Goal: Transaction & Acquisition: Purchase product/service

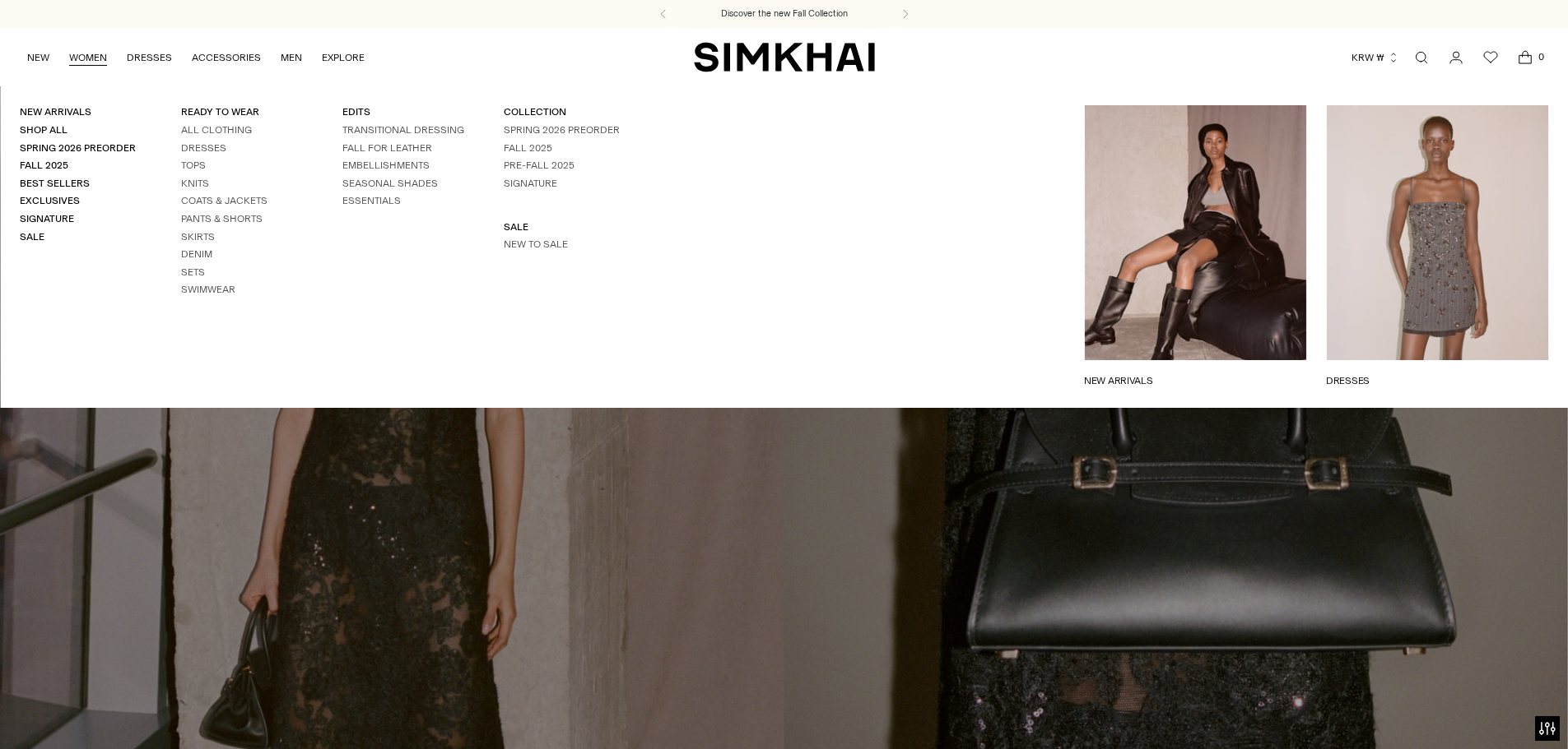
click at [90, 60] on link "WOMEN" at bounding box center [87, 57] width 37 height 36
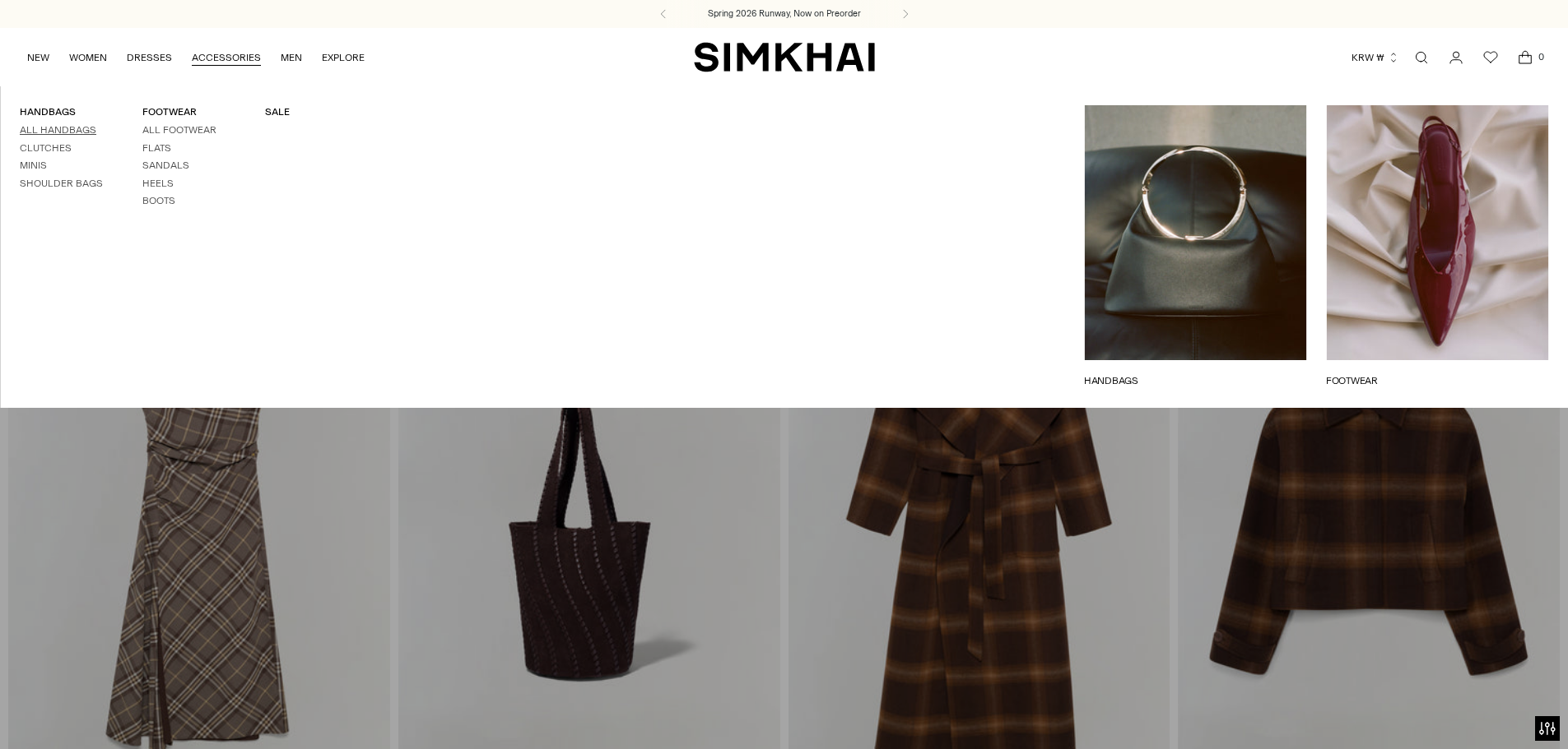
click at [53, 129] on link "All Handbags" at bounding box center [58, 130] width 77 height 11
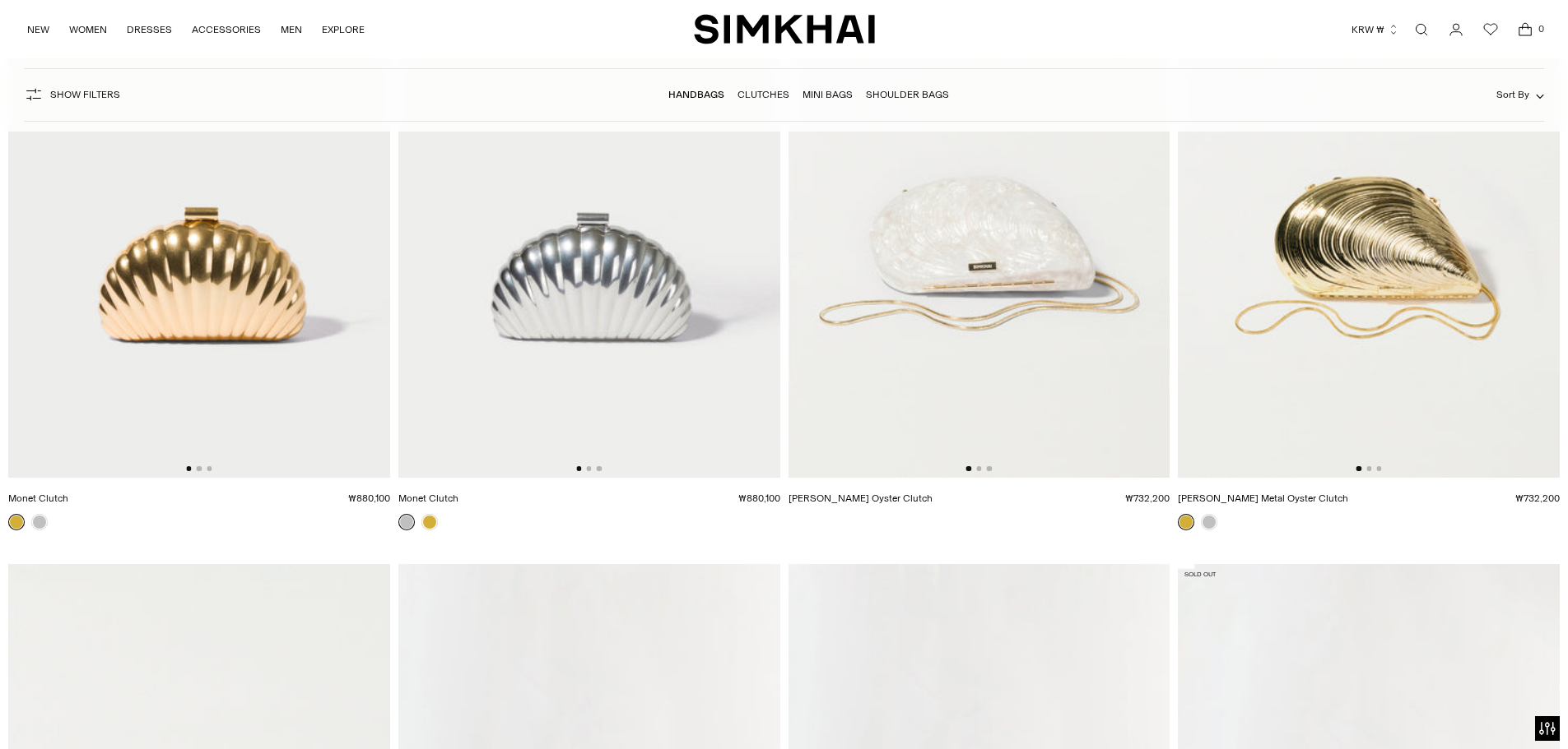
scroll to position [6415, 0]
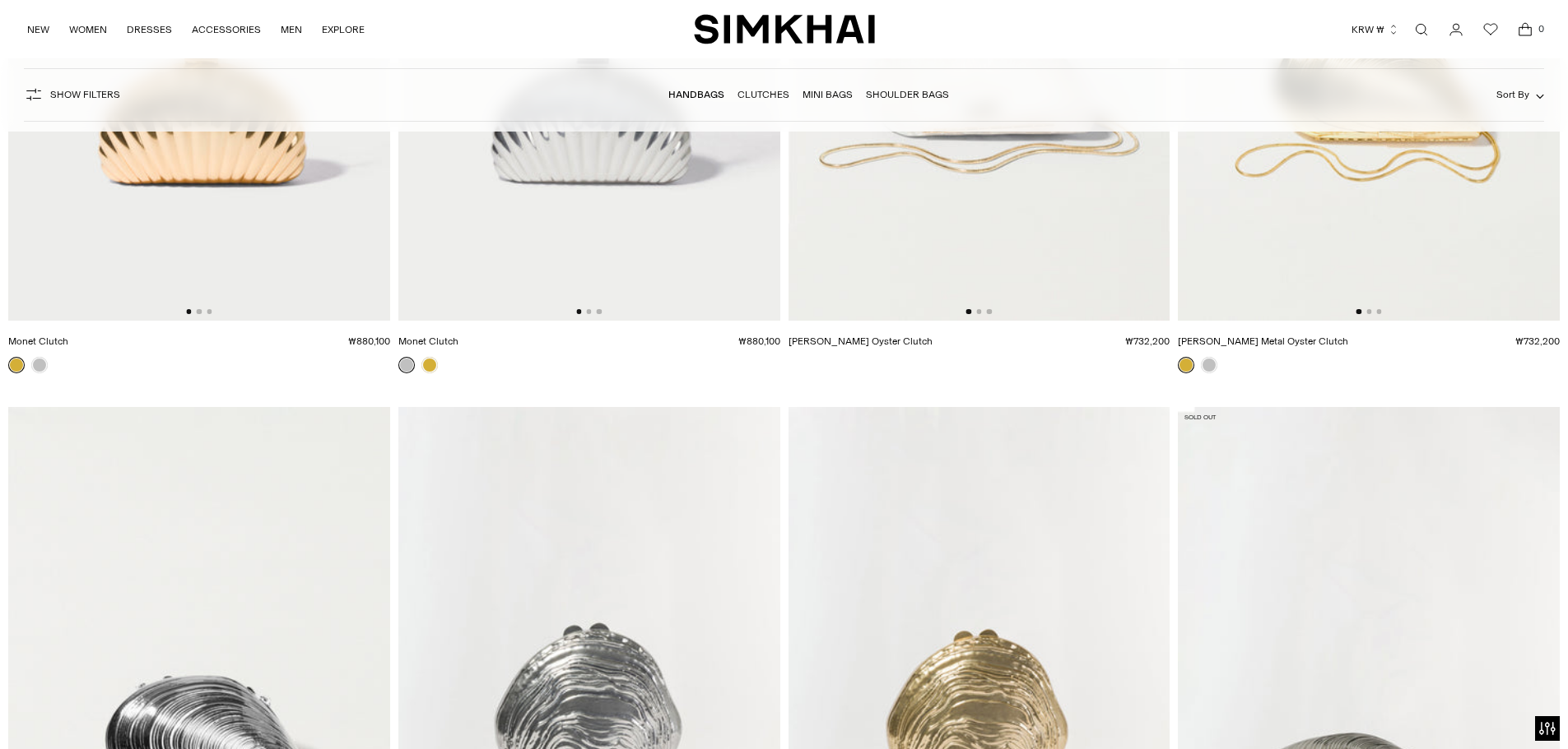
click at [1419, 37] on link "Open search modal" at bounding box center [1421, 30] width 33 height 33
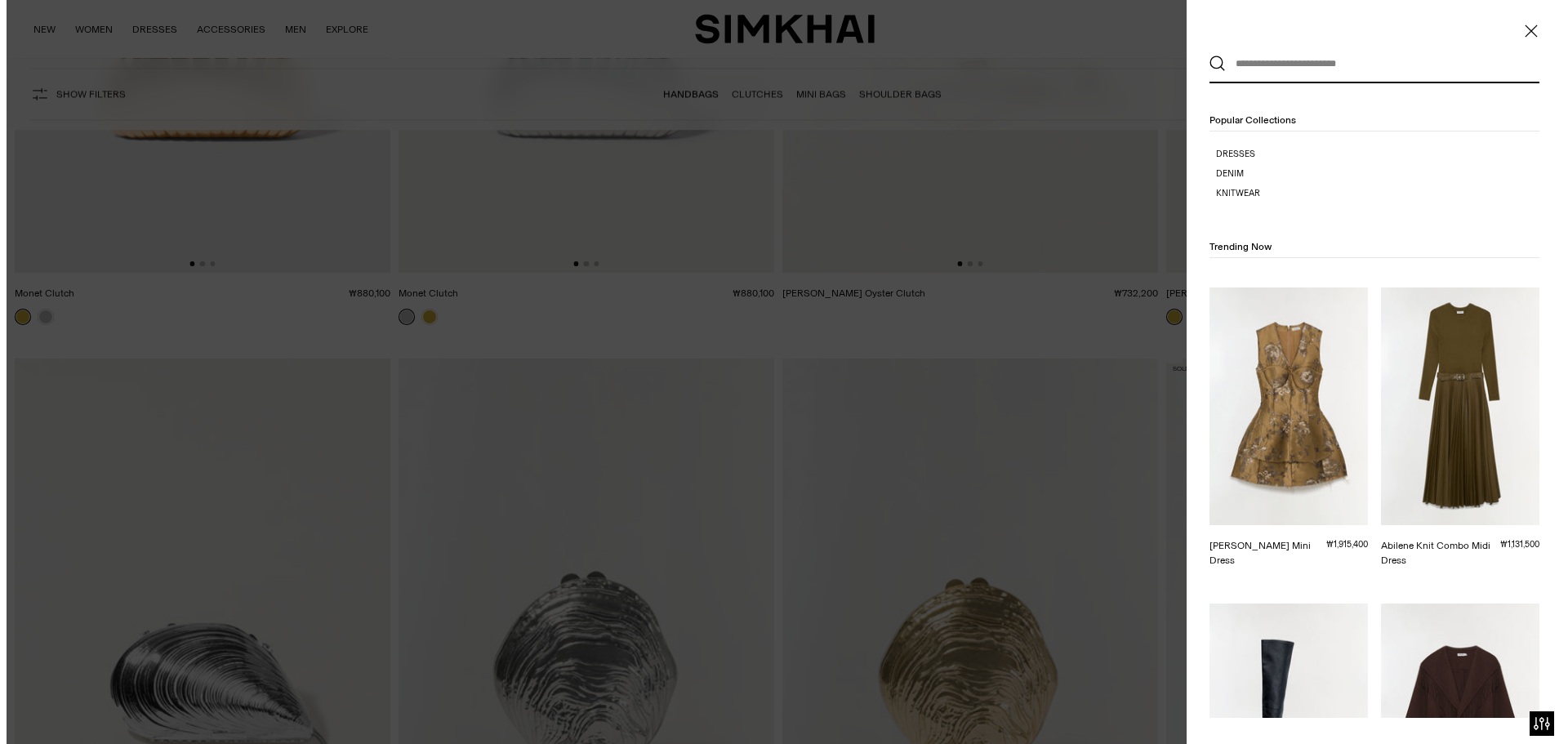
scroll to position [0, 0]
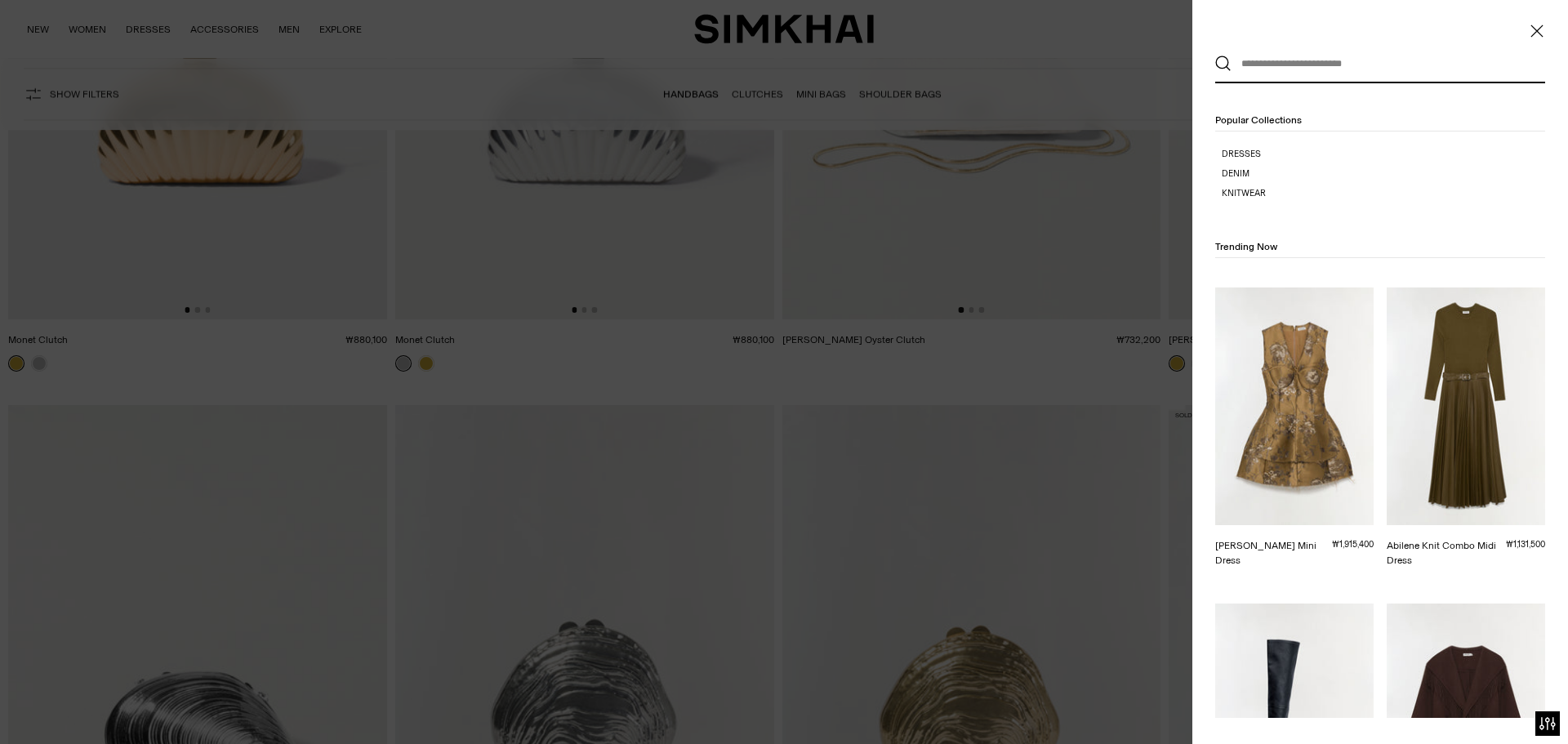
click at [1247, 53] on input "text" at bounding box center [1376, 64] width 290 height 36
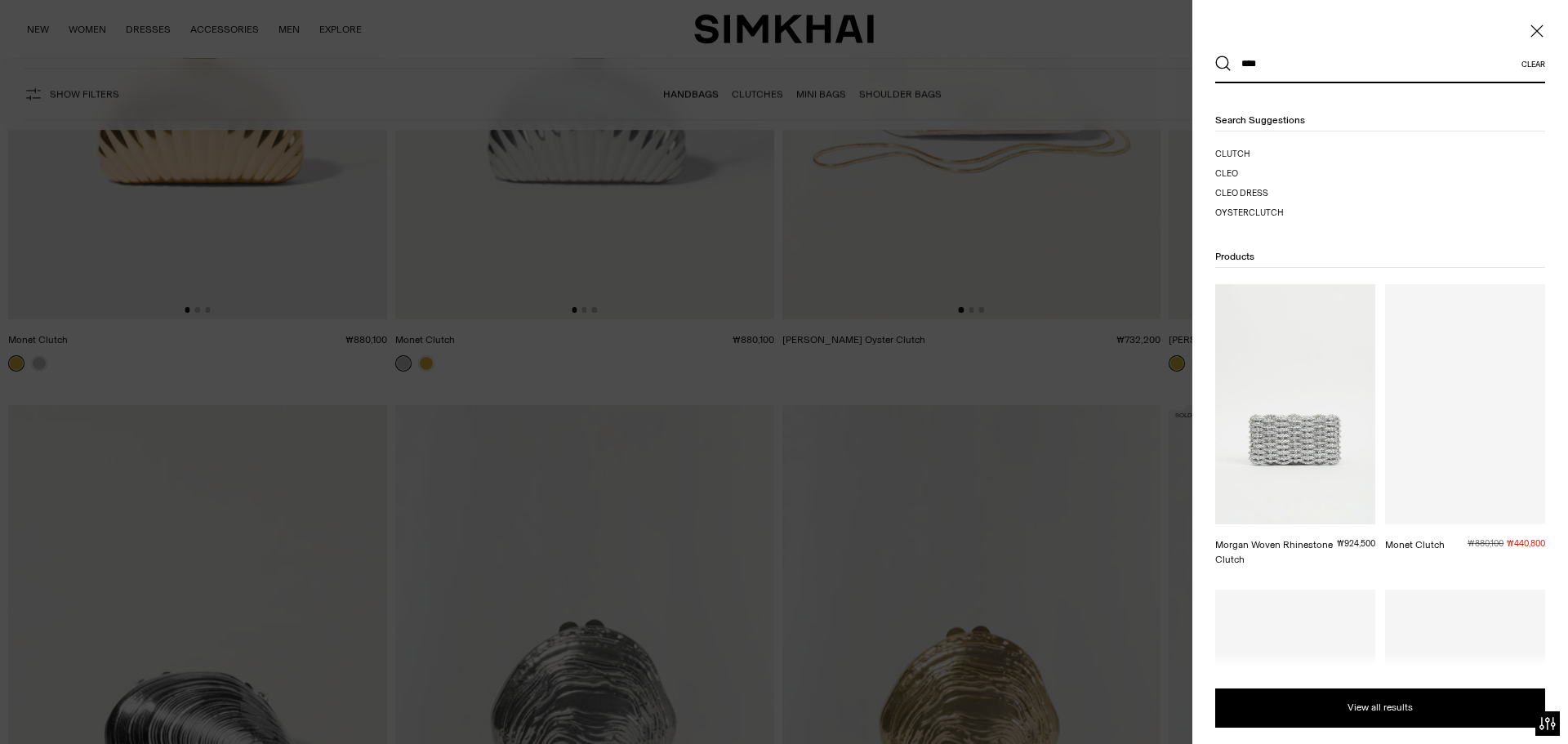
type input "****"
click at [1215, 55] on button "Search" at bounding box center [1223, 63] width 16 height 16
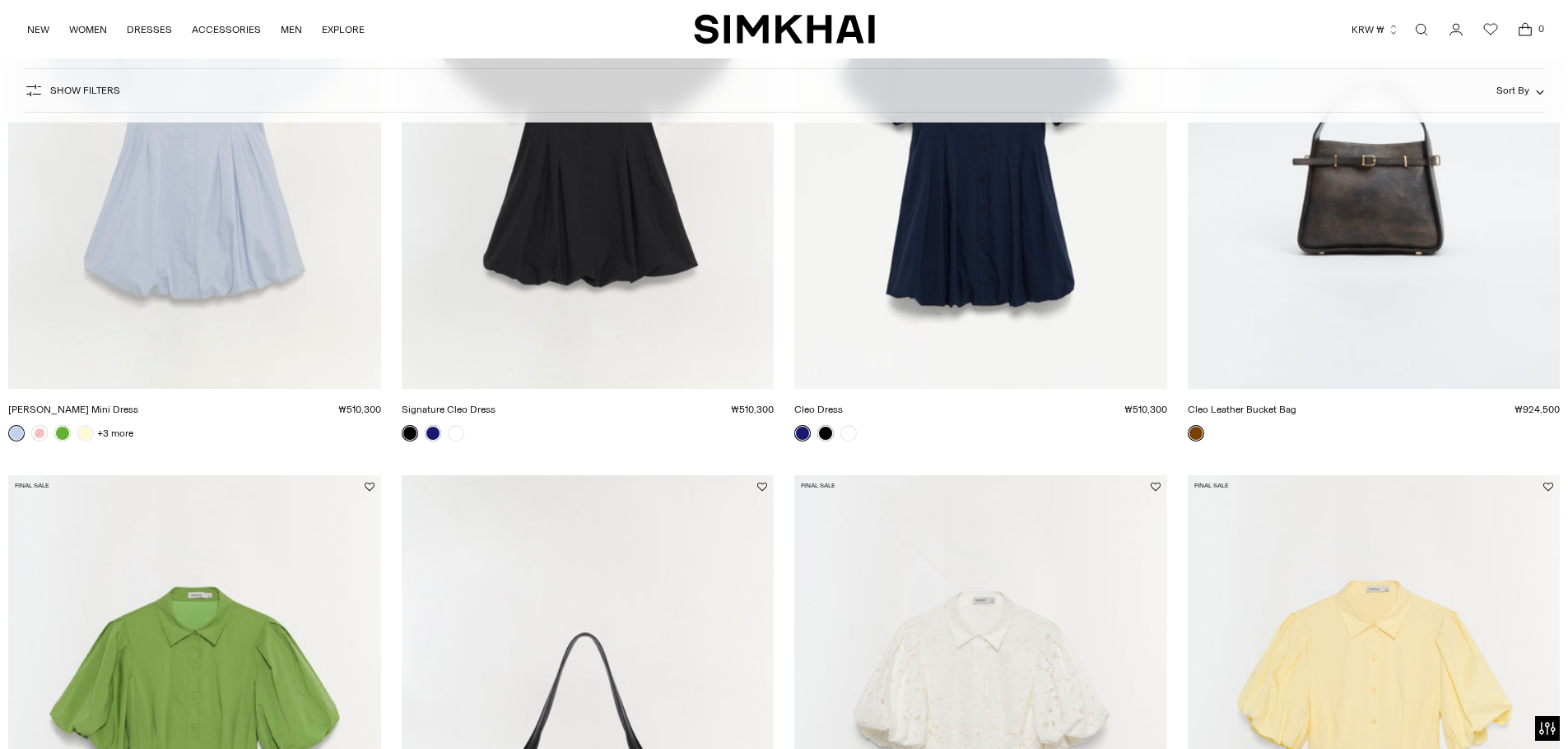
scroll to position [247, 0]
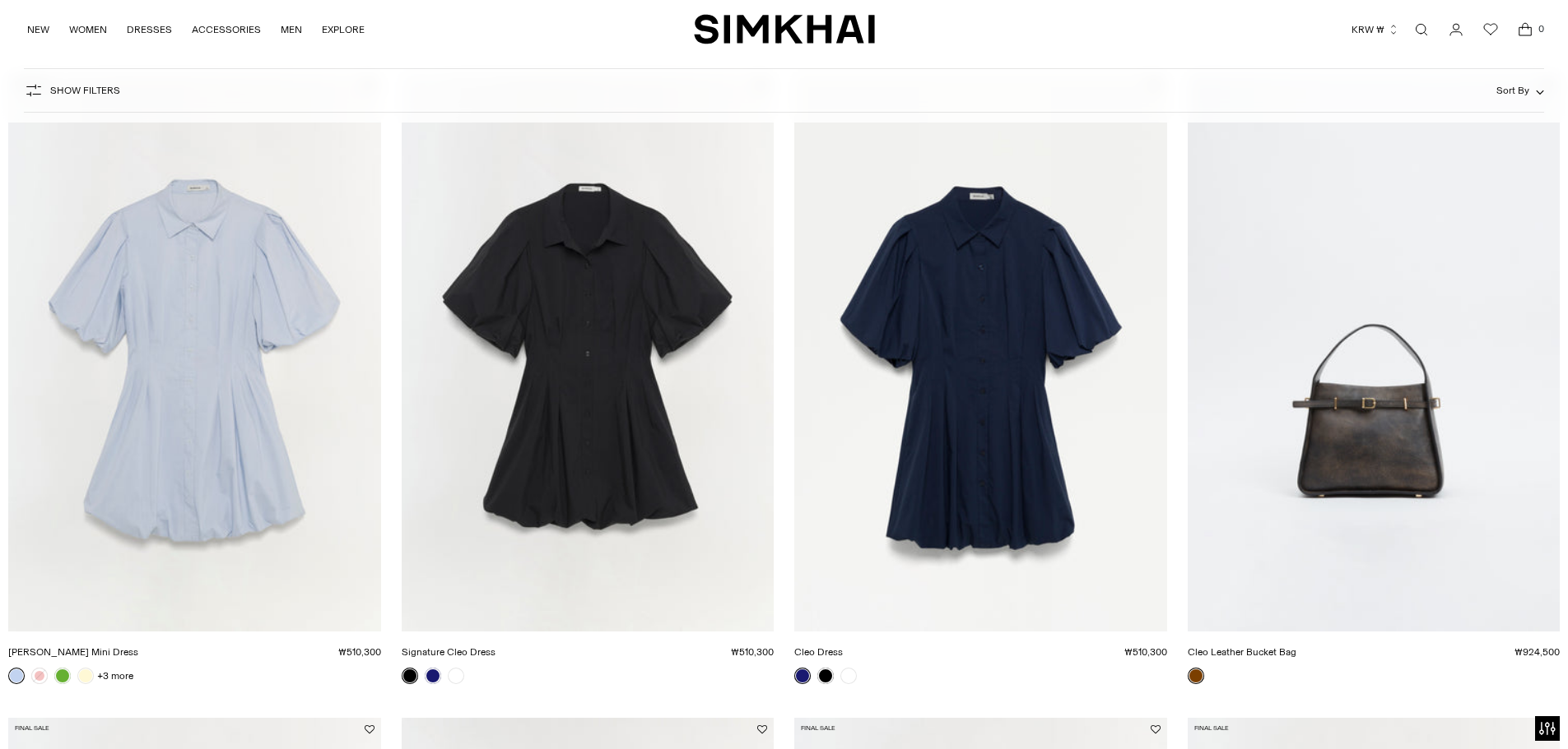
click at [1415, 31] on link "Open search modal" at bounding box center [1421, 30] width 33 height 33
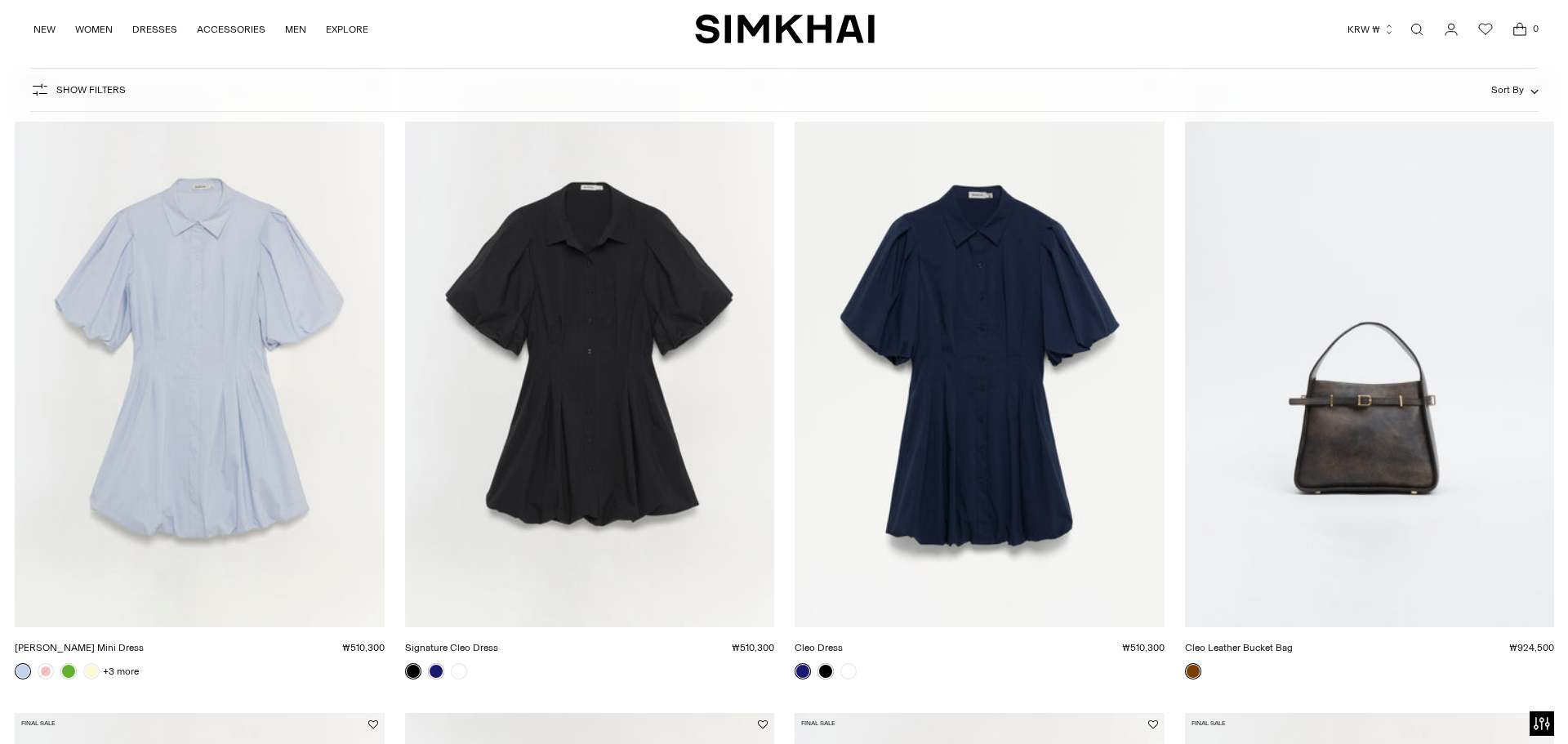
scroll to position [0, 0]
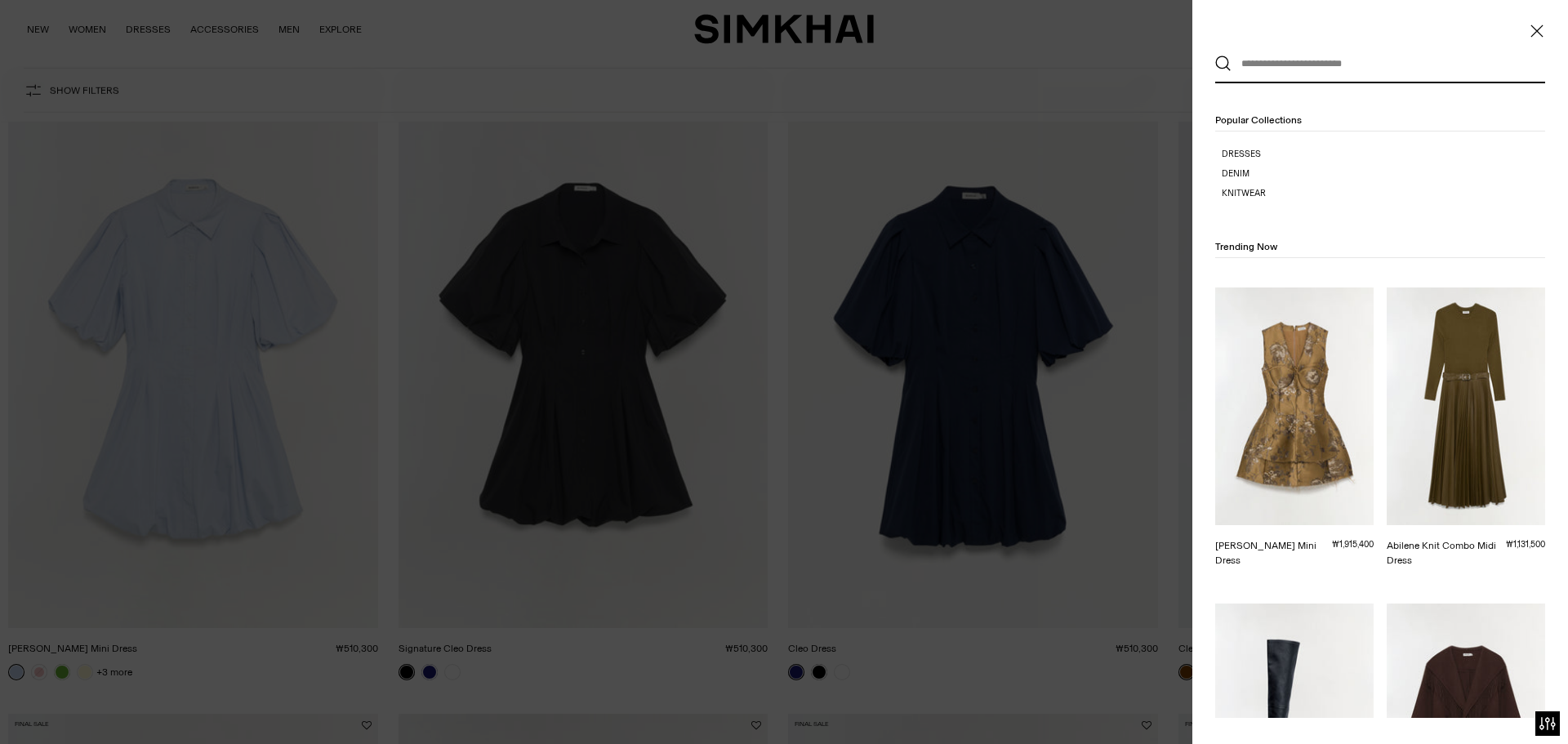
click at [1301, 67] on input "text" at bounding box center [1376, 64] width 290 height 36
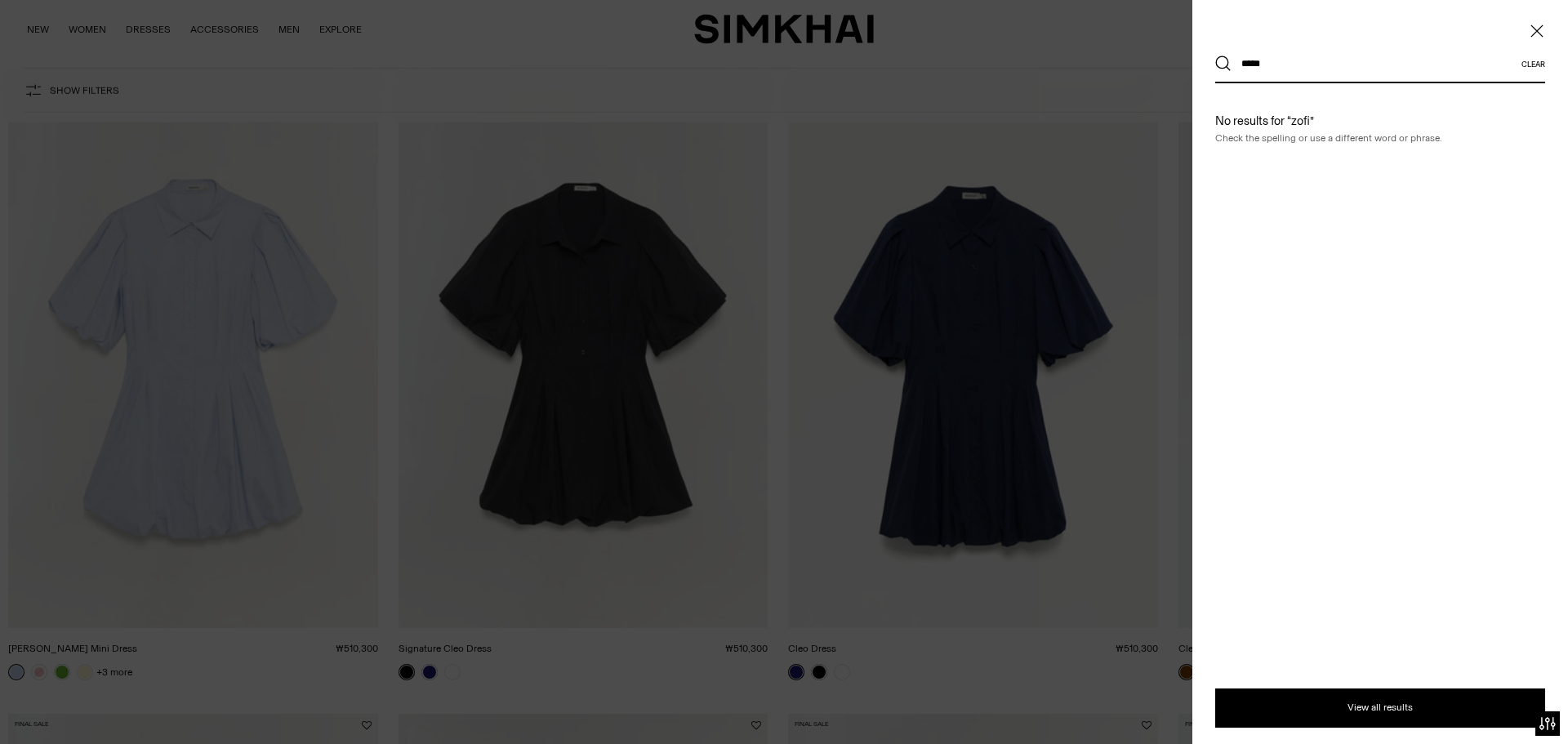
type input "*****"
click at [1215, 55] on button "Search" at bounding box center [1223, 63] width 16 height 16
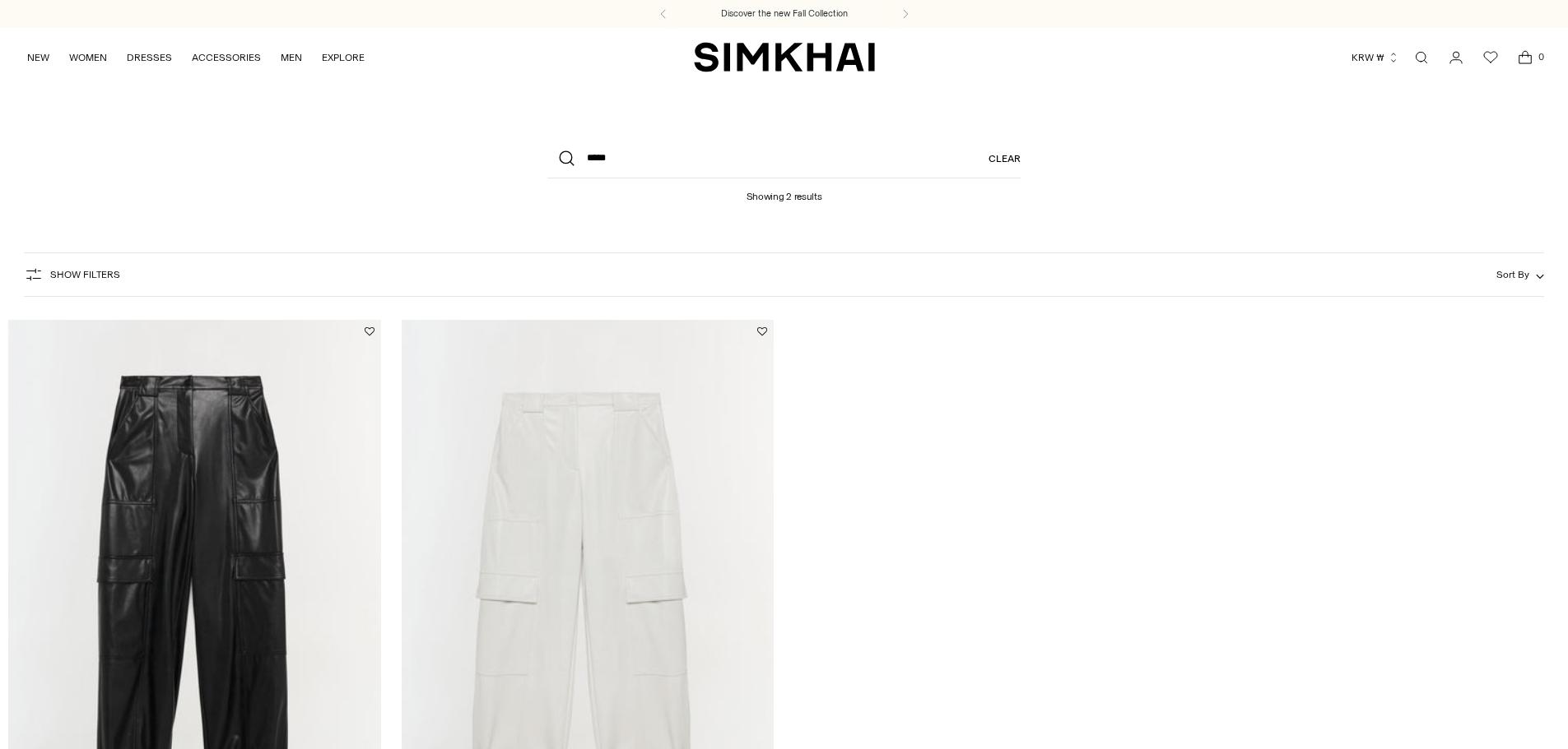
scroll to position [532, 0]
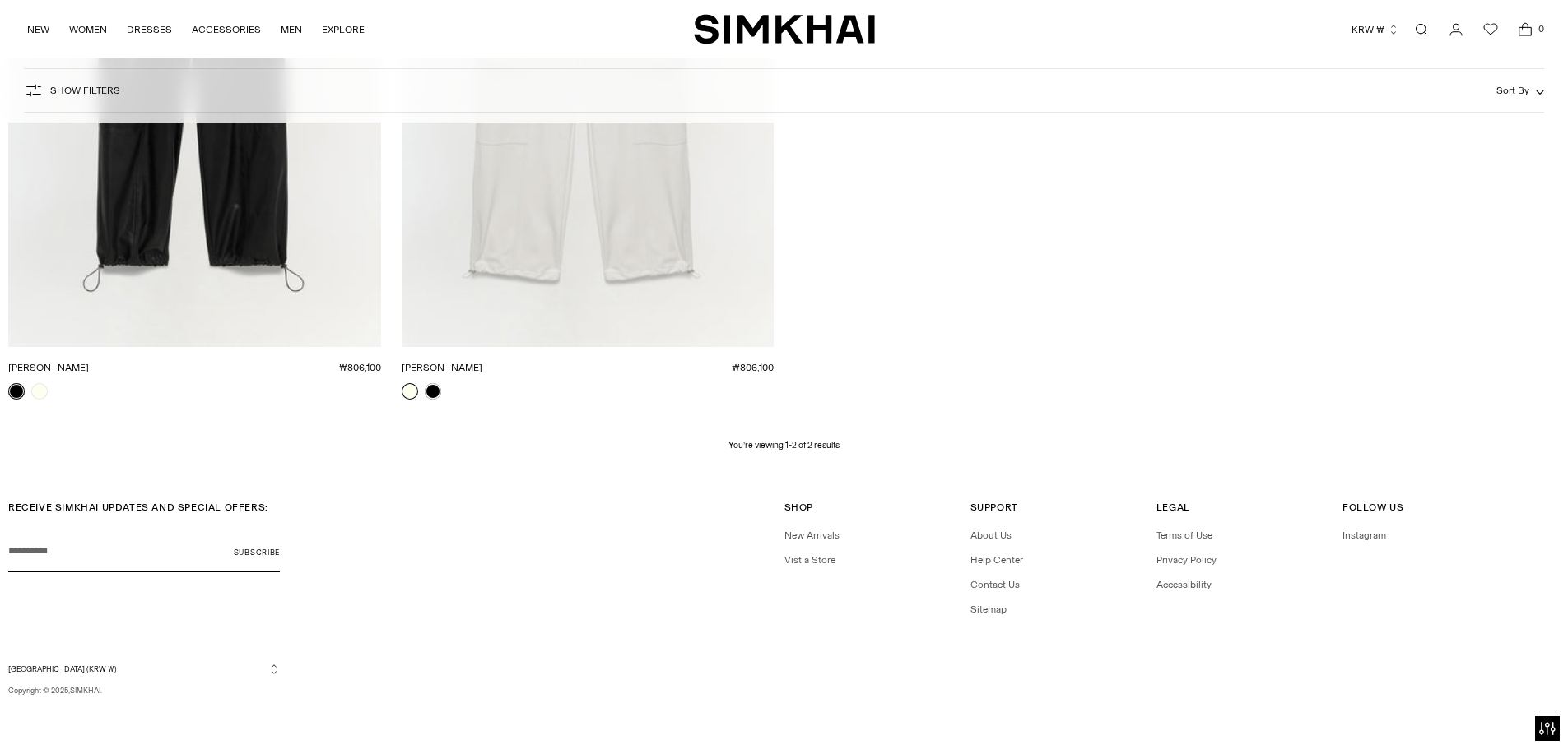
click at [1428, 25] on link "Open search modal" at bounding box center [1421, 30] width 33 height 33
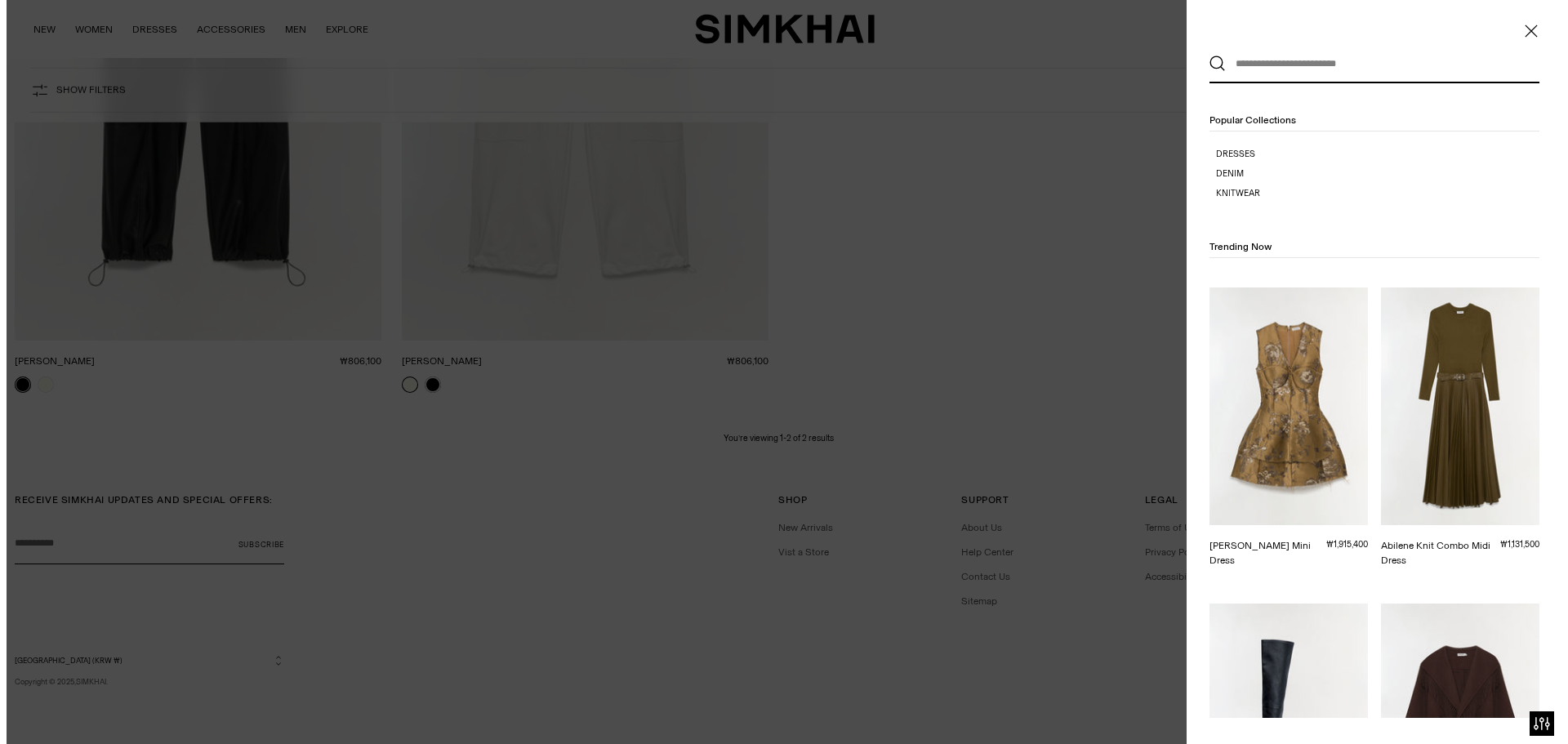
scroll to position [0, 0]
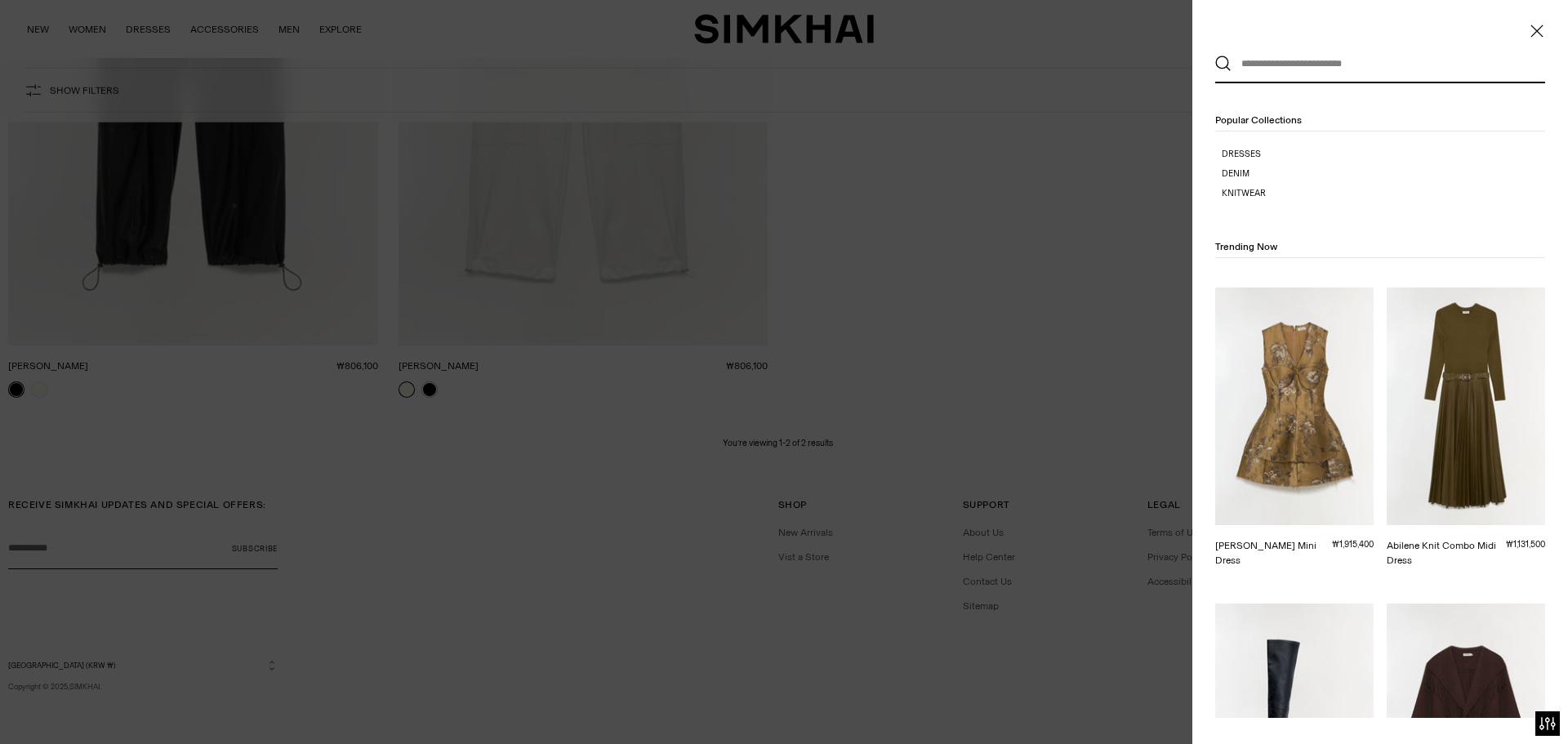
click at [1277, 84] on div "Popular Collections Dresses Denim Knitwear" at bounding box center [1380, 162] width 376 height 156
click at [1295, 61] on input "text" at bounding box center [1376, 64] width 290 height 36
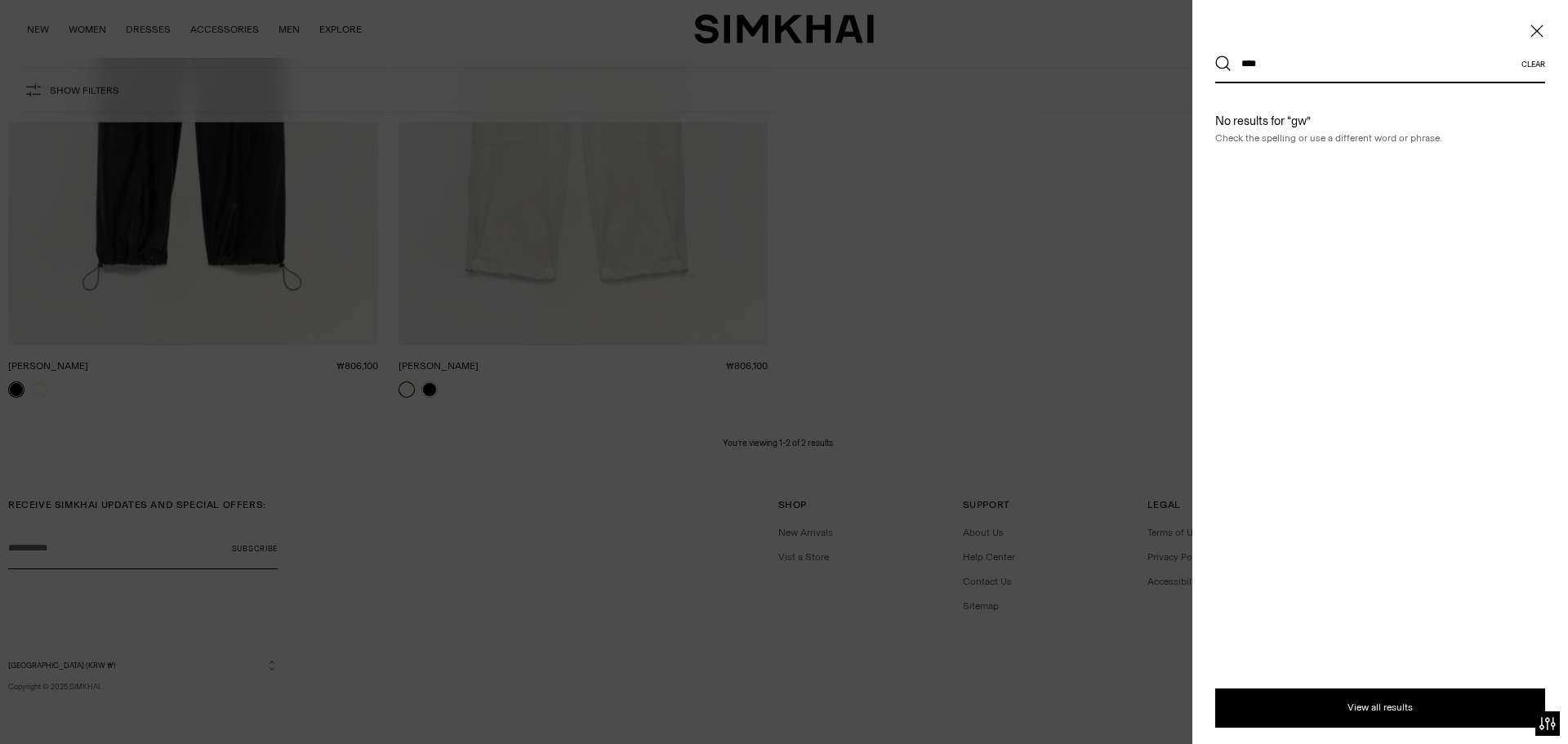
type input "****"
click at [1215, 55] on button "Search" at bounding box center [1223, 63] width 16 height 16
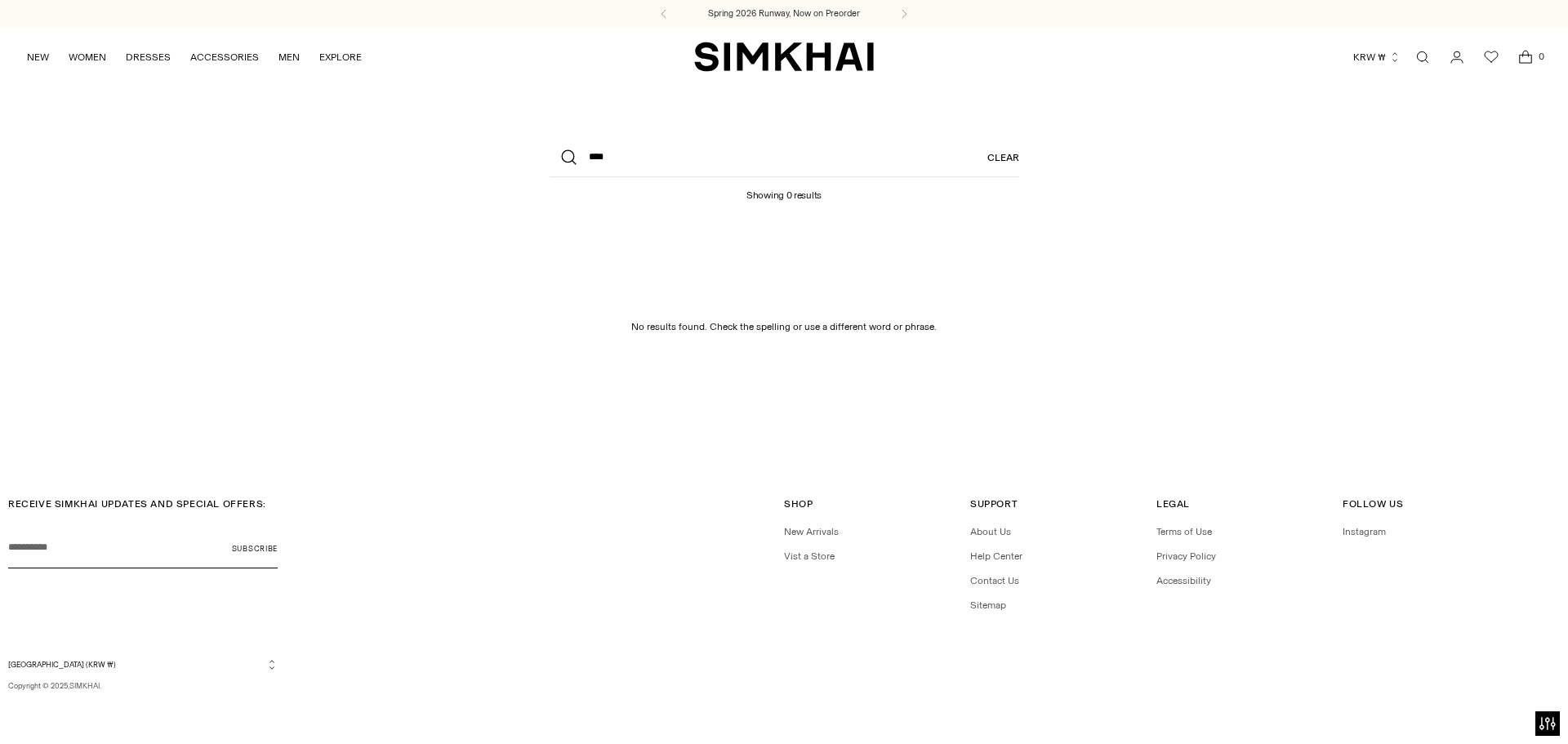
click at [1424, 53] on link "Open search modal" at bounding box center [1423, 57] width 32 height 32
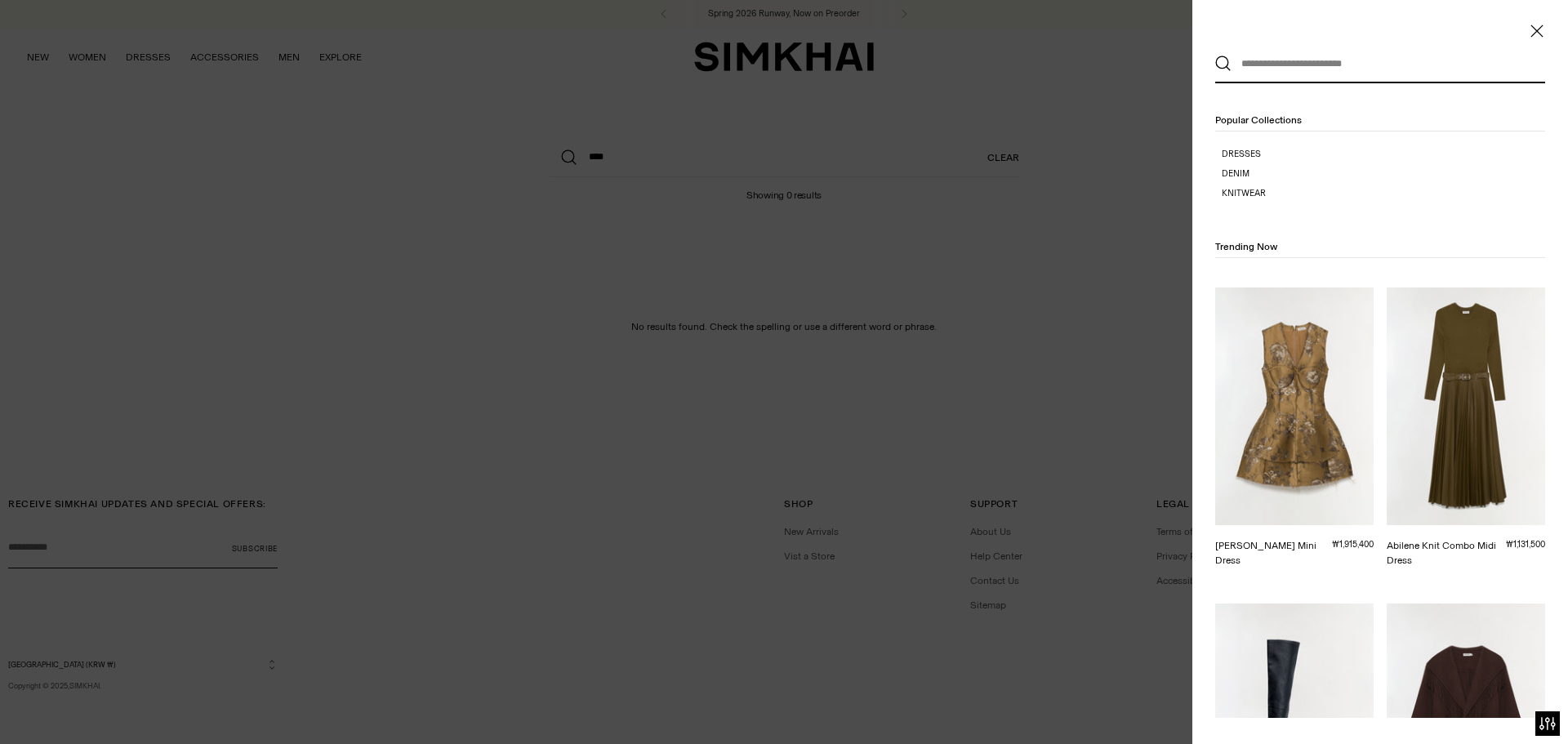
click at [1355, 75] on input "text" at bounding box center [1376, 64] width 290 height 36
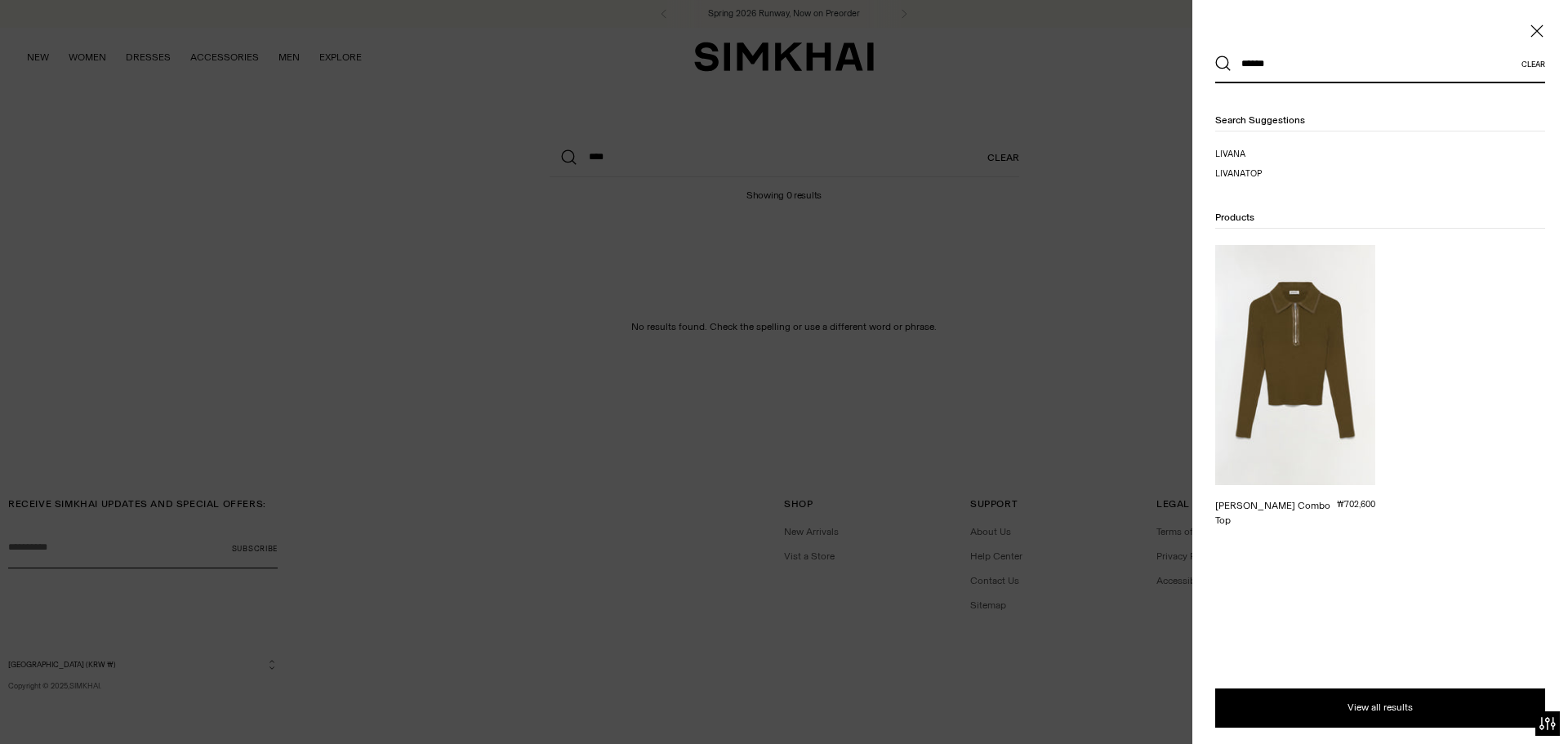
type input "******"
click at [1215, 55] on button "Search" at bounding box center [1223, 63] width 16 height 16
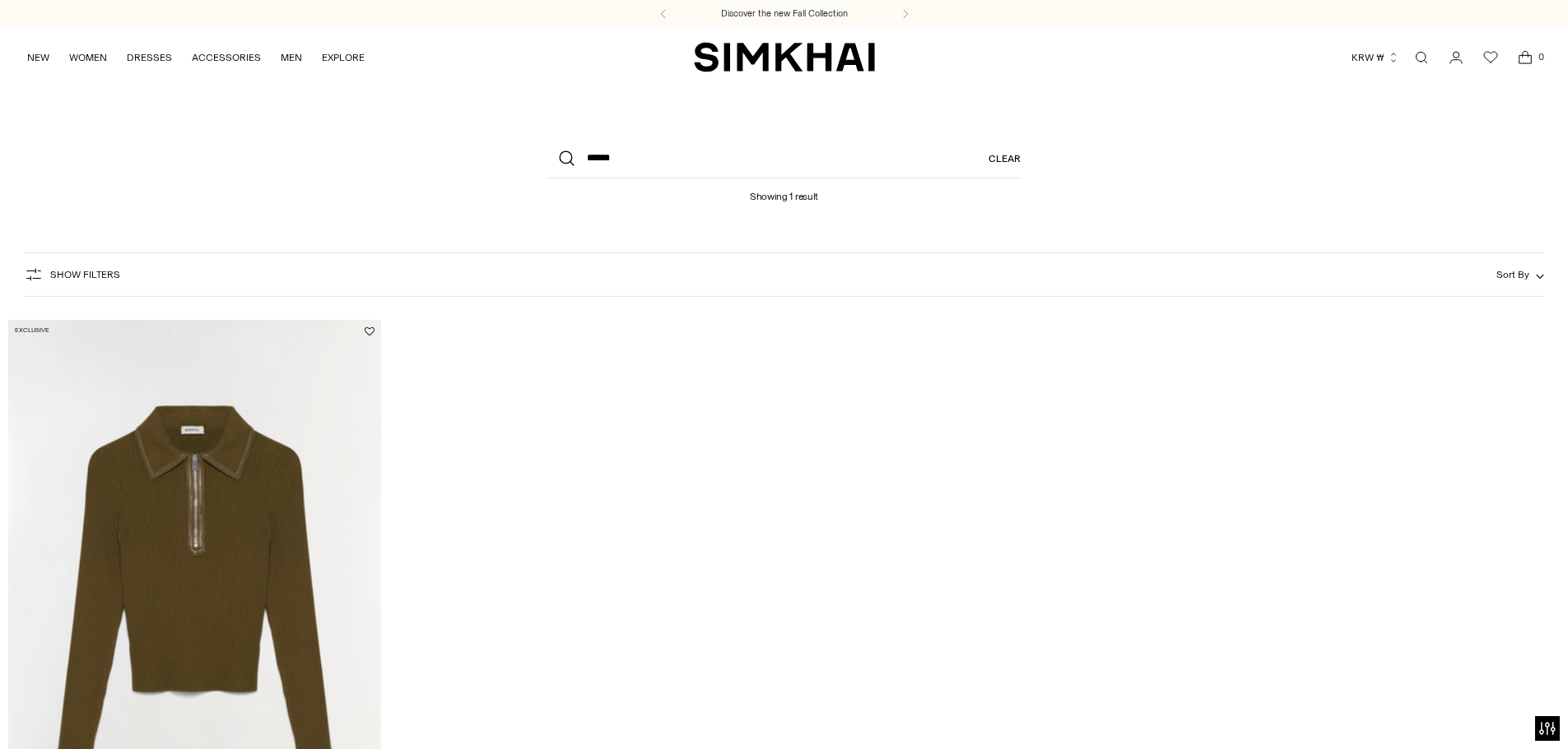
drag, startPoint x: 1425, startPoint y: 59, endPoint x: 1349, endPoint y: 89, distance: 81.7
click at [1425, 59] on link "Open search modal" at bounding box center [1421, 57] width 33 height 33
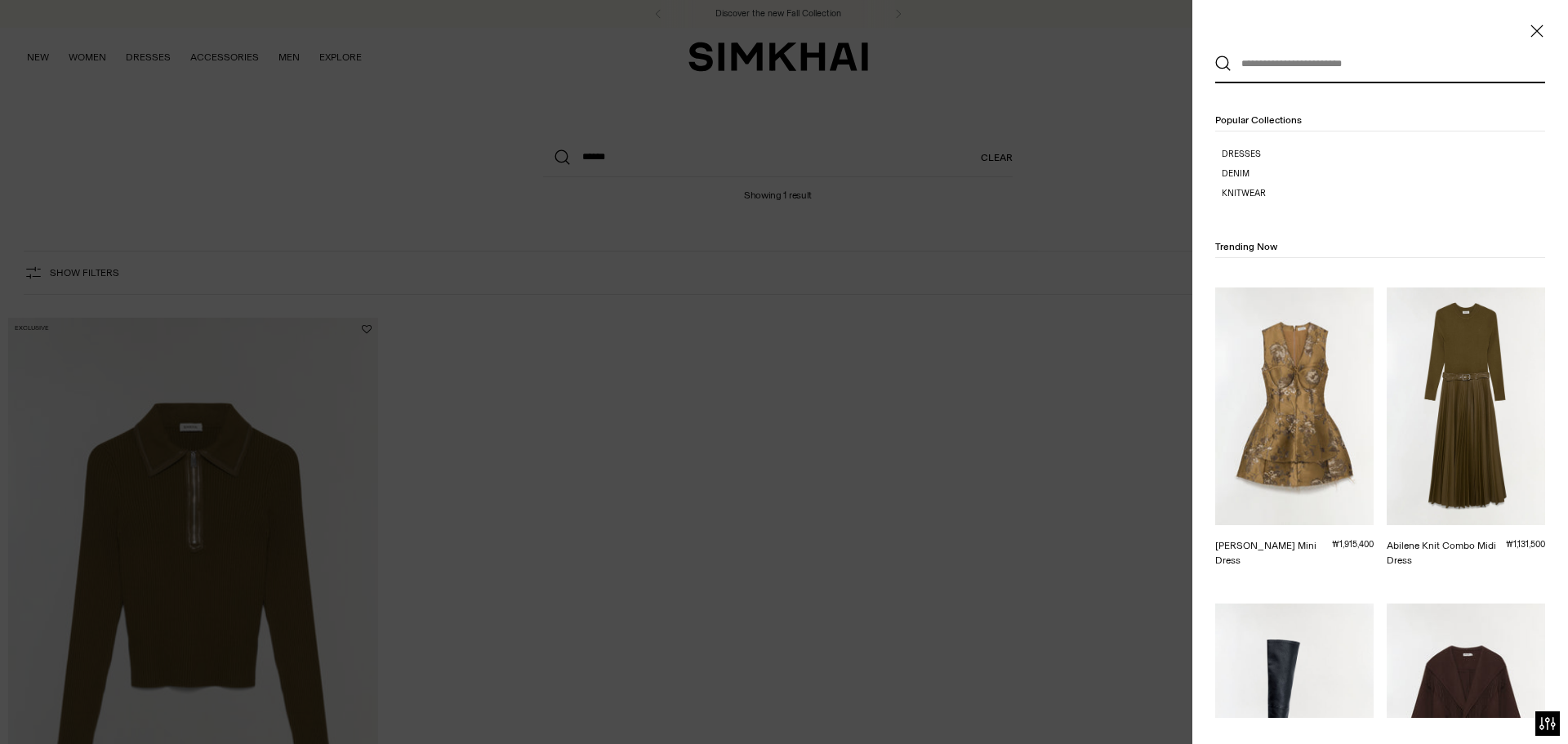
click at [1353, 69] on input "text" at bounding box center [1376, 64] width 290 height 36
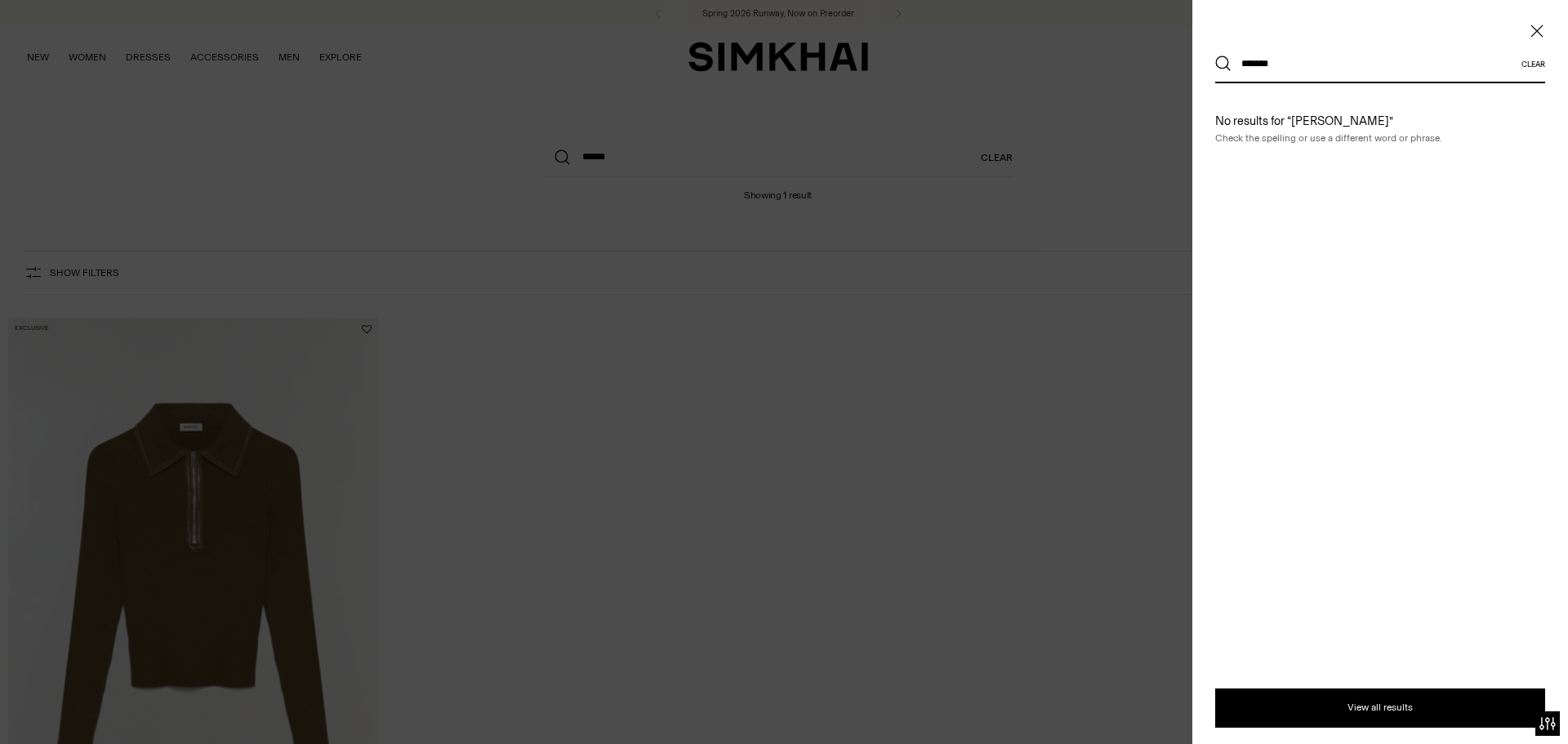
type input "*******"
click at [1215, 55] on button "Search" at bounding box center [1223, 63] width 16 height 16
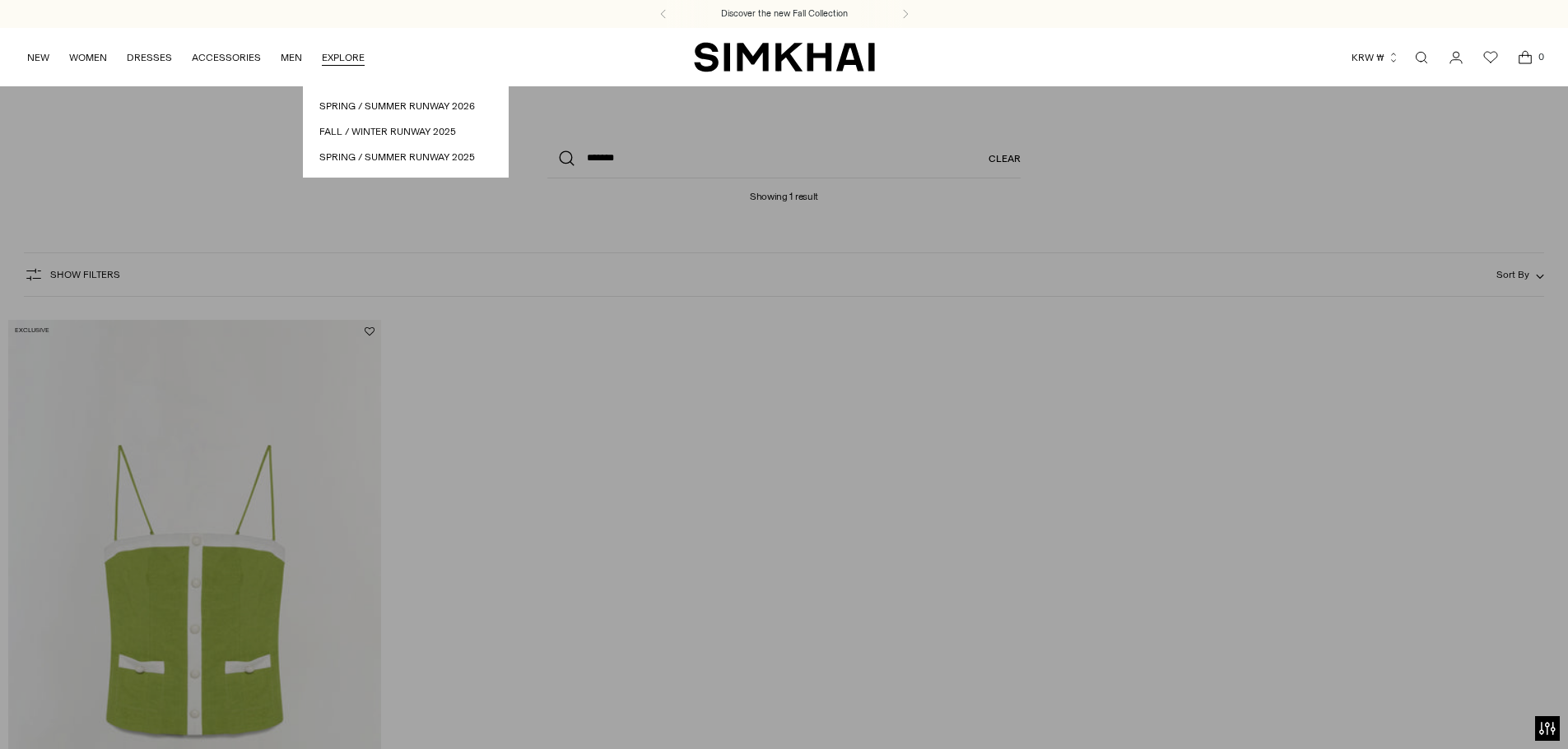
click at [826, 45] on img "SIMKHAI" at bounding box center [784, 57] width 181 height 32
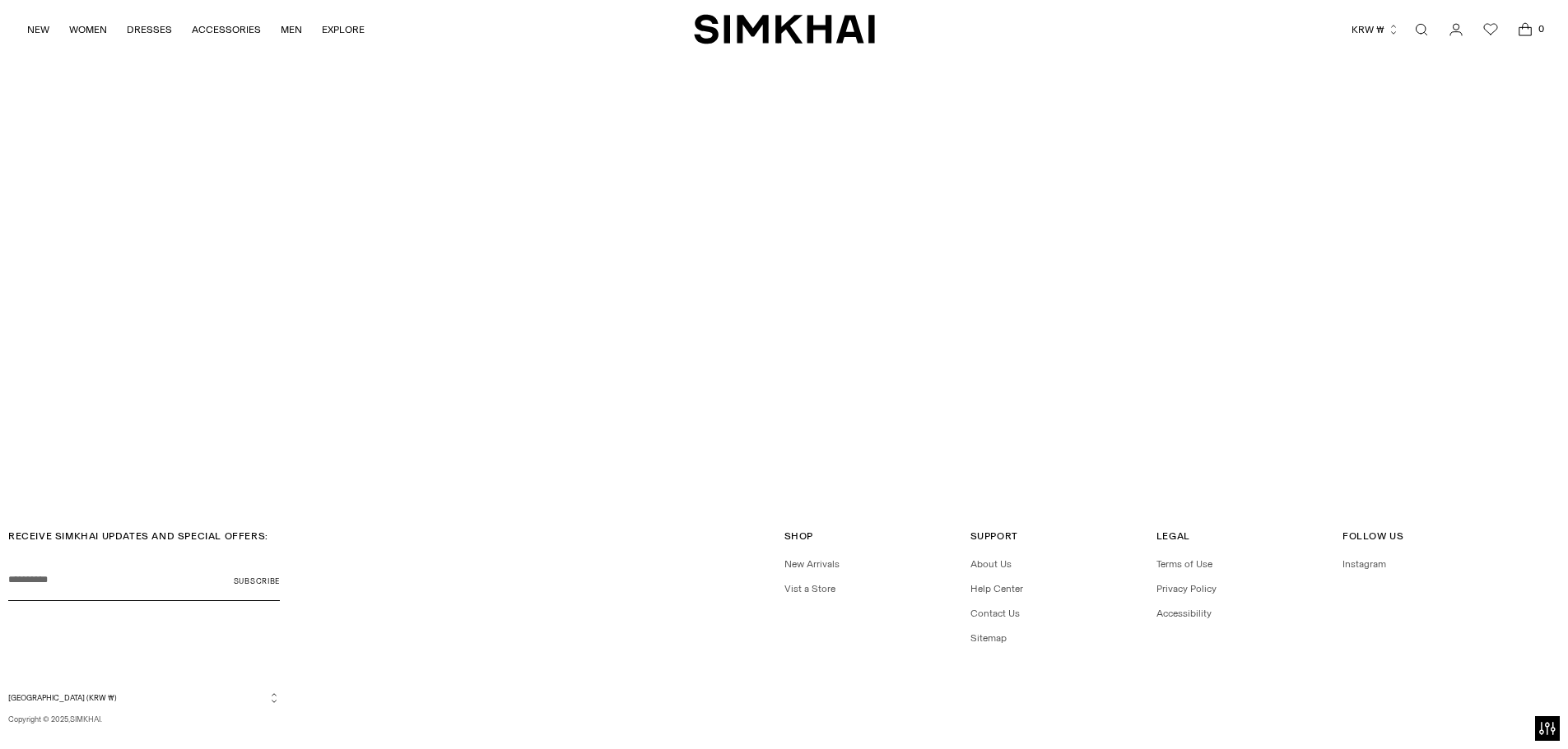
scroll to position [5657, 0]
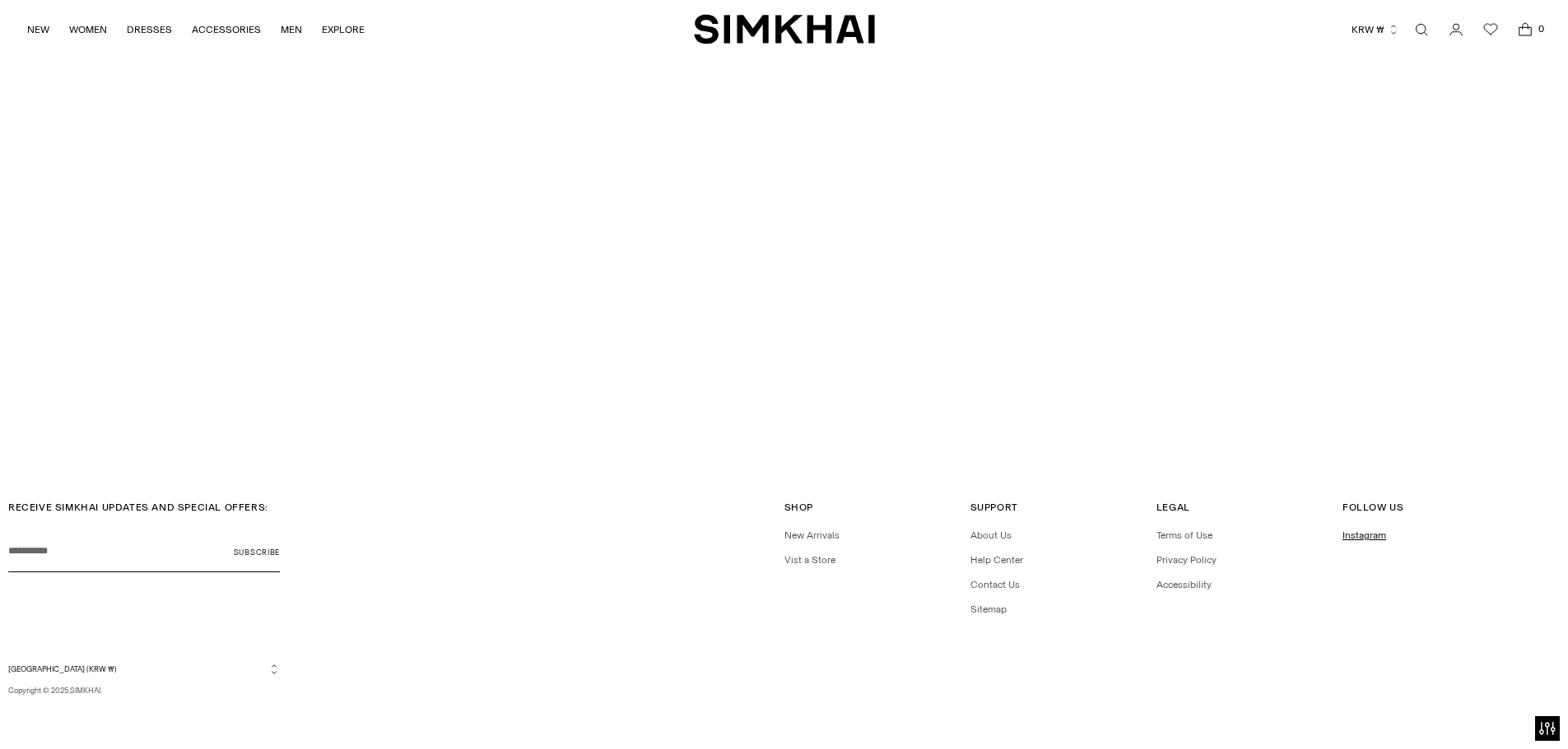
click at [1347, 534] on link "Instagram" at bounding box center [1365, 535] width 44 height 11
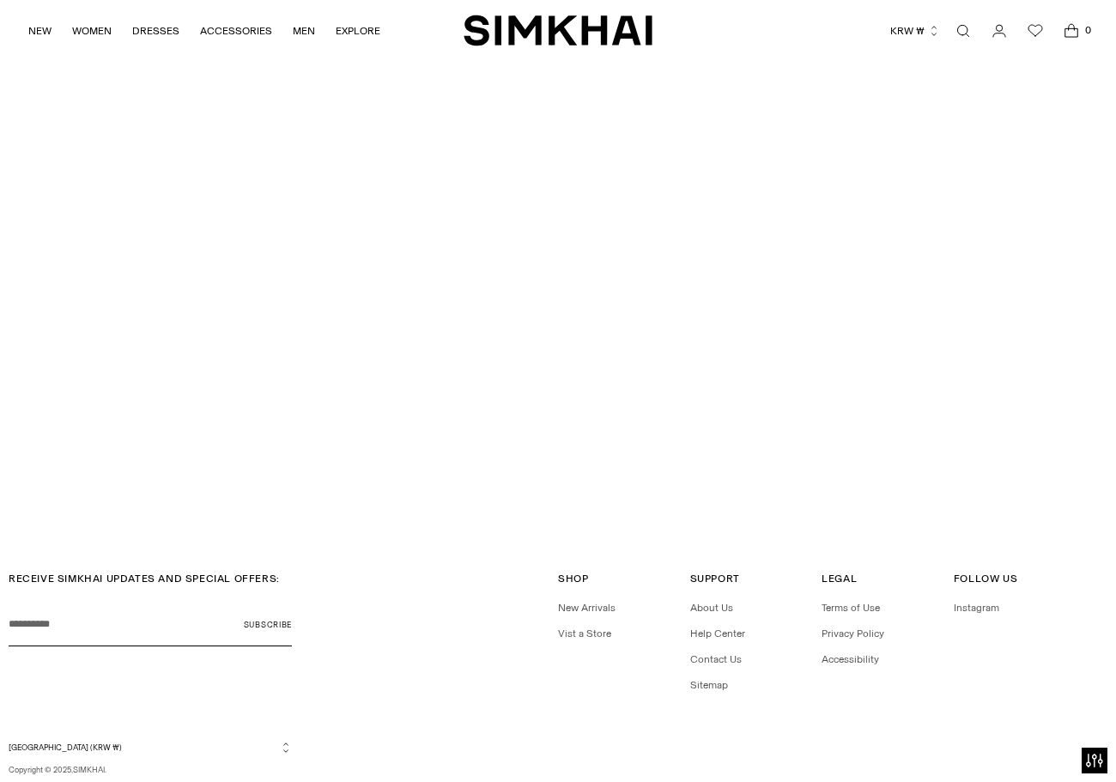
scroll to position [3998, 0]
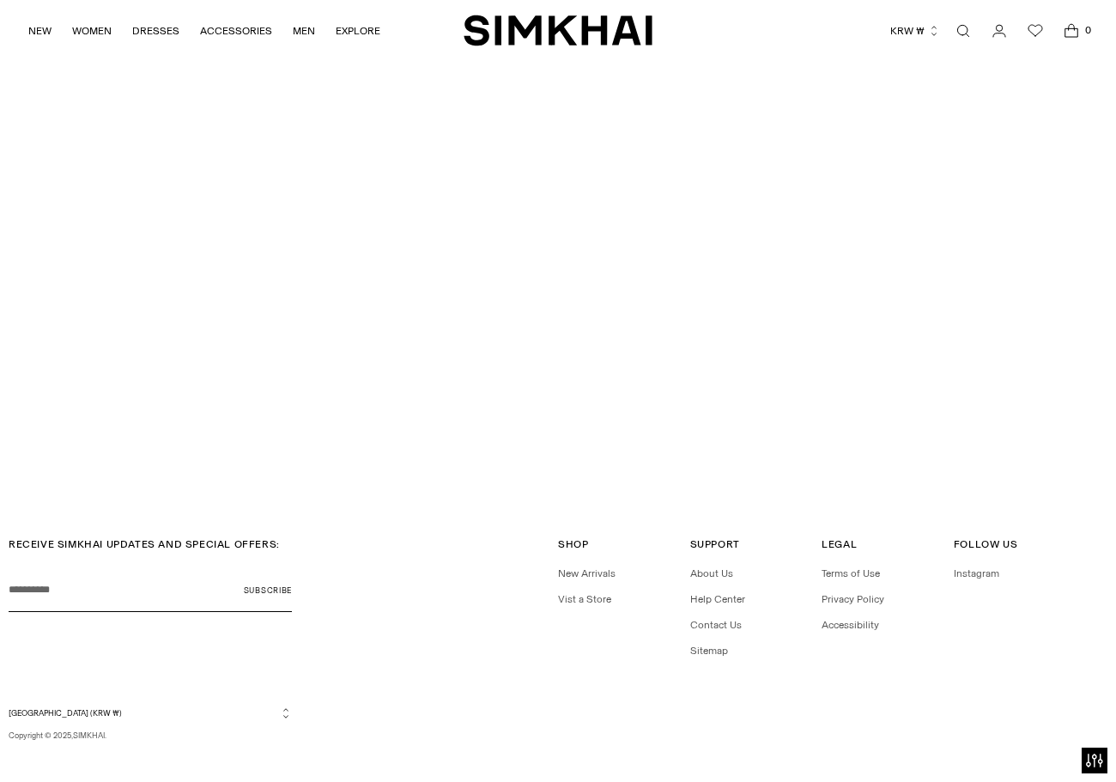
click at [722, 568] on ul "About Us Help Center Contact Us Sitemap" at bounding box center [750, 612] width 121 height 93
click at [722, 568] on link "About Us" at bounding box center [711, 574] width 43 height 12
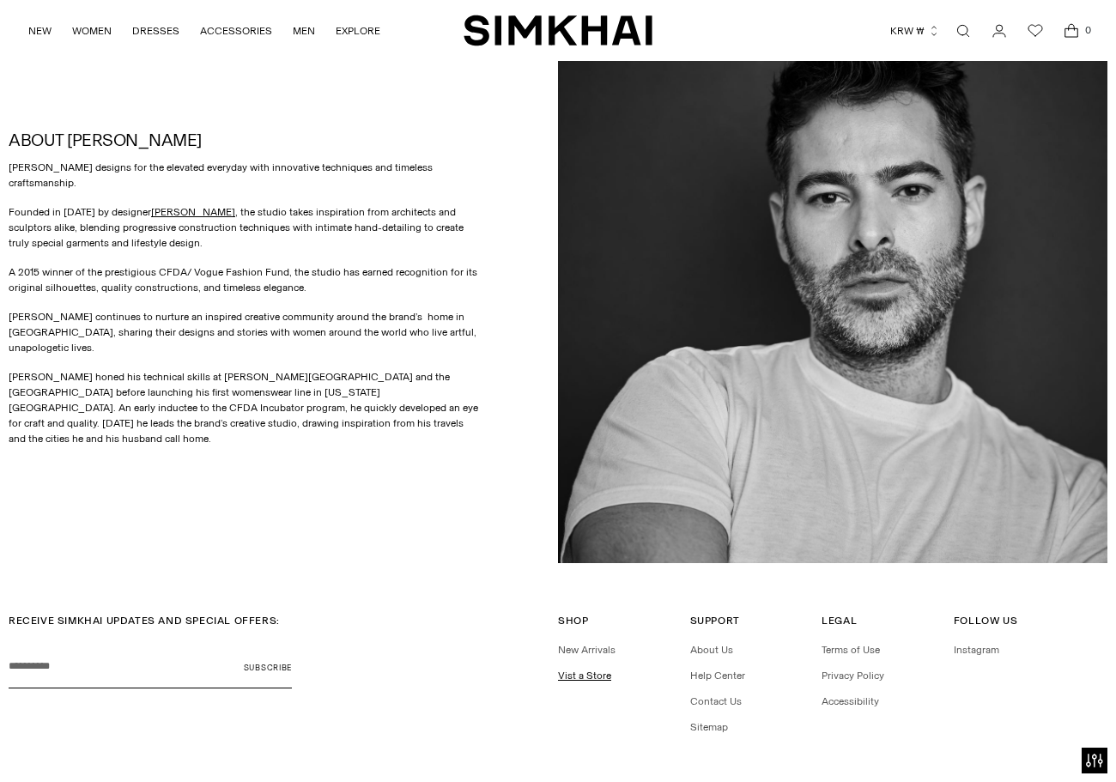
scroll to position [816, 0]
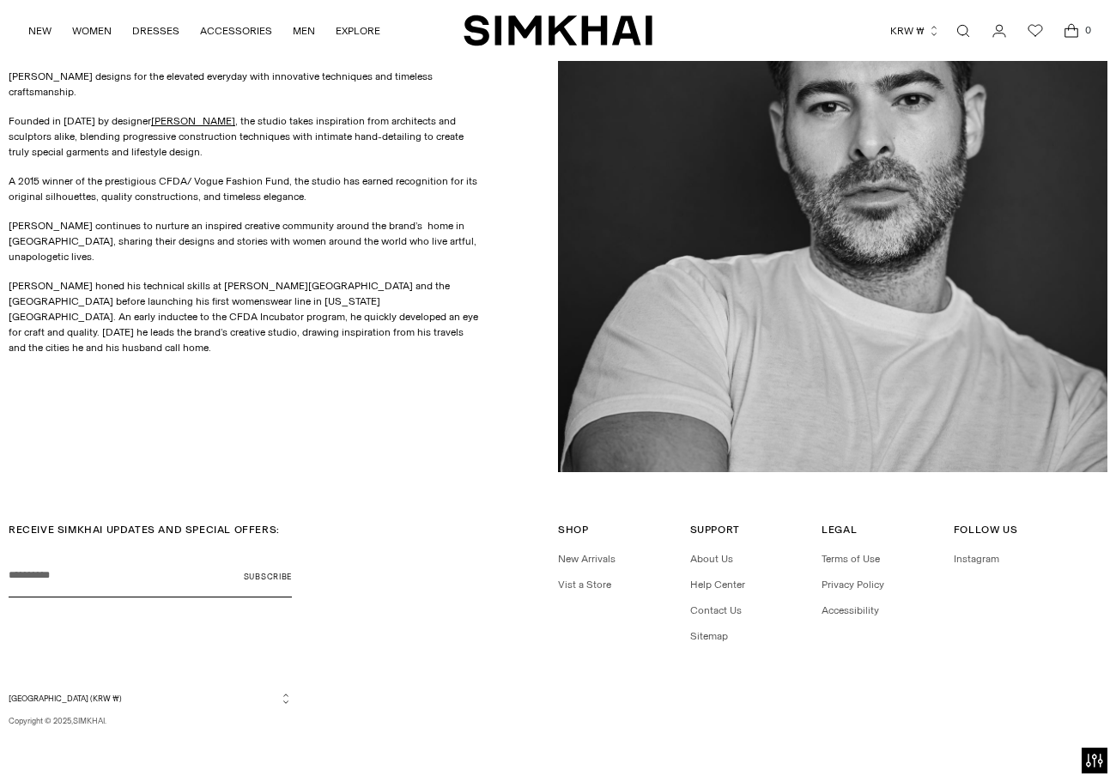
click at [311, 445] on div "ABOUT [PERSON_NAME] [PERSON_NAME] designs for the elevated everyday with innova…" at bounding box center [284, 198] width 550 height 550
click at [199, 264] on div "[PERSON_NAME] designs for the elevated everyday with innovative techniques and …" at bounding box center [245, 212] width 472 height 287
click at [219, 236] on p "SIMKHAI continues to nurture an inspired creative community around the brand’s …" at bounding box center [245, 241] width 472 height 46
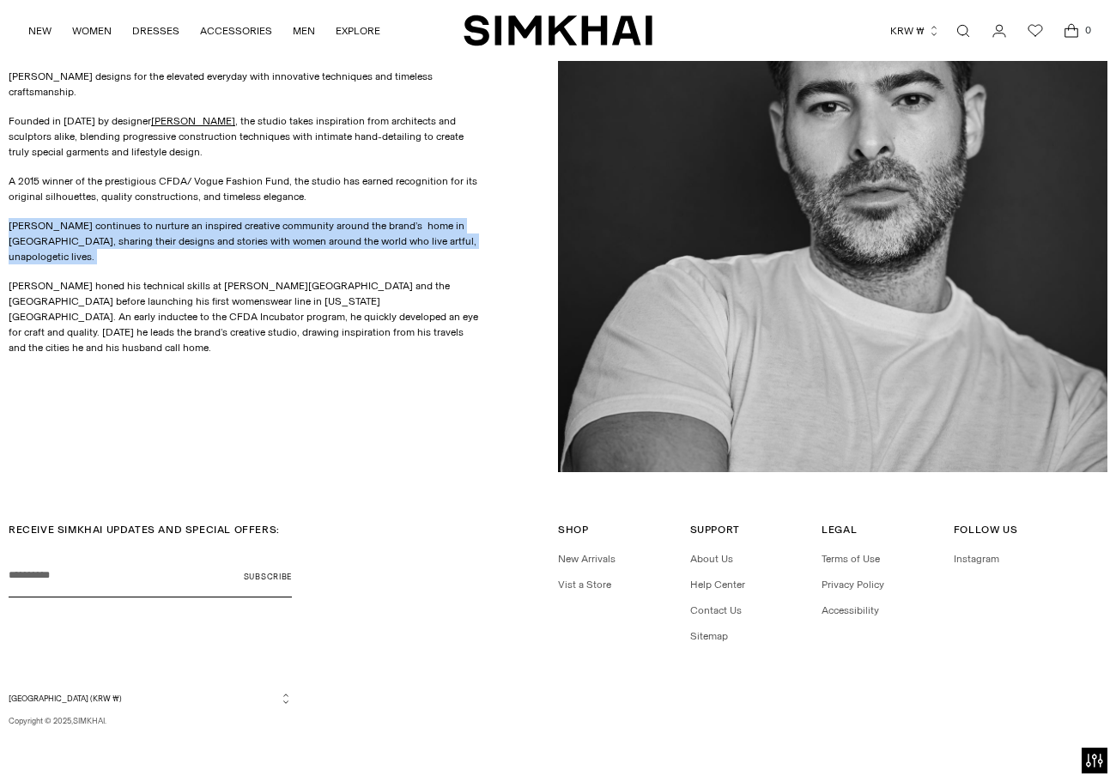
click at [219, 236] on p "SIMKHAI continues to nurture an inspired creative community around the brand’s …" at bounding box center [245, 241] width 472 height 46
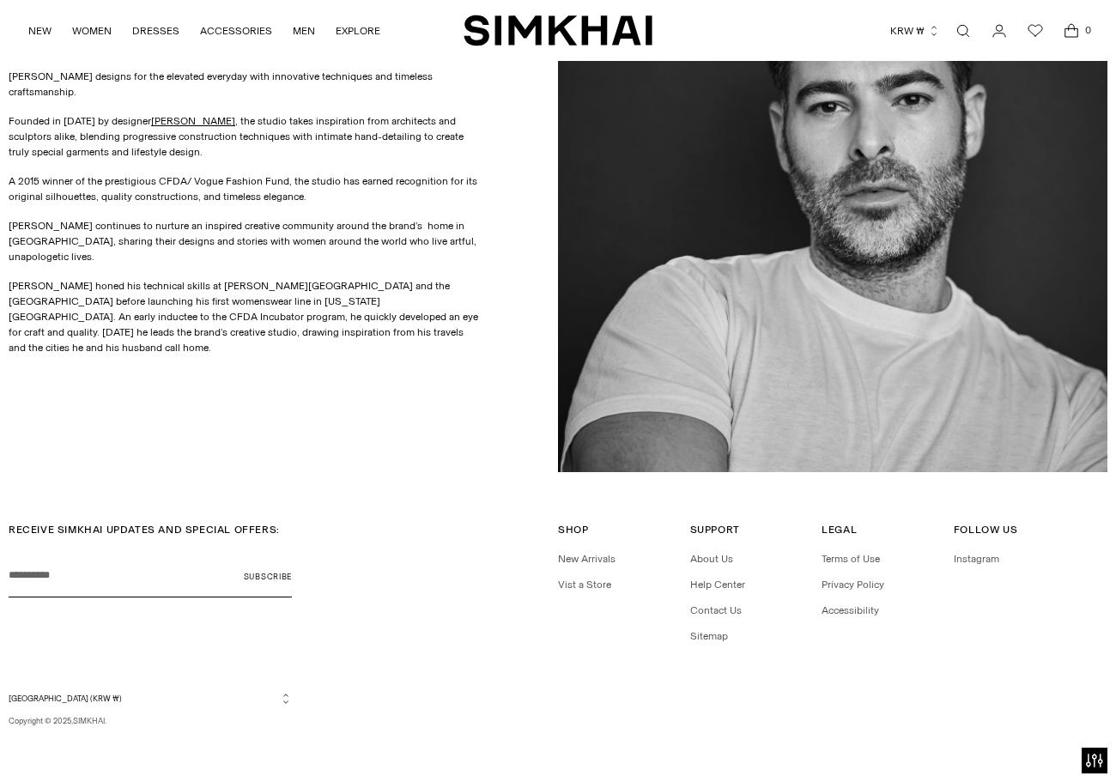
click at [26, 108] on div "SIMKHAI designs for the elevated everyday with innovative techniques and timele…" at bounding box center [245, 212] width 472 height 287
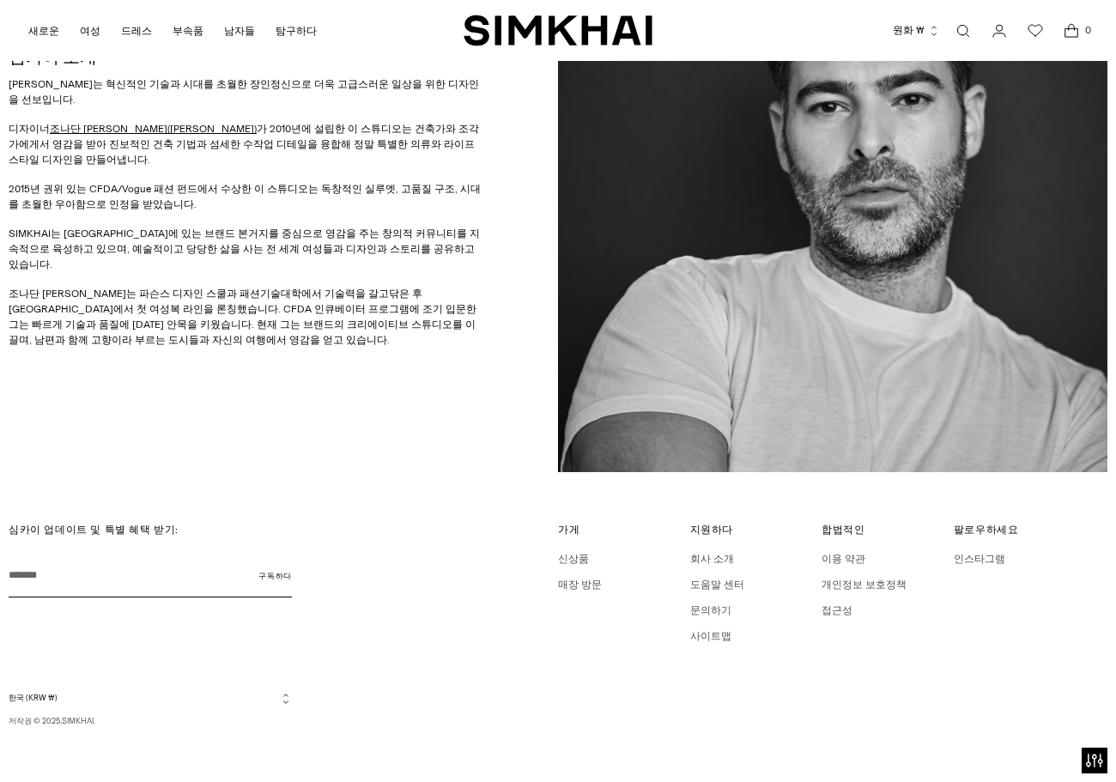
click at [349, 383] on div "심카이 소개 SIMKHAI는 혁신적인 기술과 시대를 초월한 장인정신으로 더욱 고급스러운 일상을 위한 디자인을 선보입니다. 디자이너 조나단 심카…" at bounding box center [284, 198] width 550 height 550
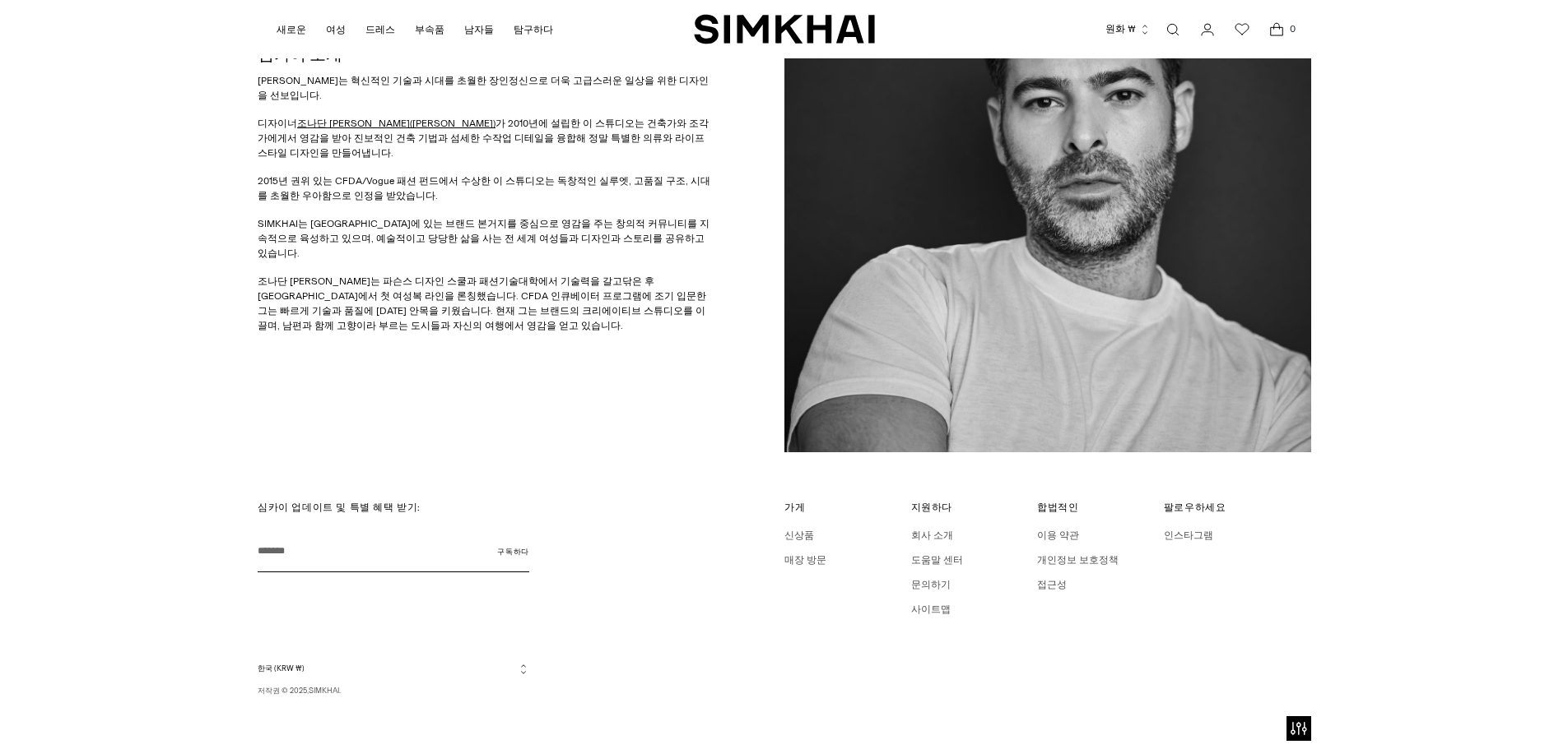
scroll to position [1062, 0]
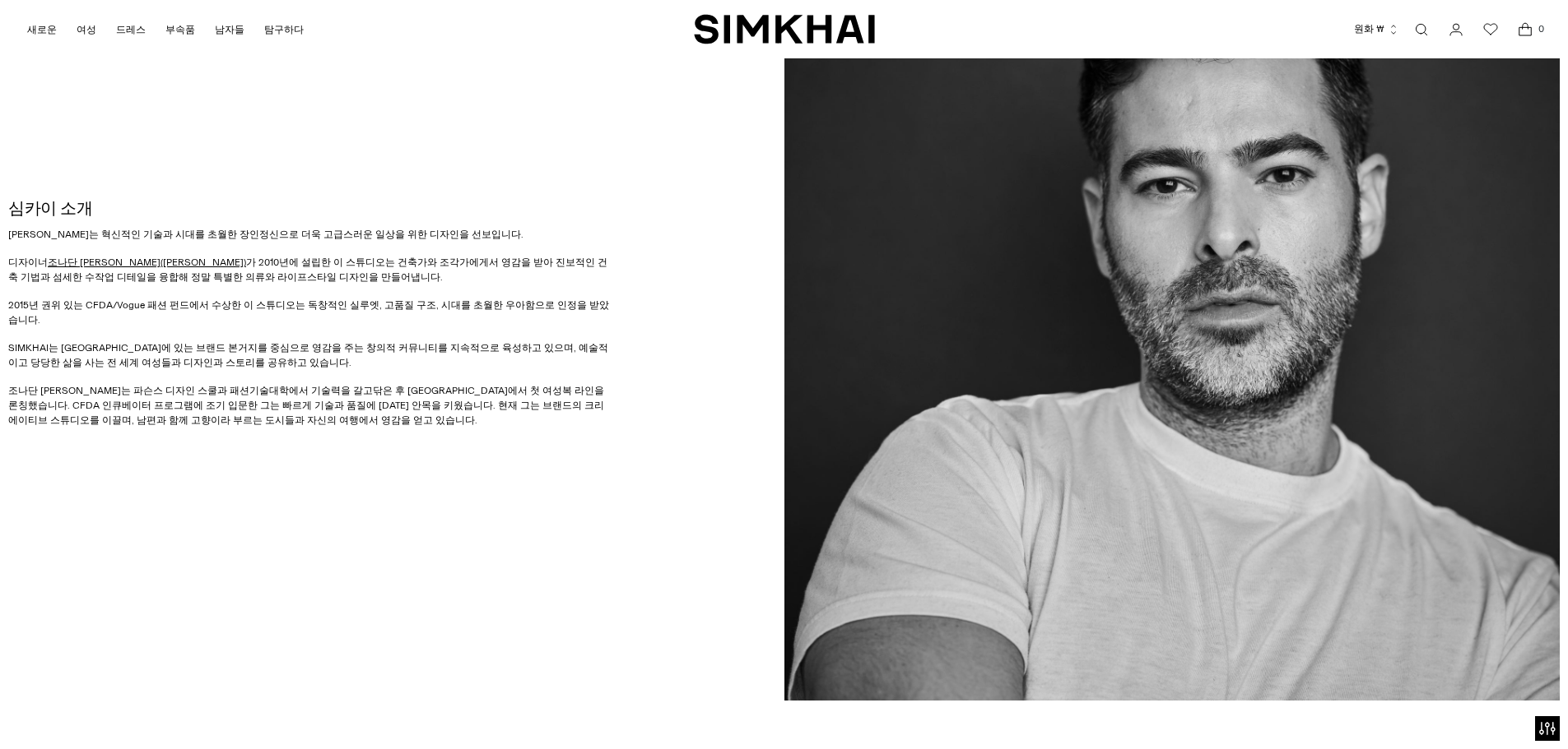
click at [125, 309] on font "2015년 권위 있는 CFDA/Vogue 패션 펀드에서 수상한 이 스튜디오는 독창적인 실루엣, 고품질 구조, 시대를 초월한 우아함으로 인정을 …" at bounding box center [309, 312] width 601 height 26
click at [738, 20] on img "심카이" at bounding box center [784, 29] width 181 height 32
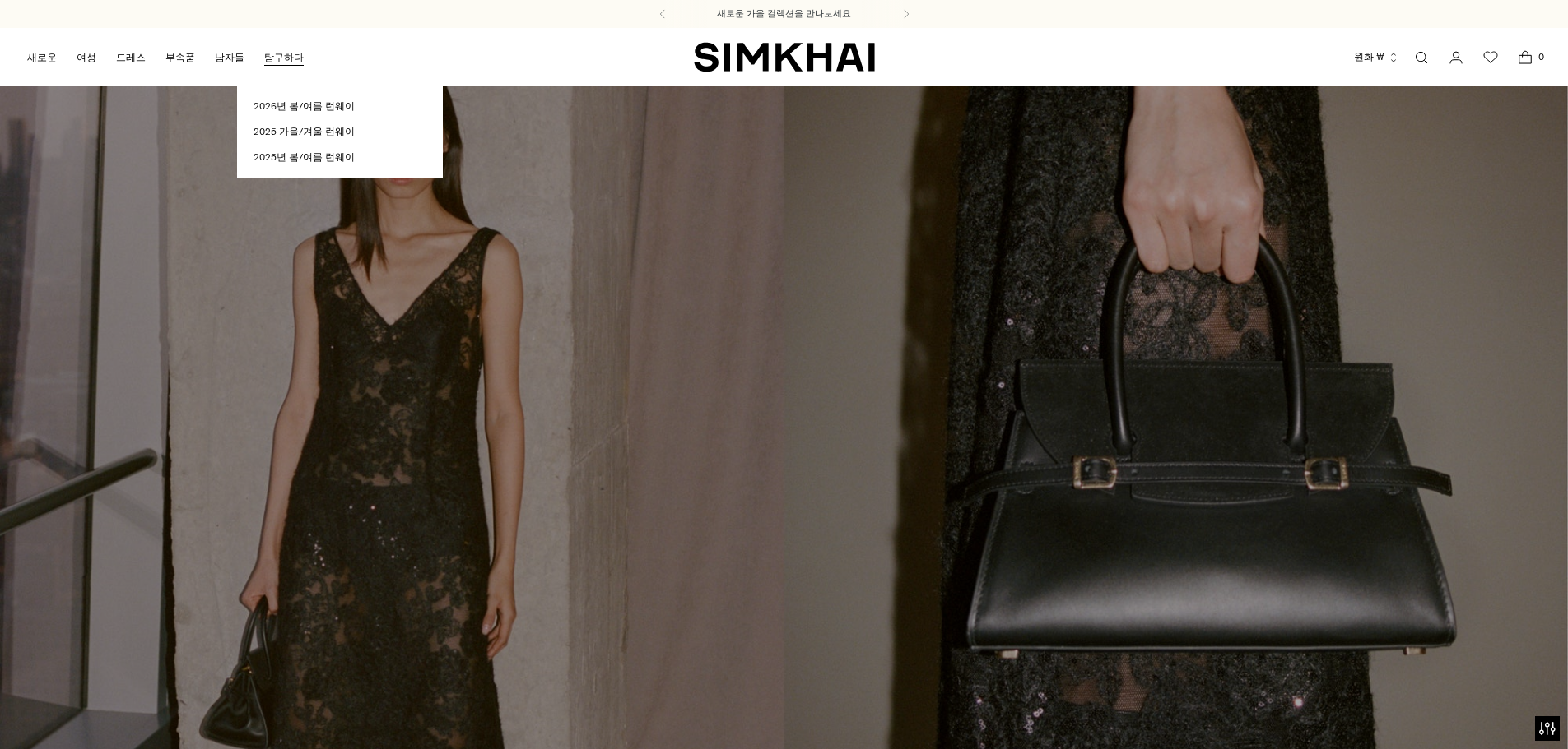
click at [288, 131] on font "2025 가을/겨울 런웨이" at bounding box center [304, 131] width 102 height 11
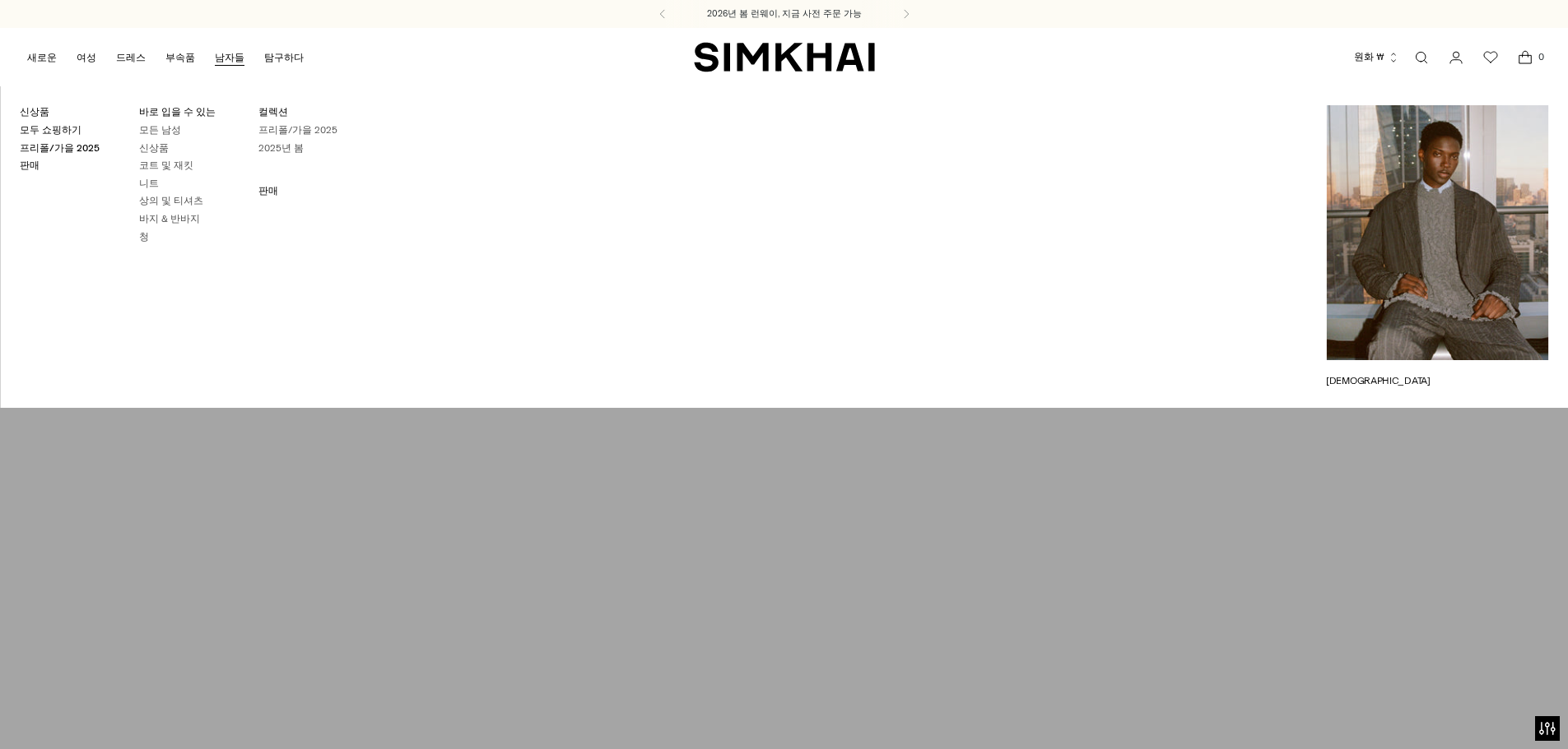
click at [803, 47] on img "심카이" at bounding box center [784, 57] width 181 height 32
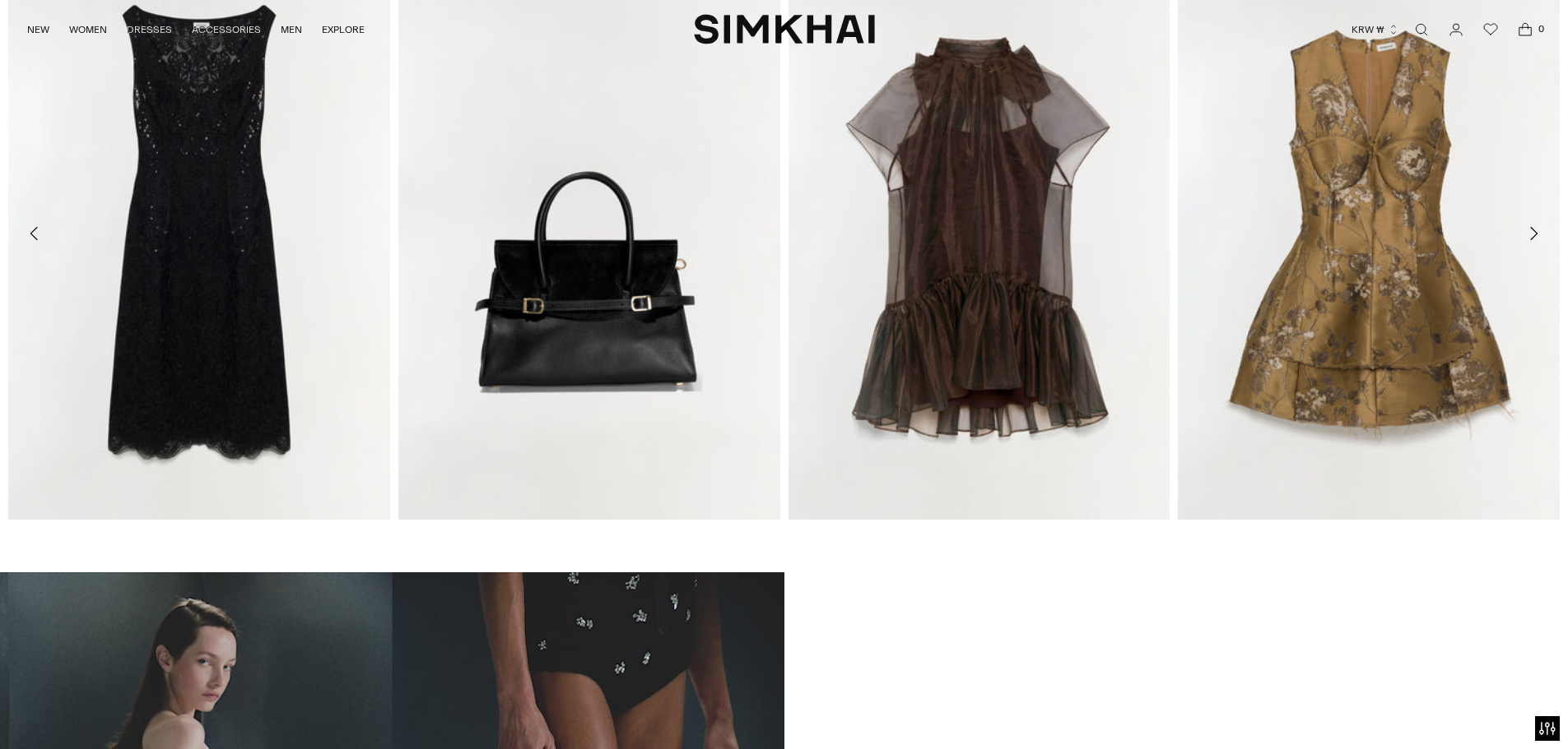
scroll to position [493, 0]
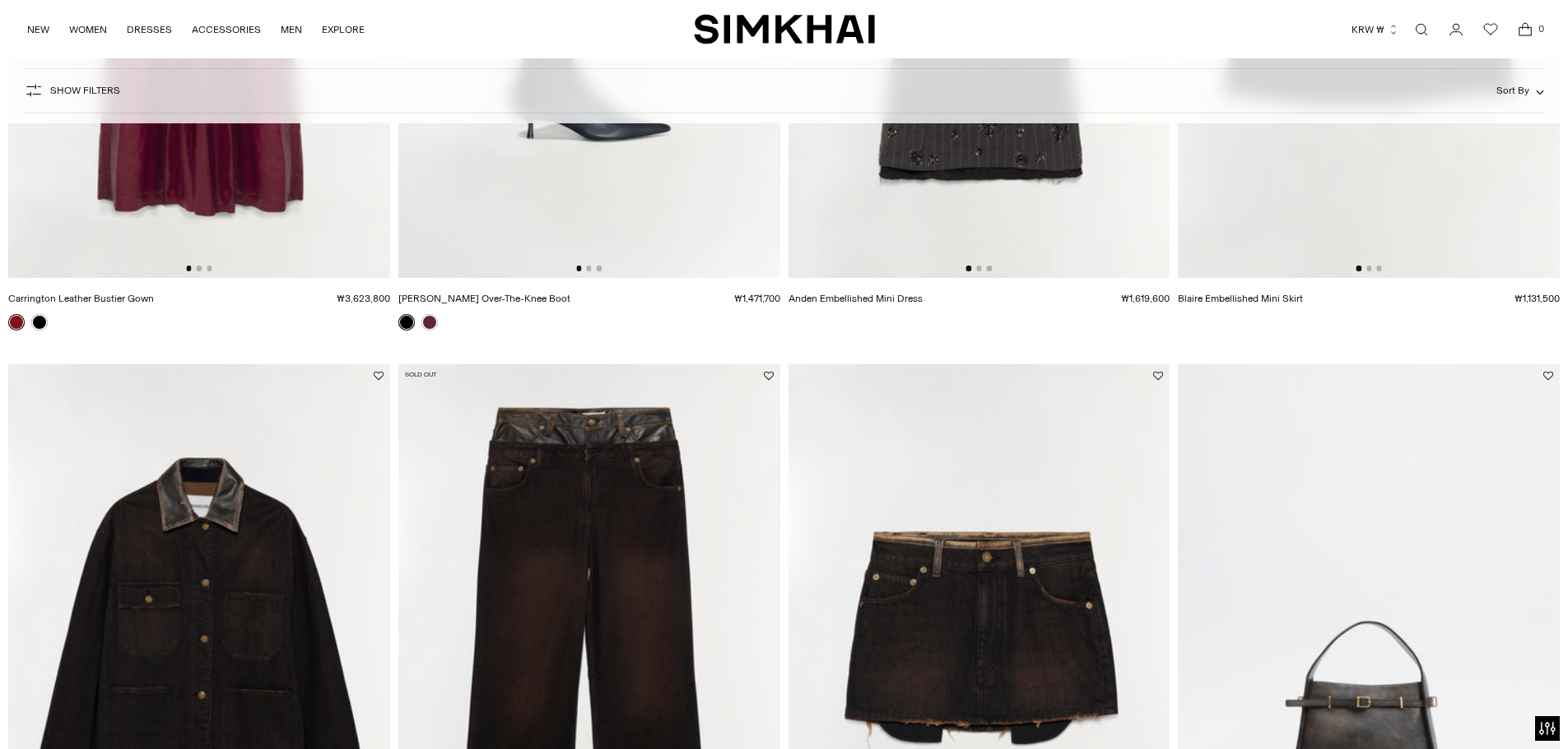
scroll to position [2220, 0]
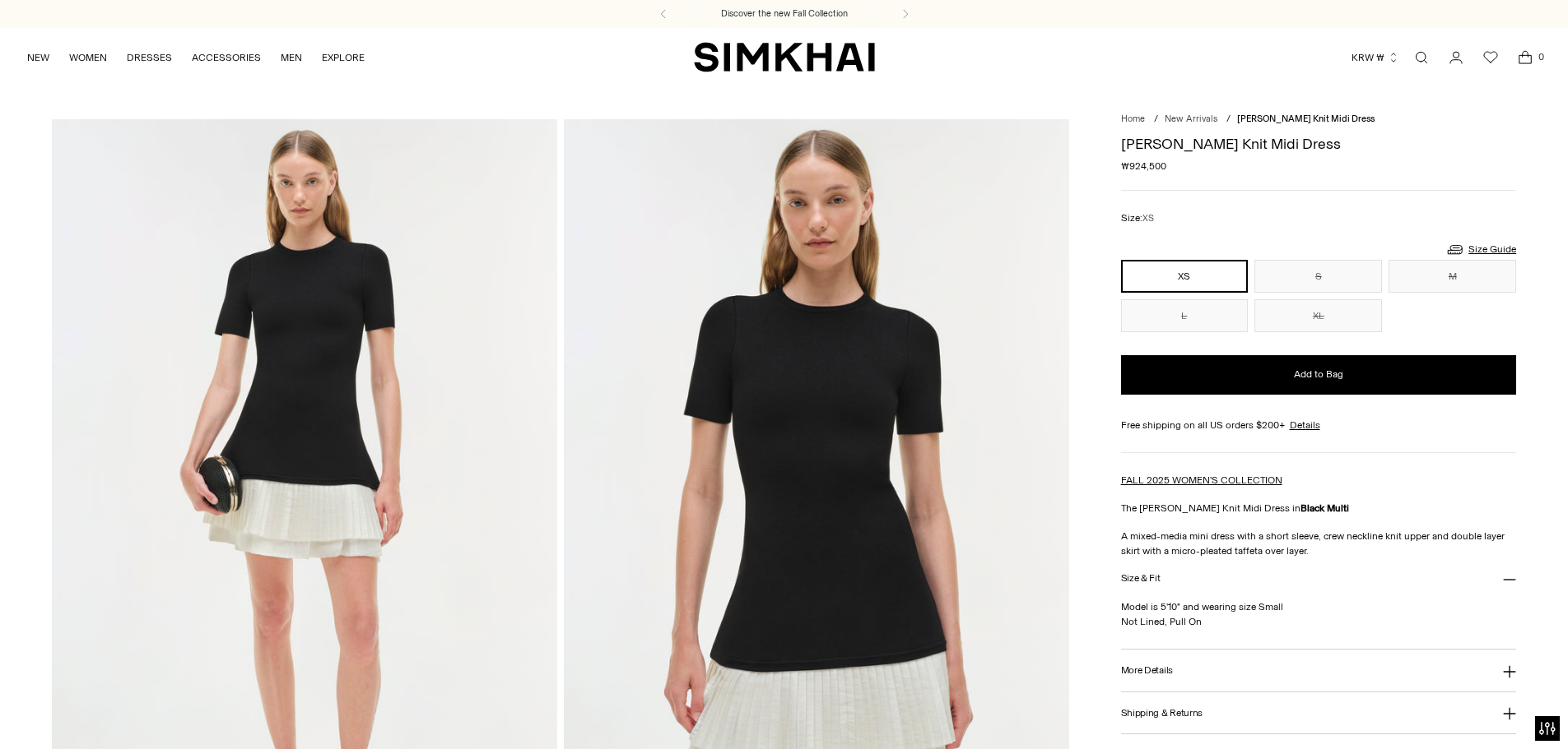
scroll to position [493, 0]
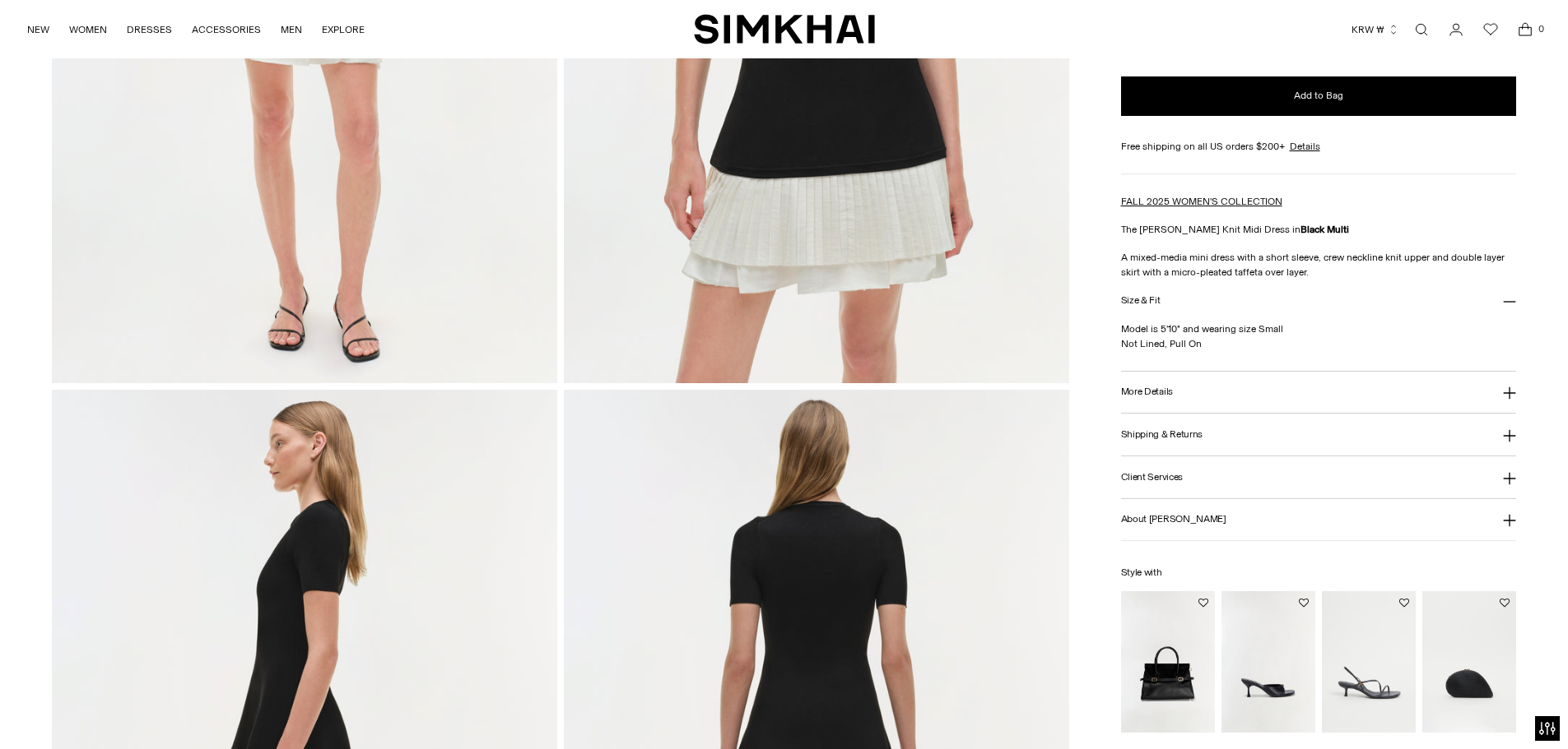
click at [784, 34] on img "SIMKHAI" at bounding box center [784, 29] width 181 height 32
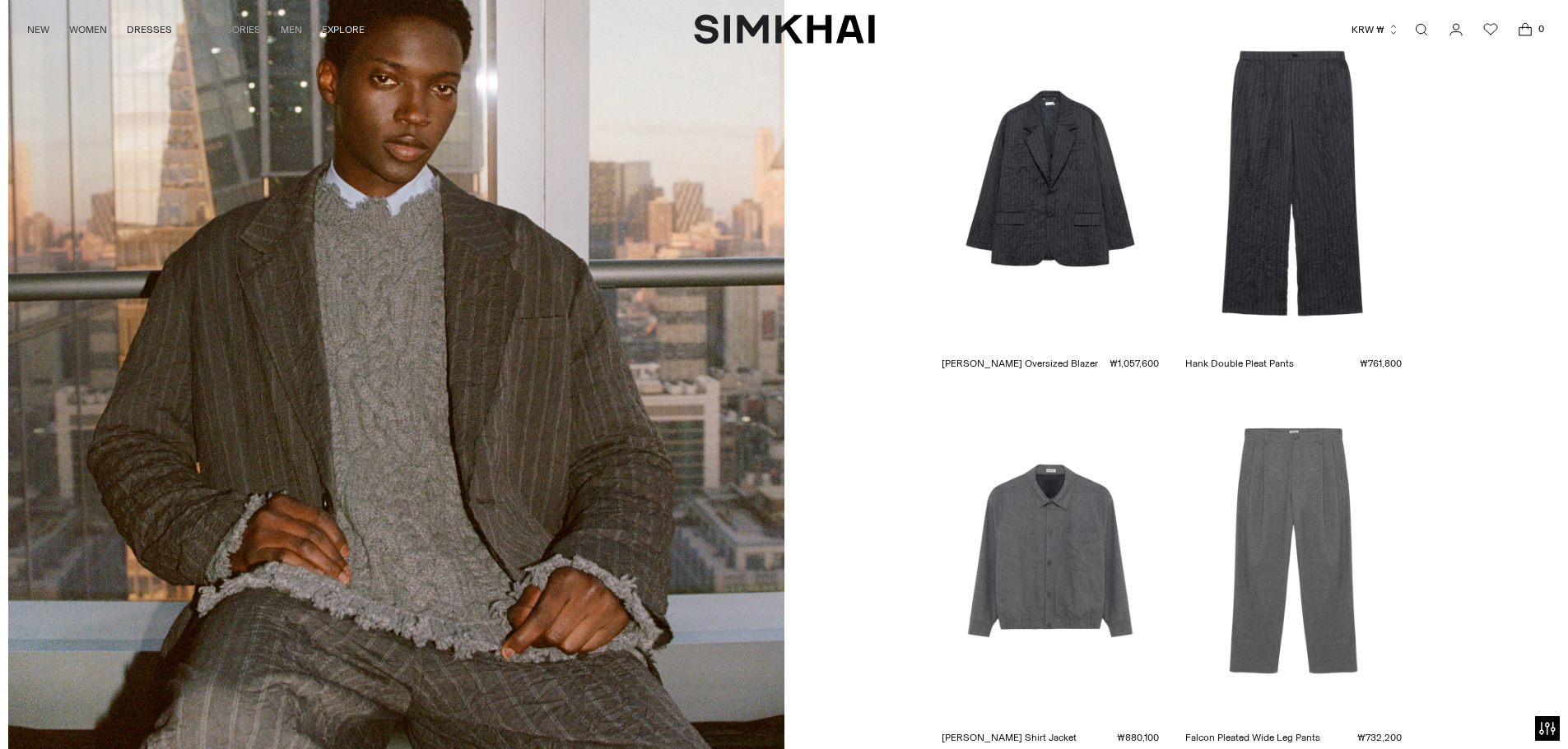
scroll to position [3930, 0]
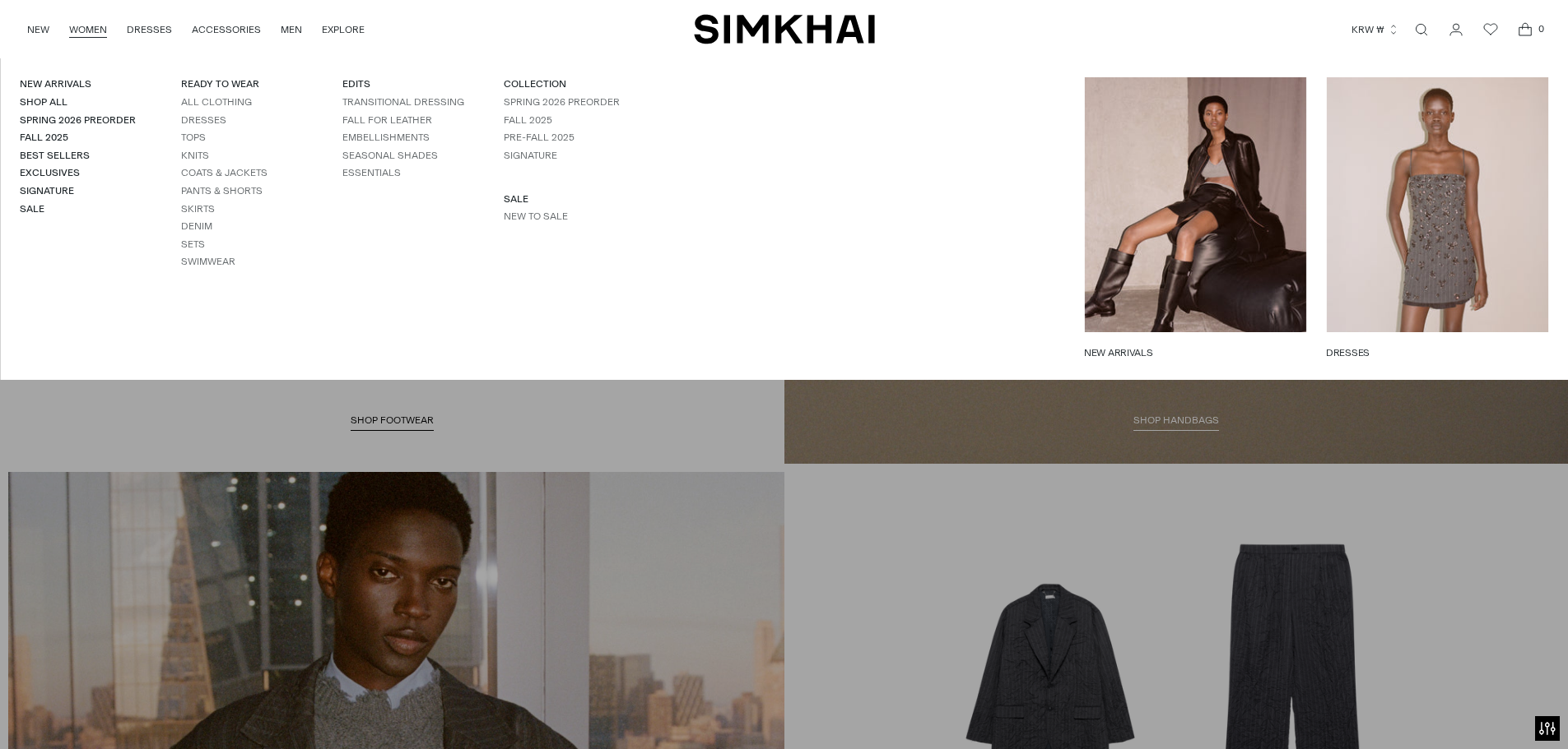
click at [83, 29] on link "WOMEN" at bounding box center [87, 30] width 37 height 36
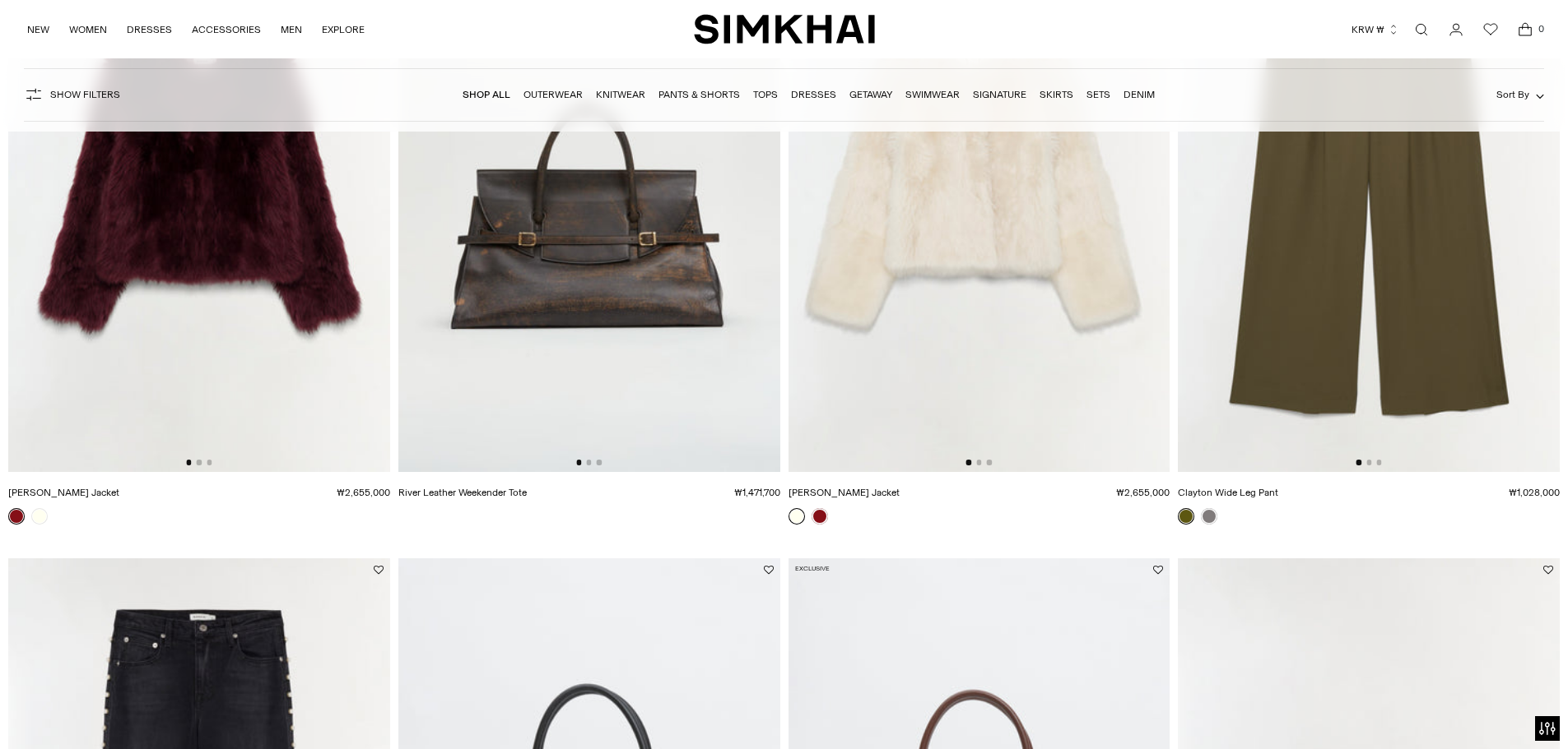
scroll to position [5428, 0]
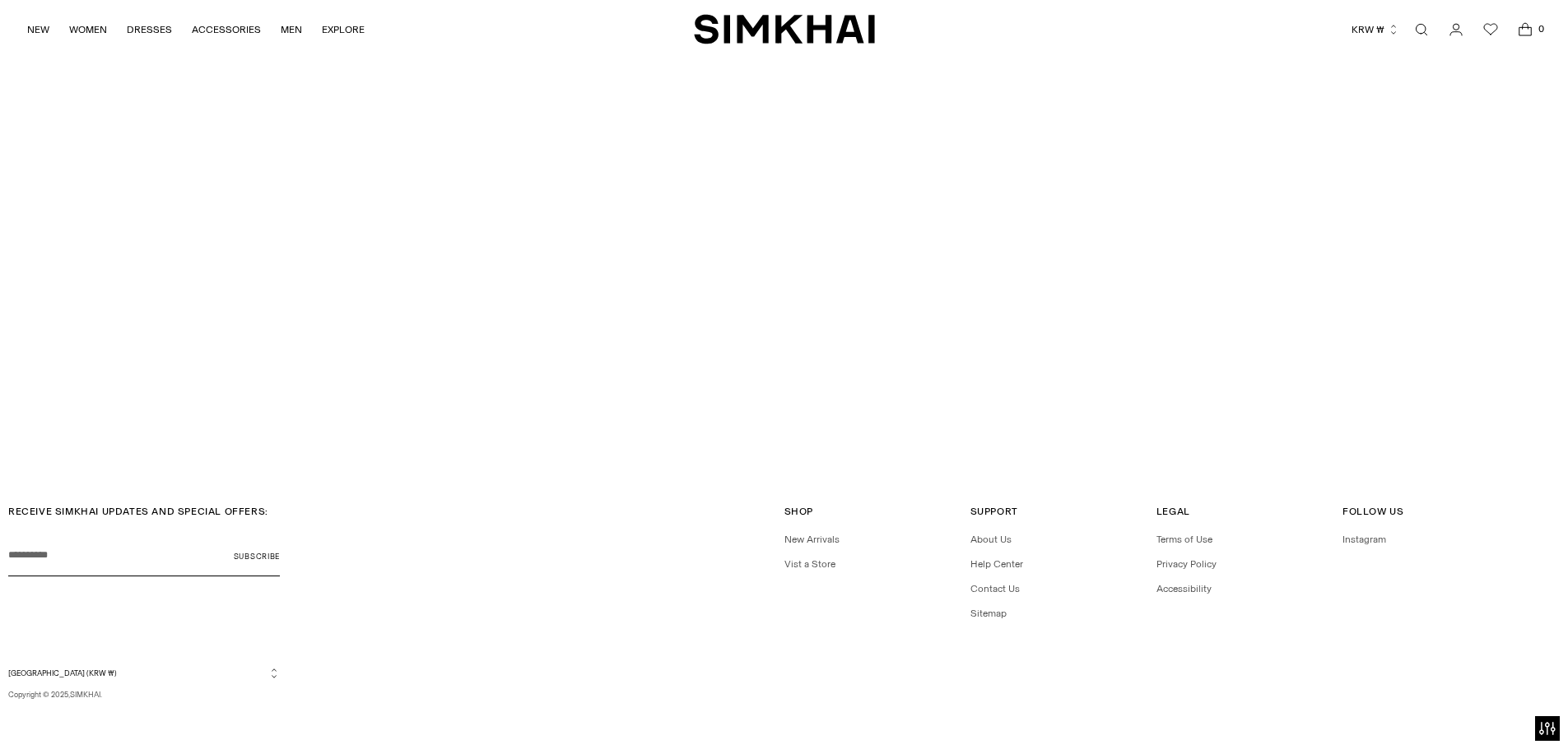
scroll to position [5618, 0]
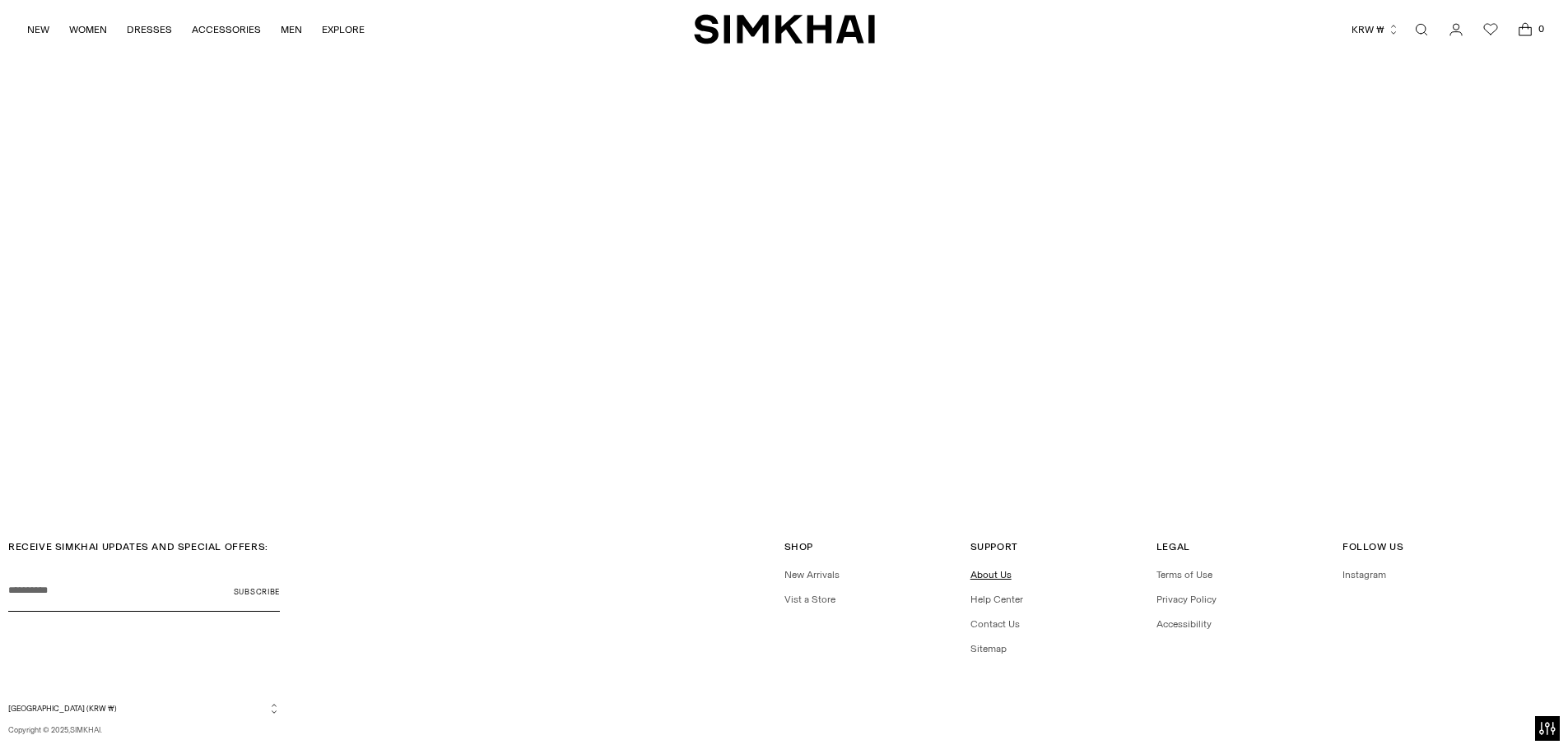
click at [983, 577] on link "About Us" at bounding box center [990, 575] width 41 height 11
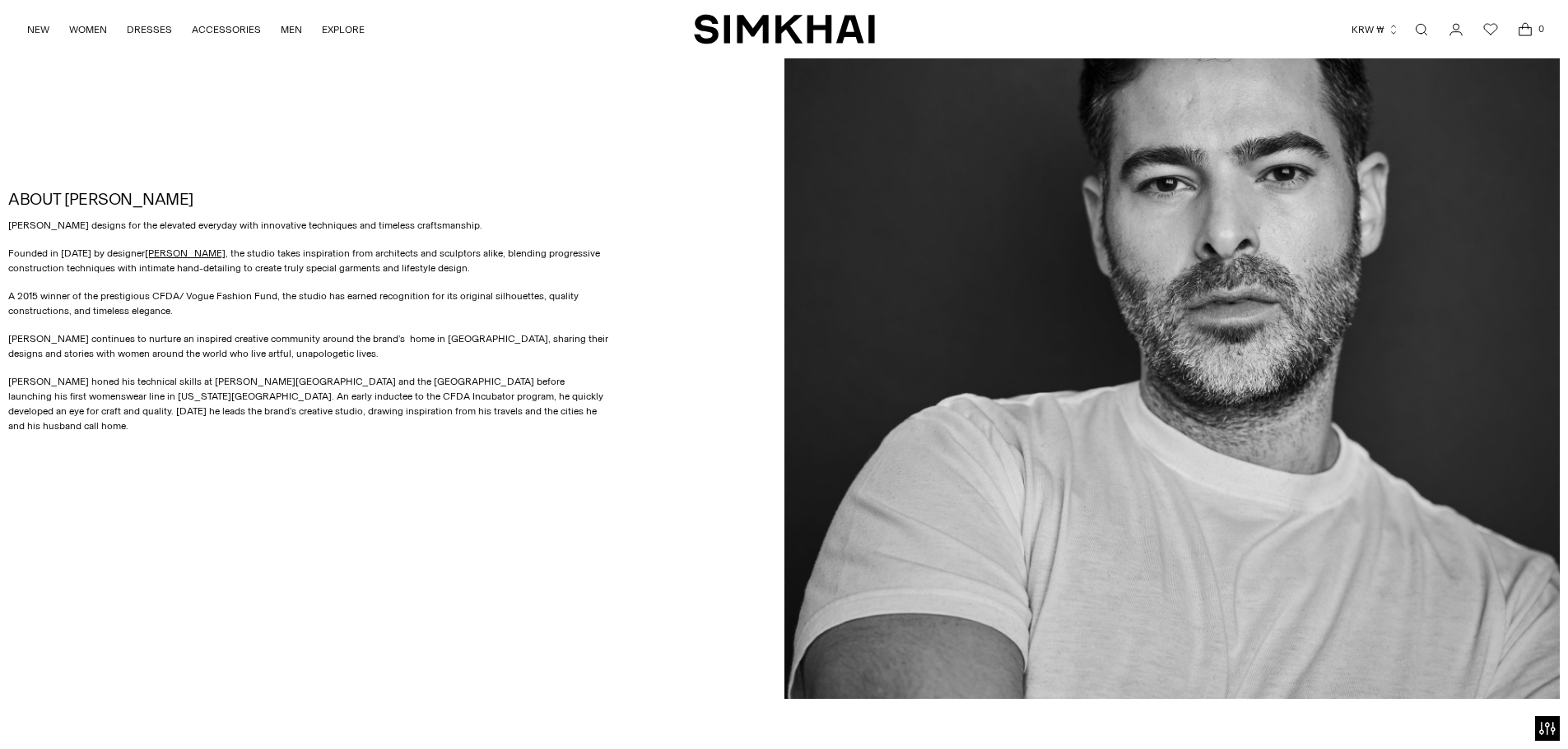
scroll to position [1310, 0]
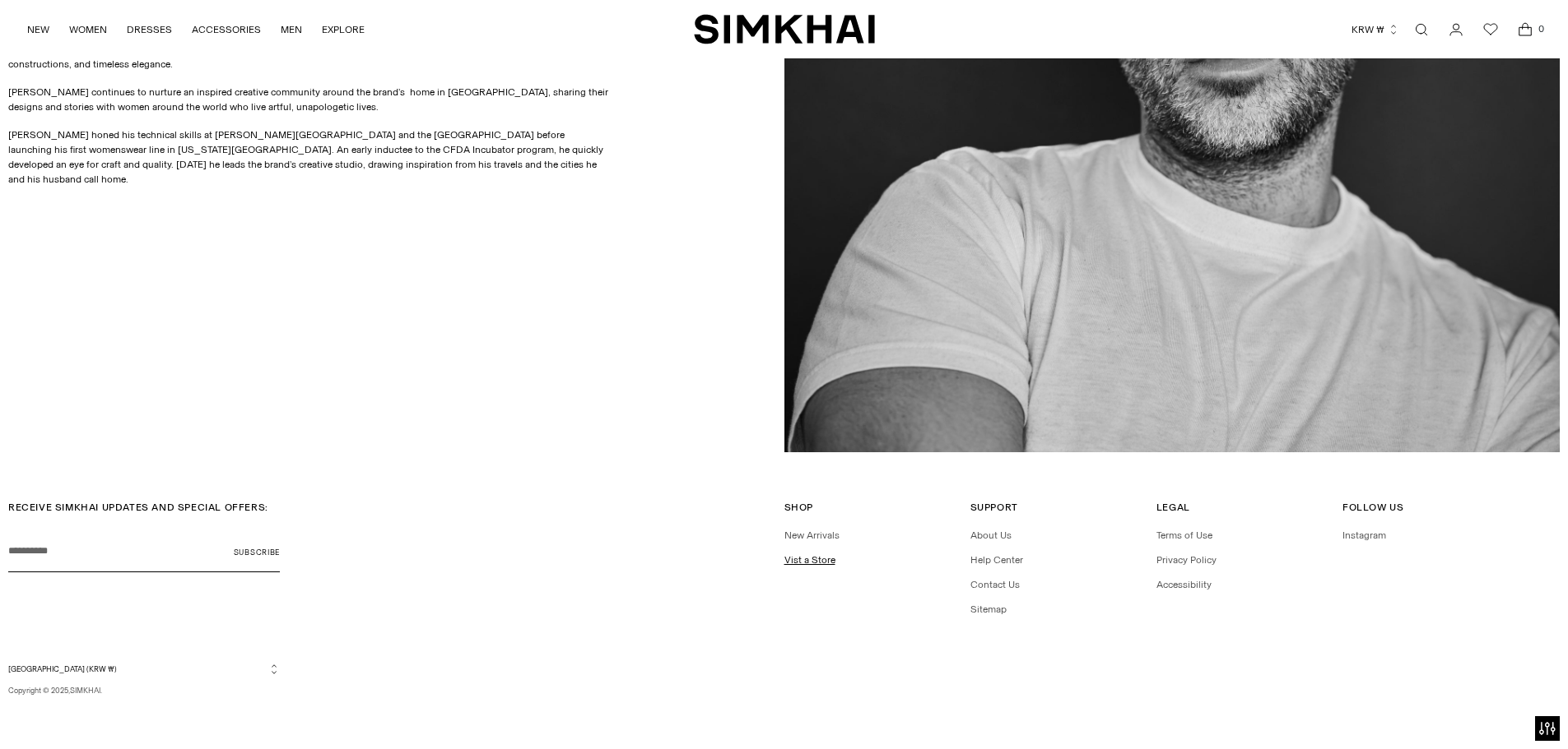
click at [807, 556] on link "Vist a Store" at bounding box center [809, 560] width 51 height 11
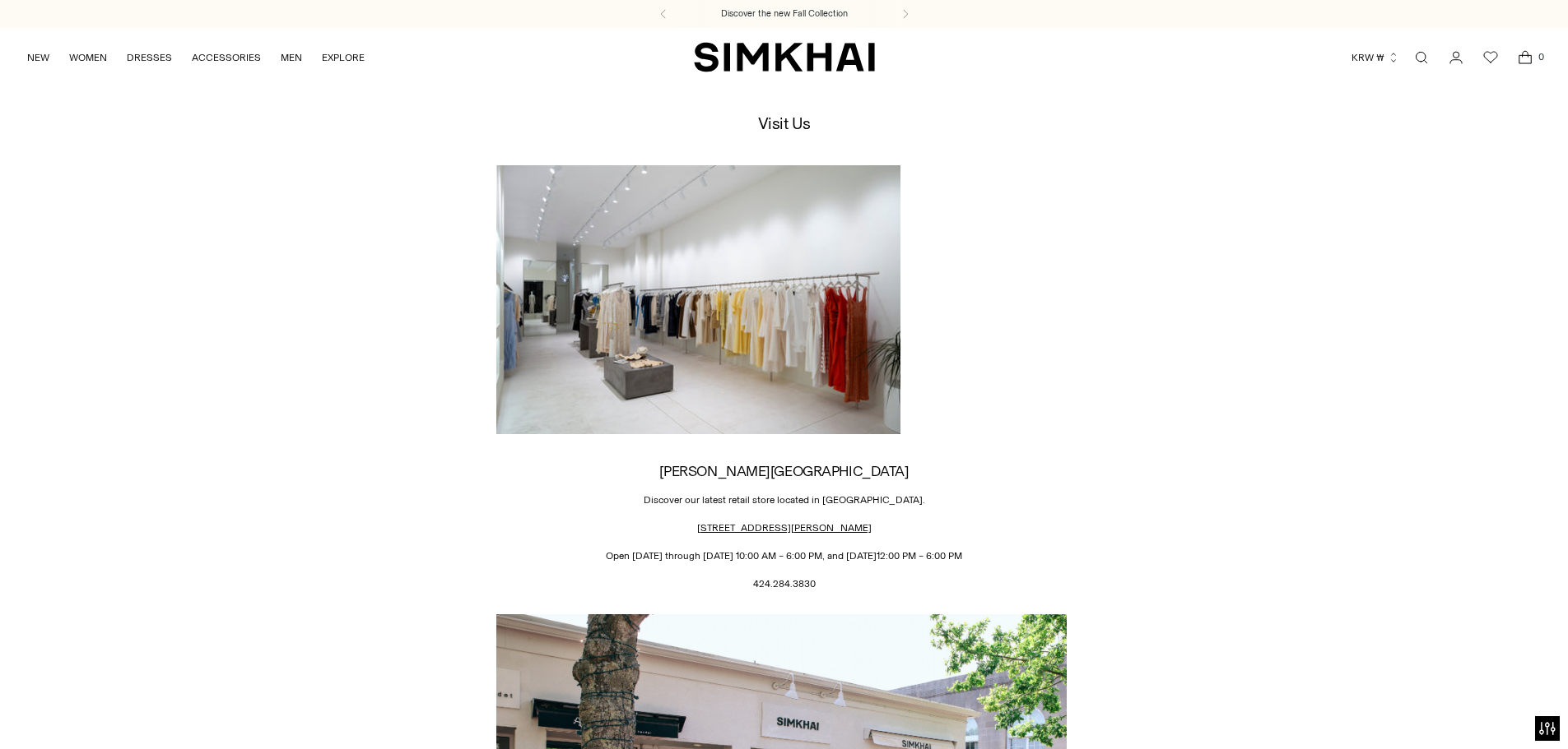
click at [749, 57] on img "SIMKHAI" at bounding box center [784, 57] width 181 height 32
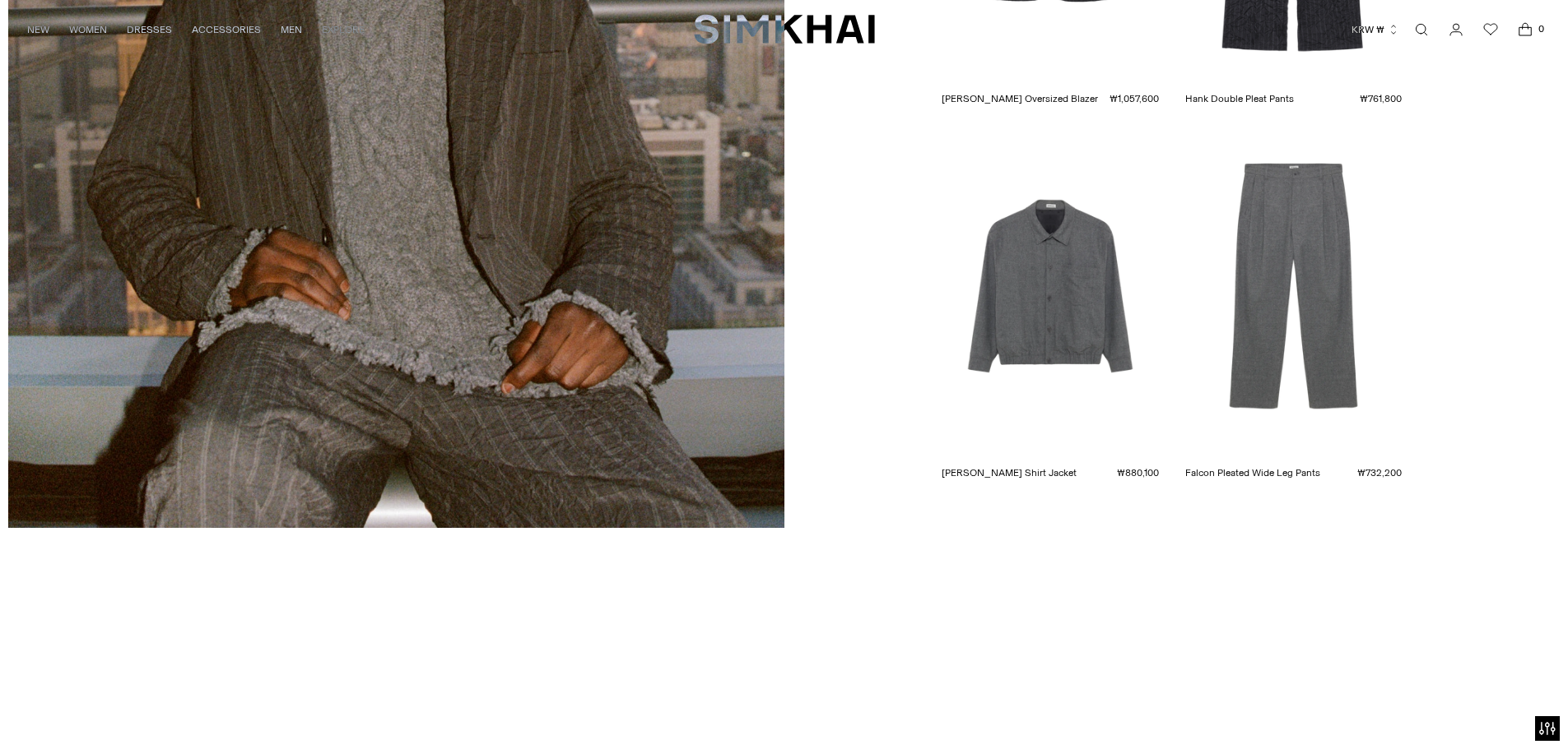
scroll to position [5657, 0]
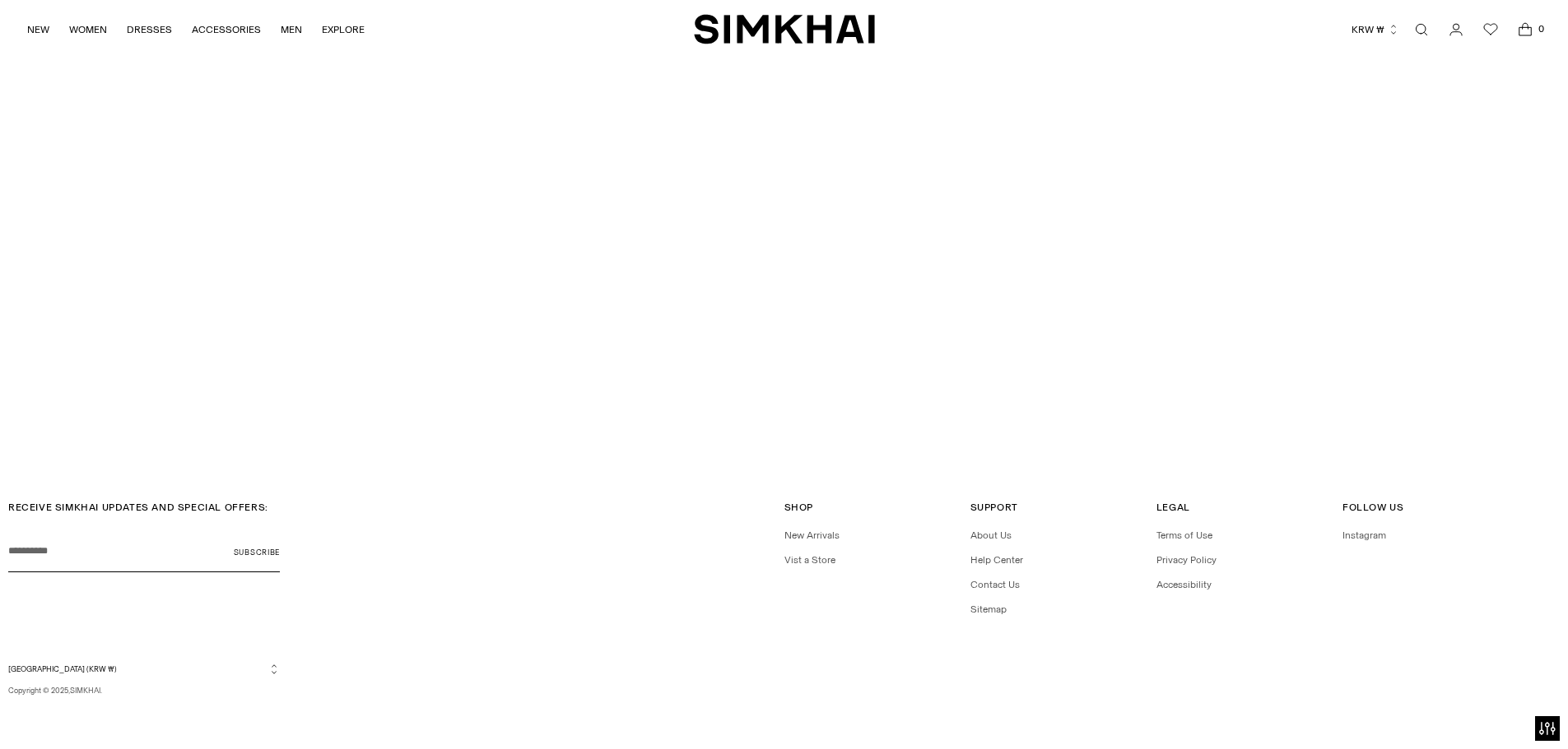
drag, startPoint x: 1418, startPoint y: 30, endPoint x: 1410, endPoint y: 35, distance: 9.4
click at [1418, 31] on link "Open search modal" at bounding box center [1421, 30] width 33 height 33
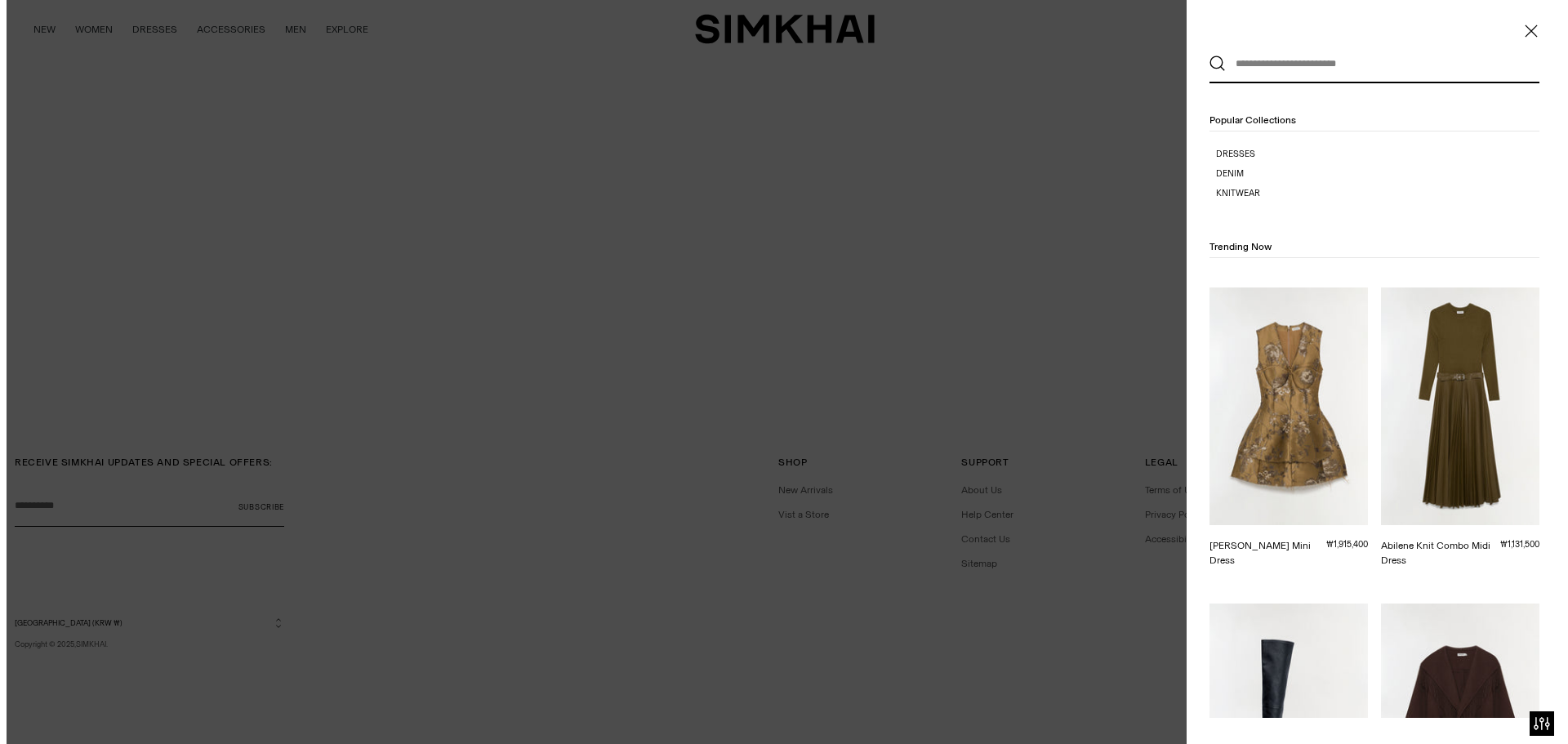
scroll to position [0, 0]
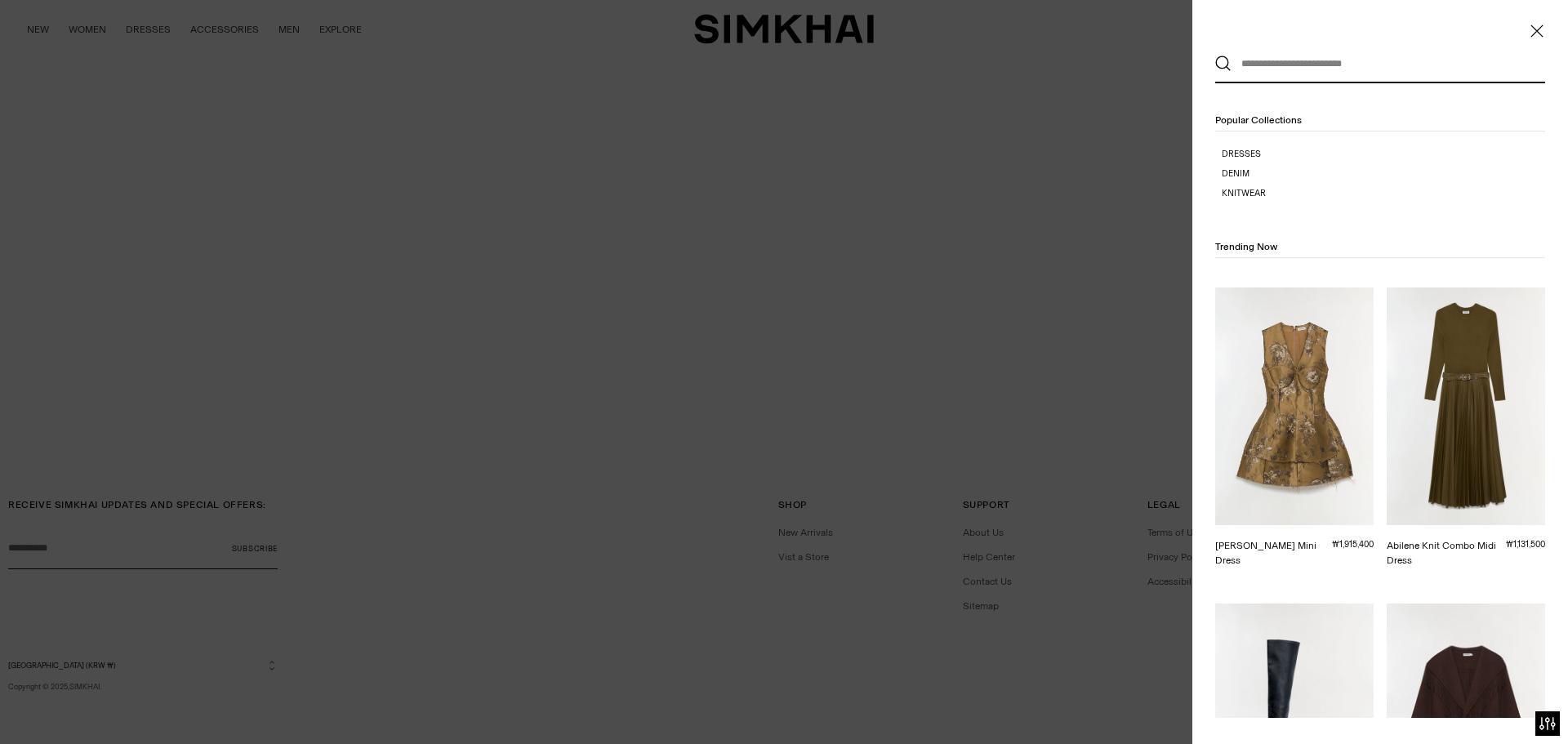
click at [1297, 55] on input "text" at bounding box center [1376, 64] width 290 height 36
click at [1297, 63] on input "text" at bounding box center [1376, 64] width 290 height 36
paste input "**********"
type input "**********"
click at [1215, 55] on button "Search" at bounding box center [1223, 63] width 16 height 16
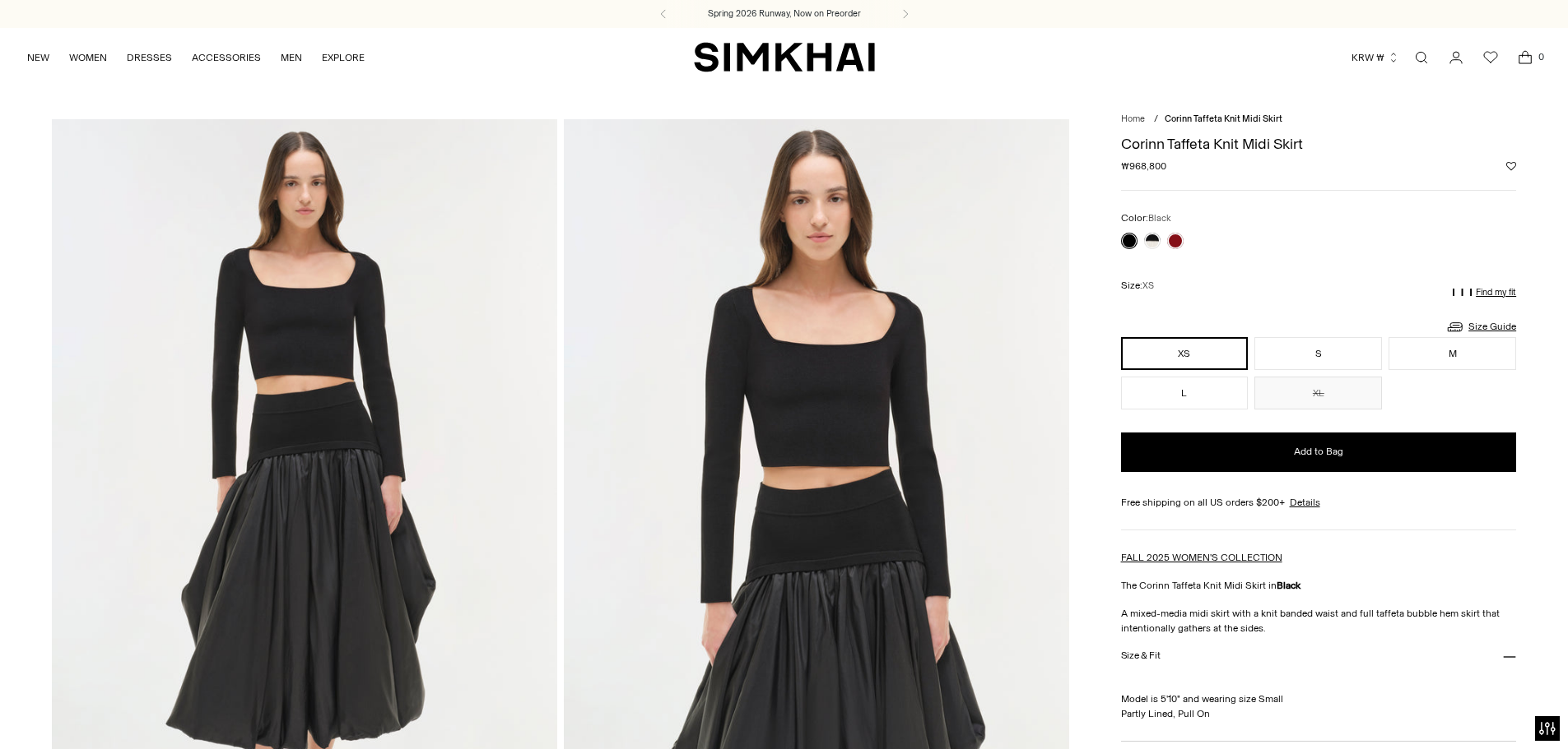
drag, startPoint x: 343, startPoint y: 376, endPoint x: 311, endPoint y: 283, distance: 98.4
click at [311, 283] on img at bounding box center [304, 498] width 505 height 758
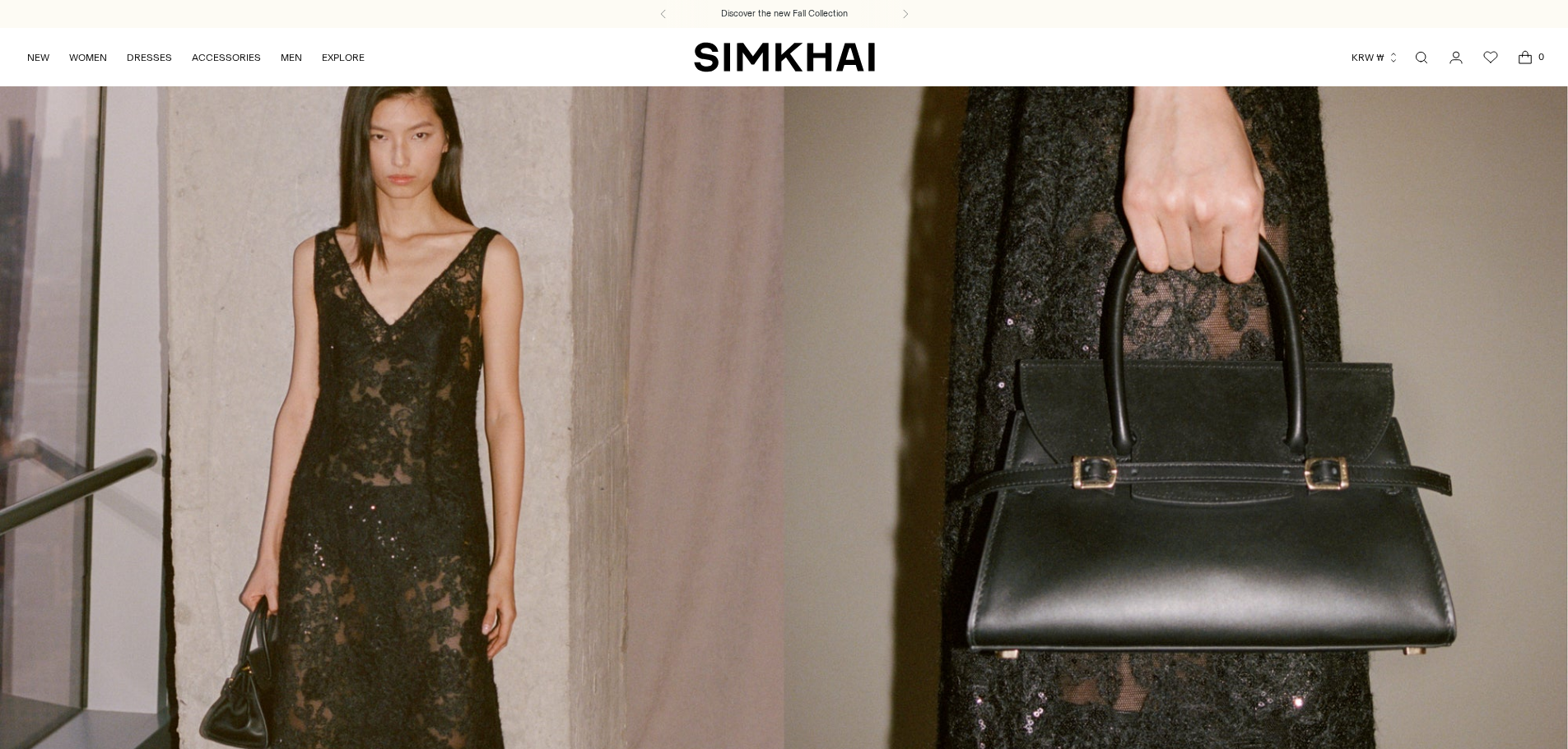
drag, startPoint x: 0, startPoint y: 0, endPoint x: 1421, endPoint y: 56, distance: 1422.1
click at [1421, 56] on link "Open search modal" at bounding box center [1421, 57] width 33 height 33
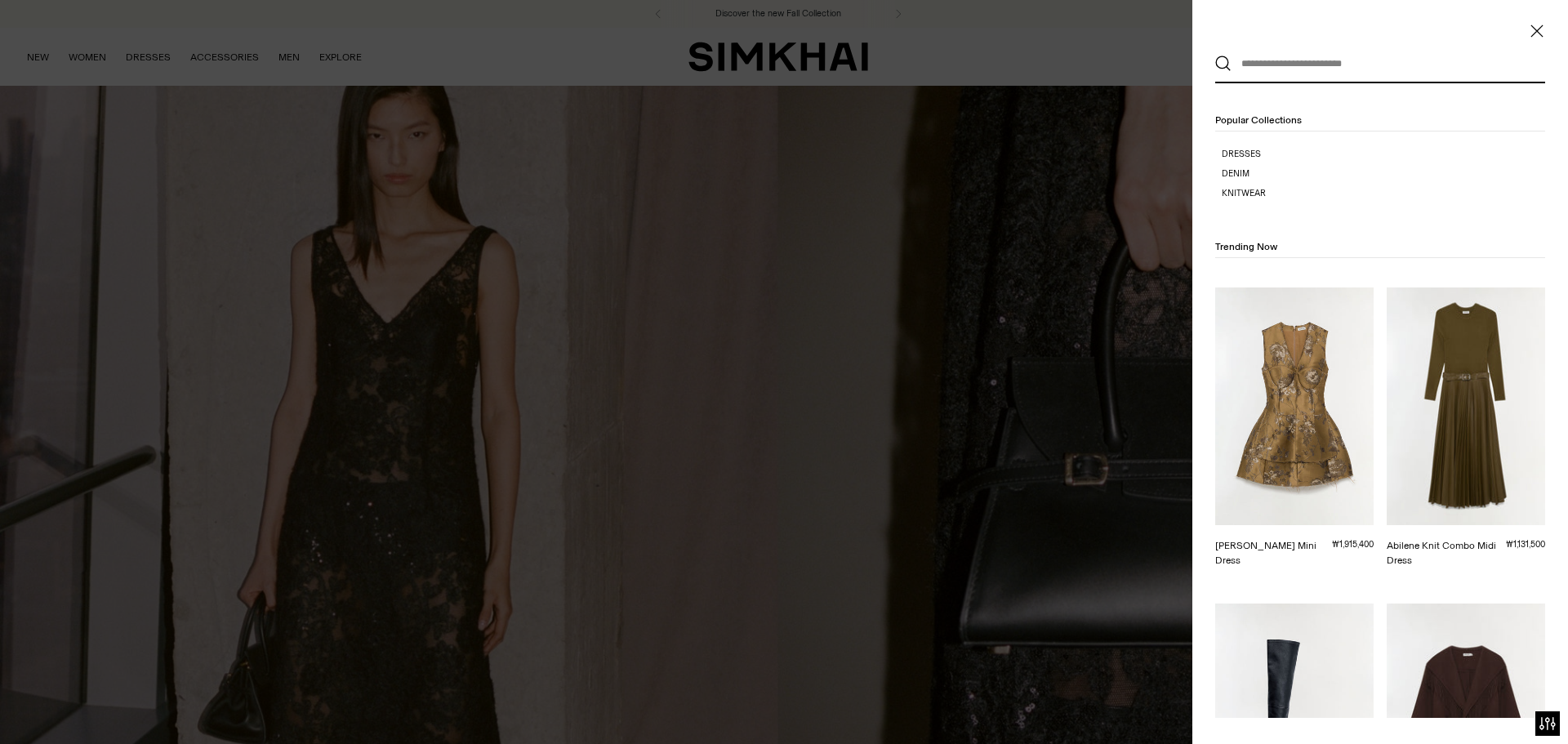
click at [1306, 61] on input "text" at bounding box center [1376, 64] width 290 height 36
paste input "**********"
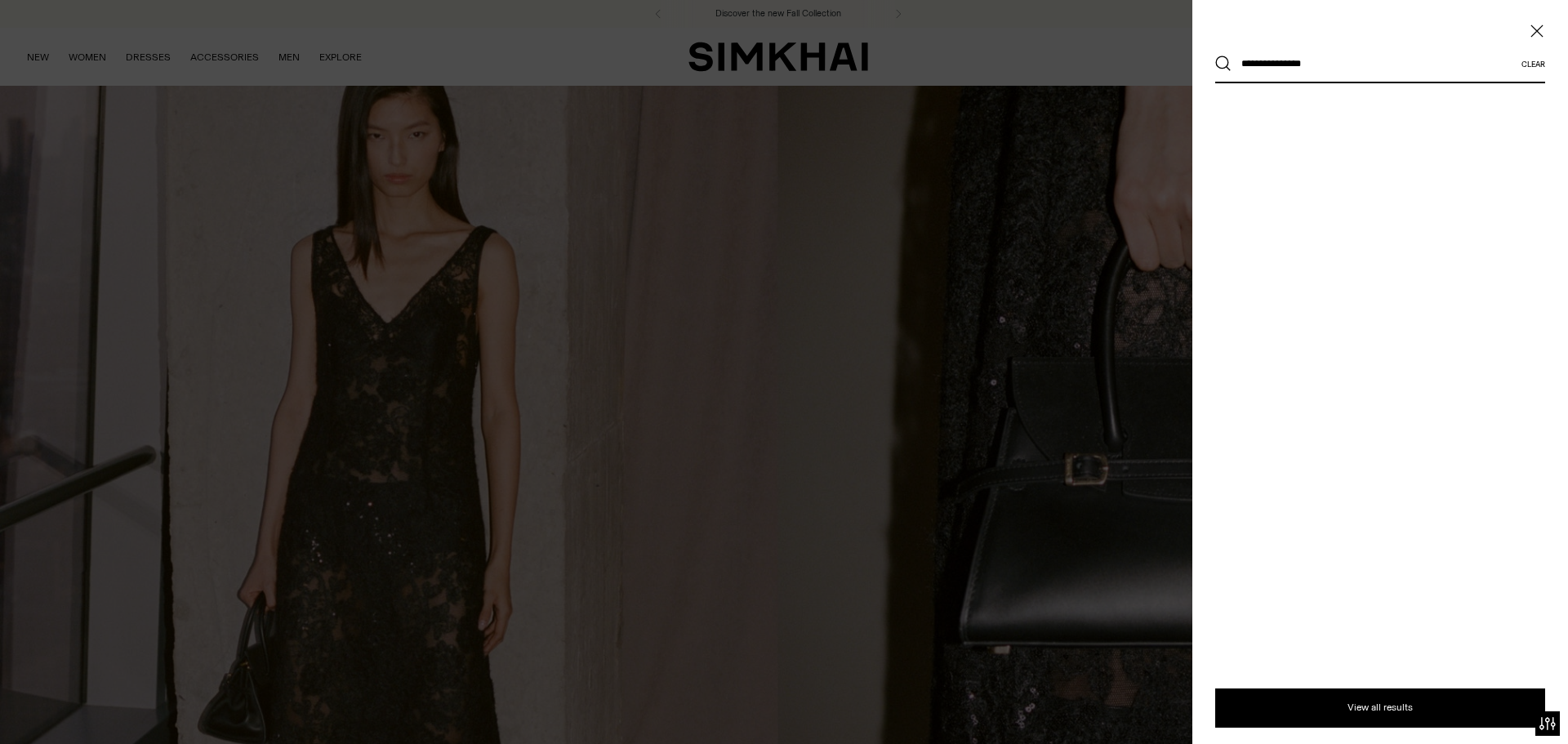
type input "**********"
click at [1215, 55] on button "Search" at bounding box center [1223, 63] width 16 height 16
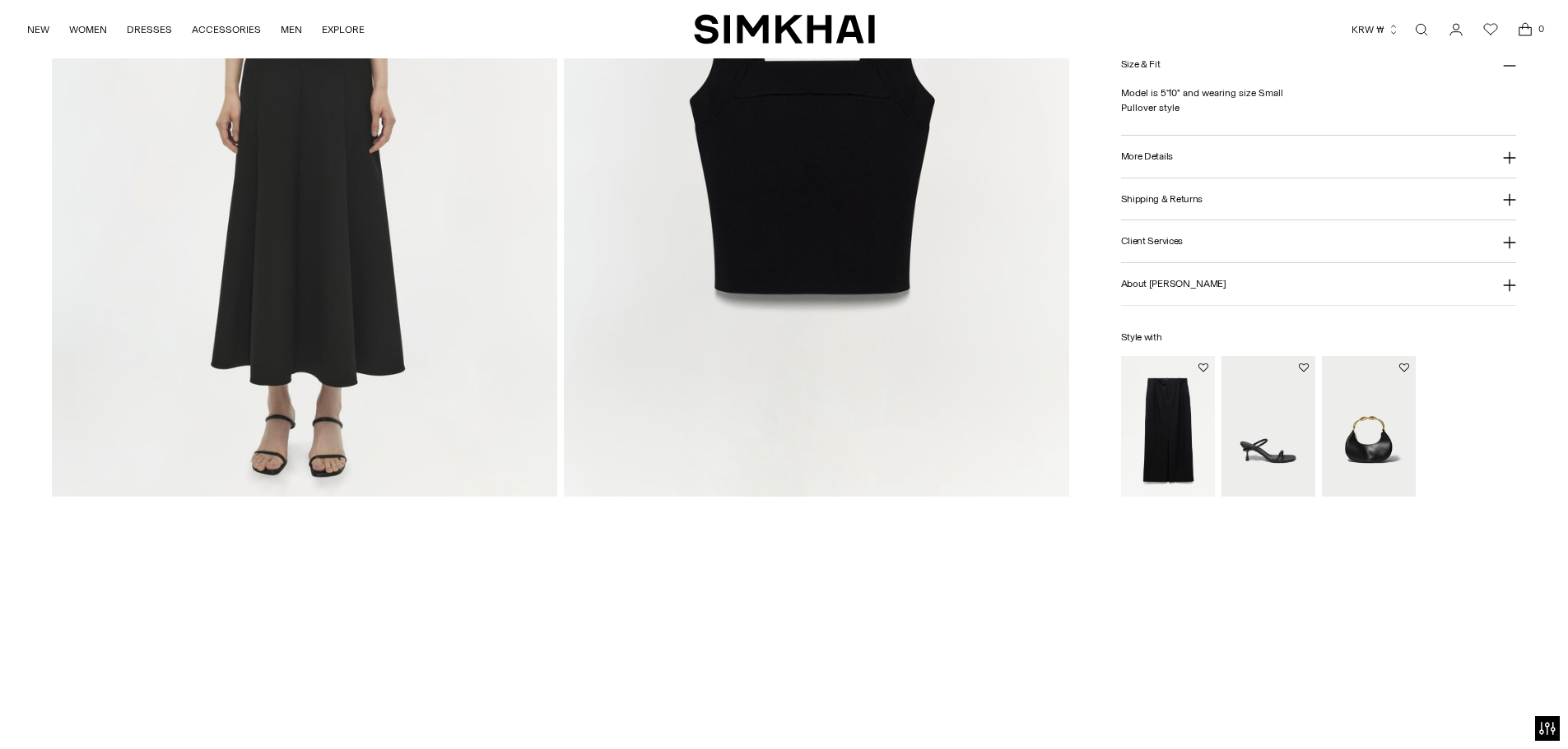
scroll to position [1974, 0]
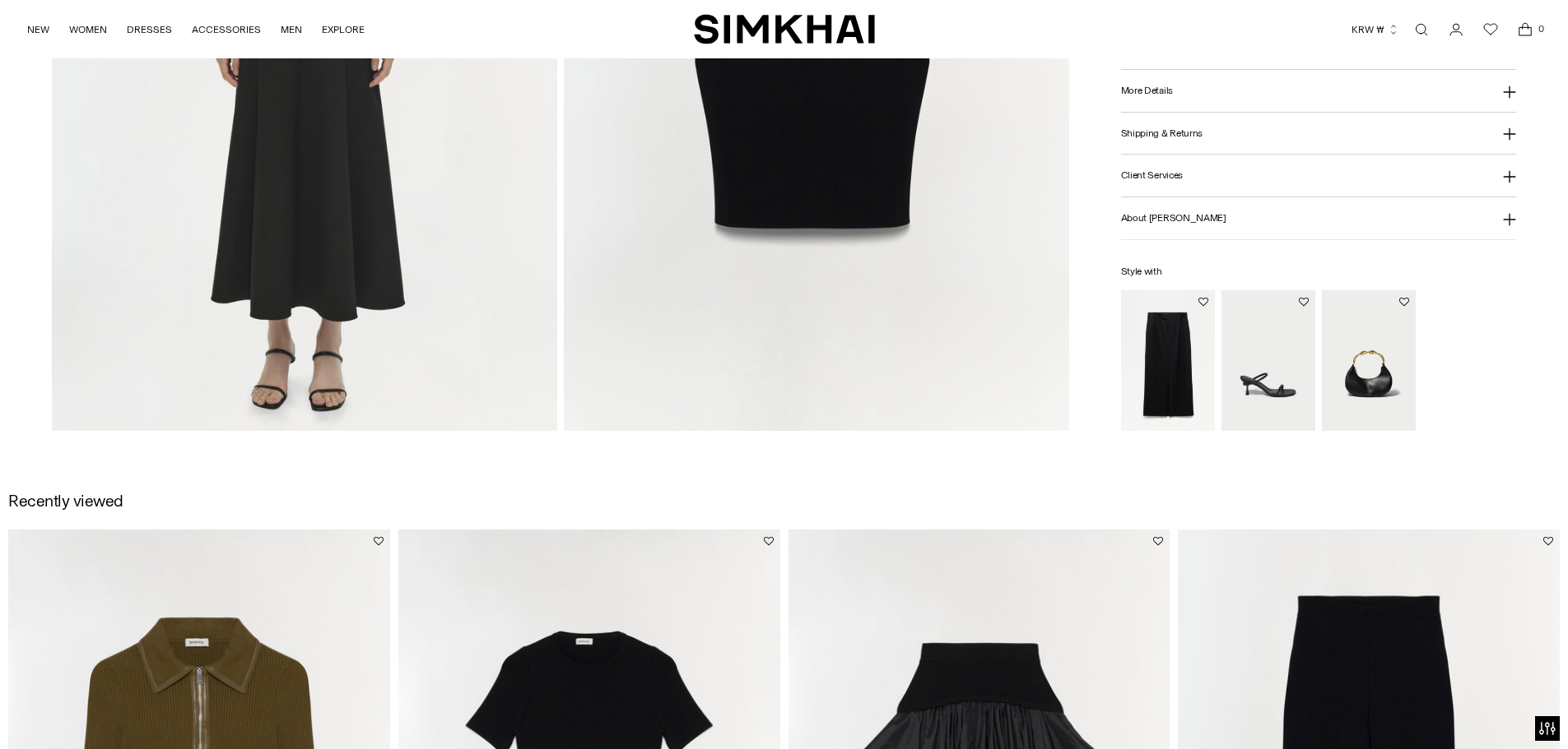
click at [795, 42] on img "SIMKHAI" at bounding box center [784, 29] width 181 height 32
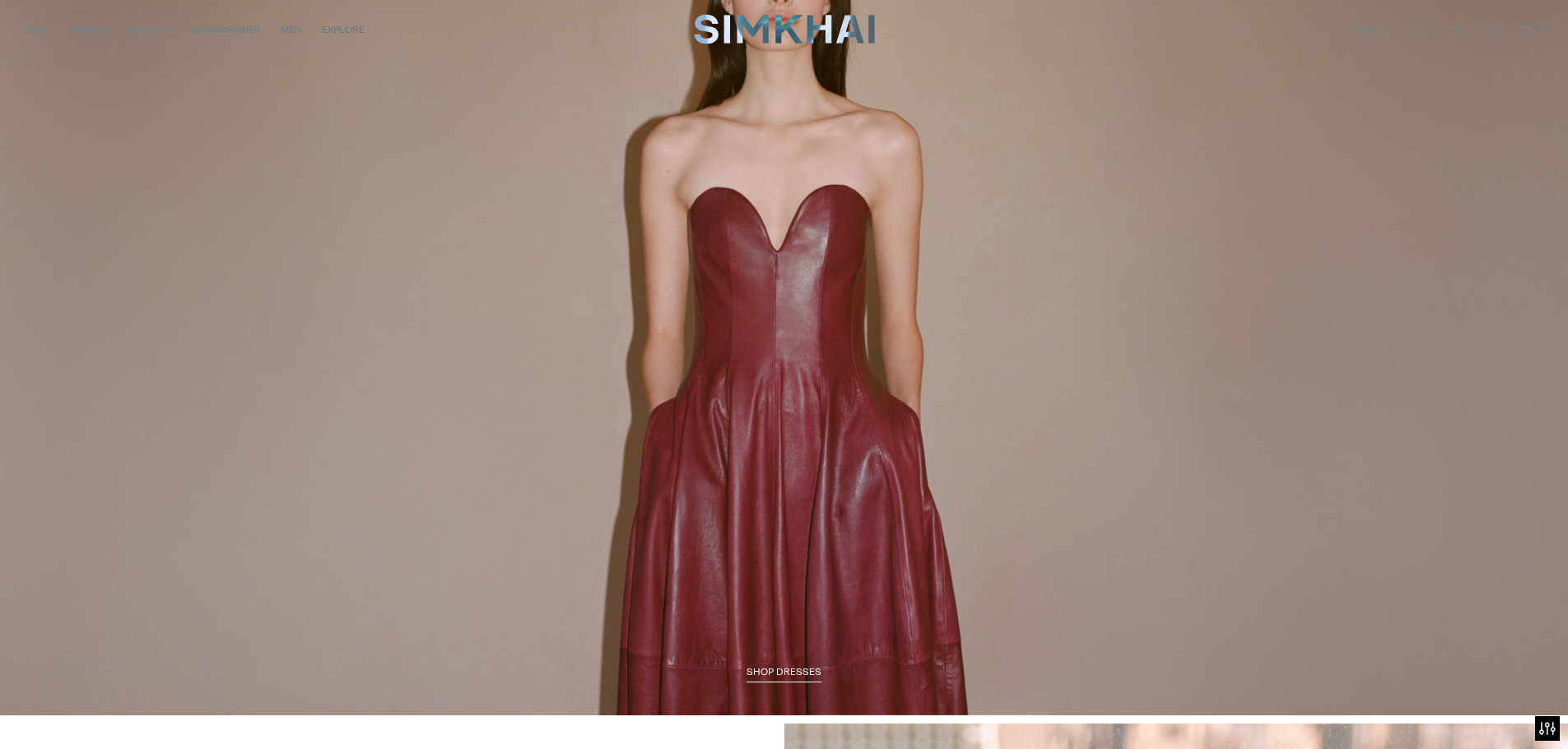
scroll to position [2467, 0]
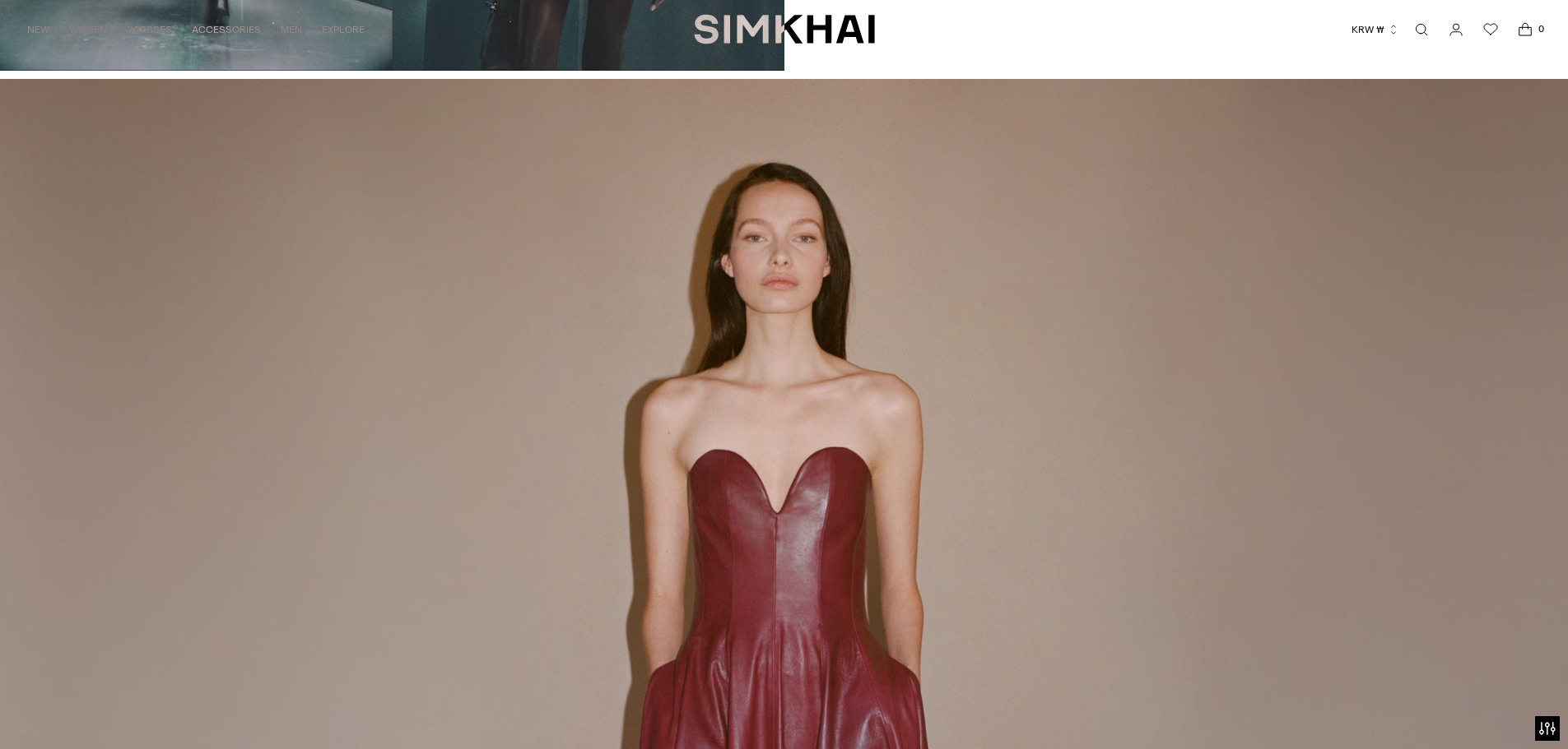
click at [809, 332] on link "/collections/dresses-all" at bounding box center [784, 528] width 1568 height 899
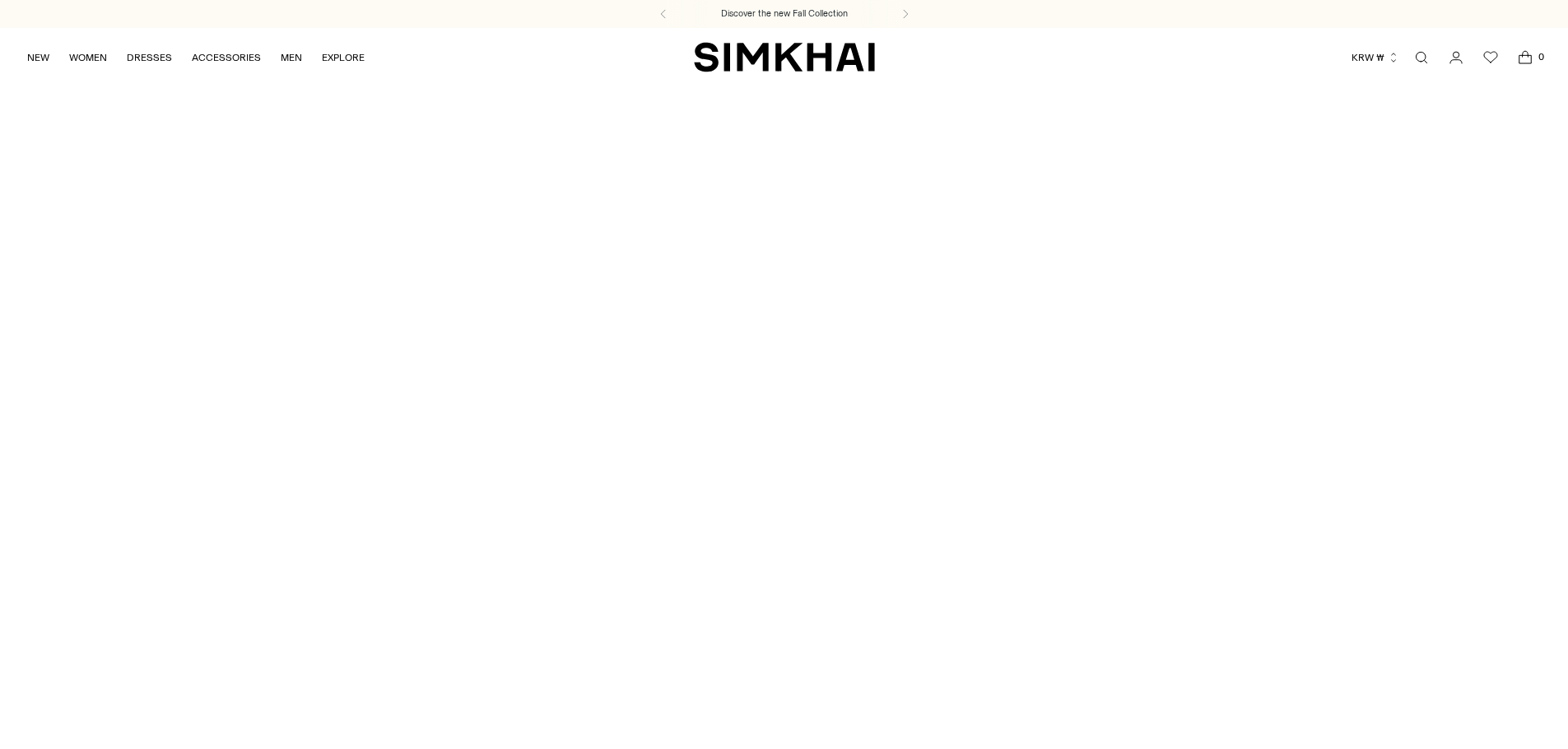
scroll to position [2467, 0]
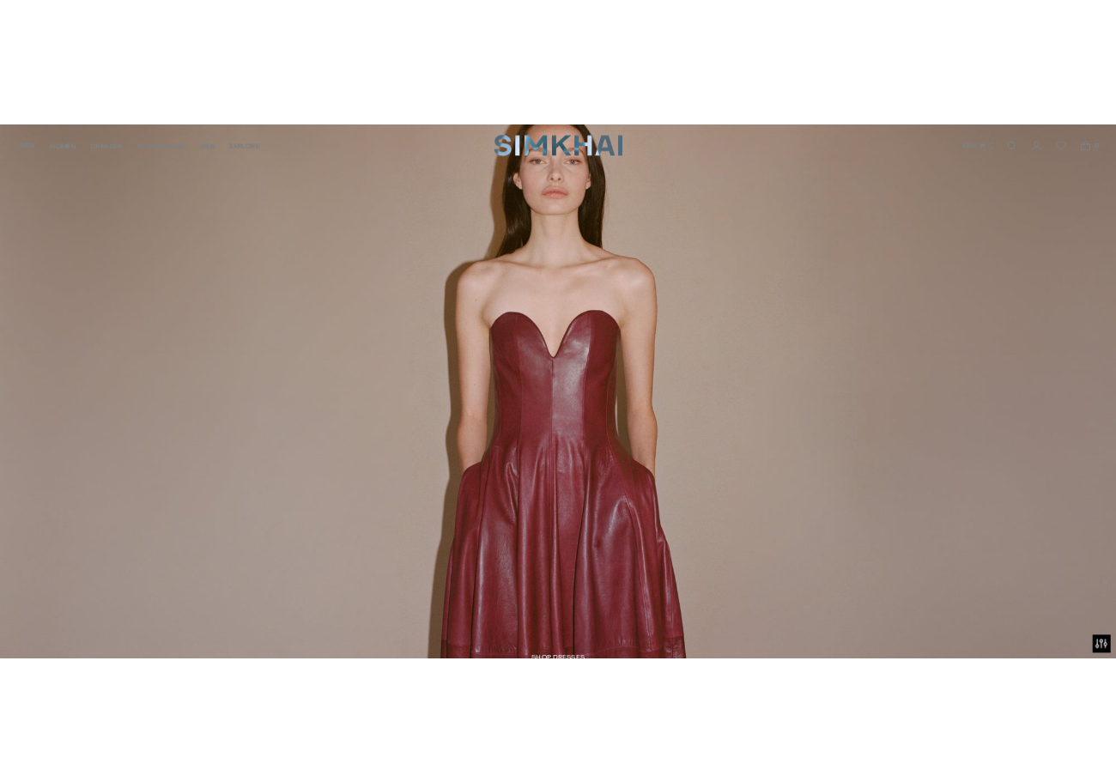
scroll to position [2083, 0]
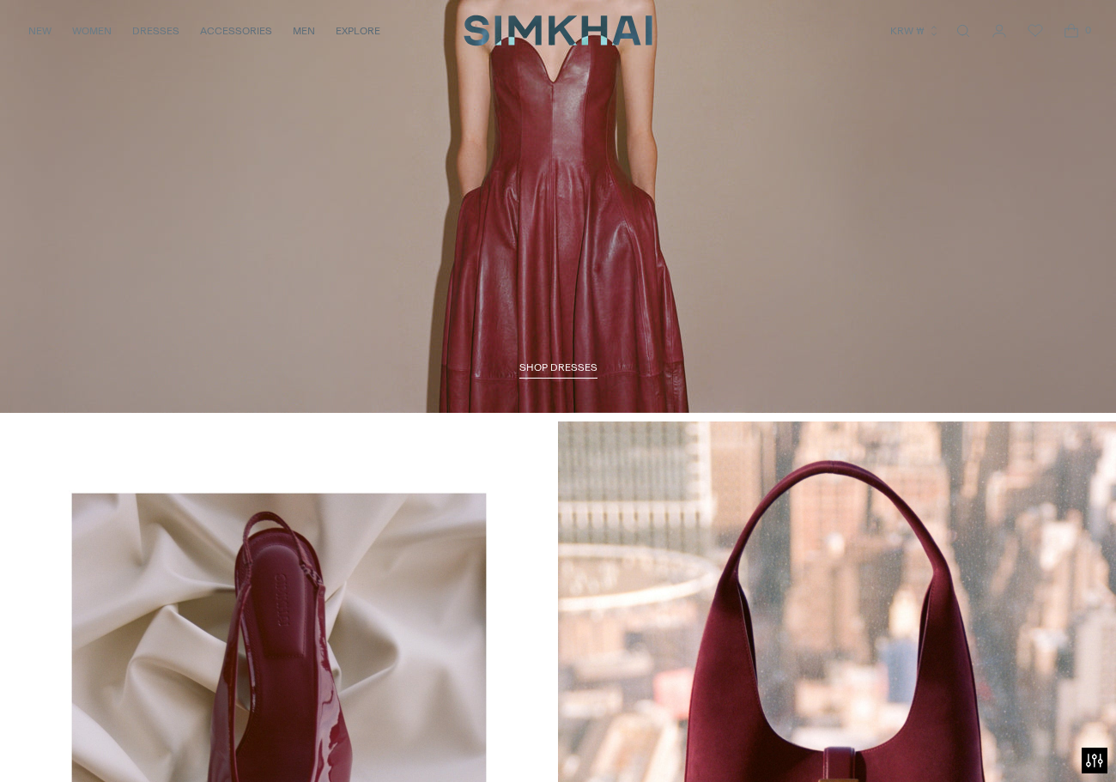
scroll to position [2083, 0]
